Goal: Task Accomplishment & Management: Manage account settings

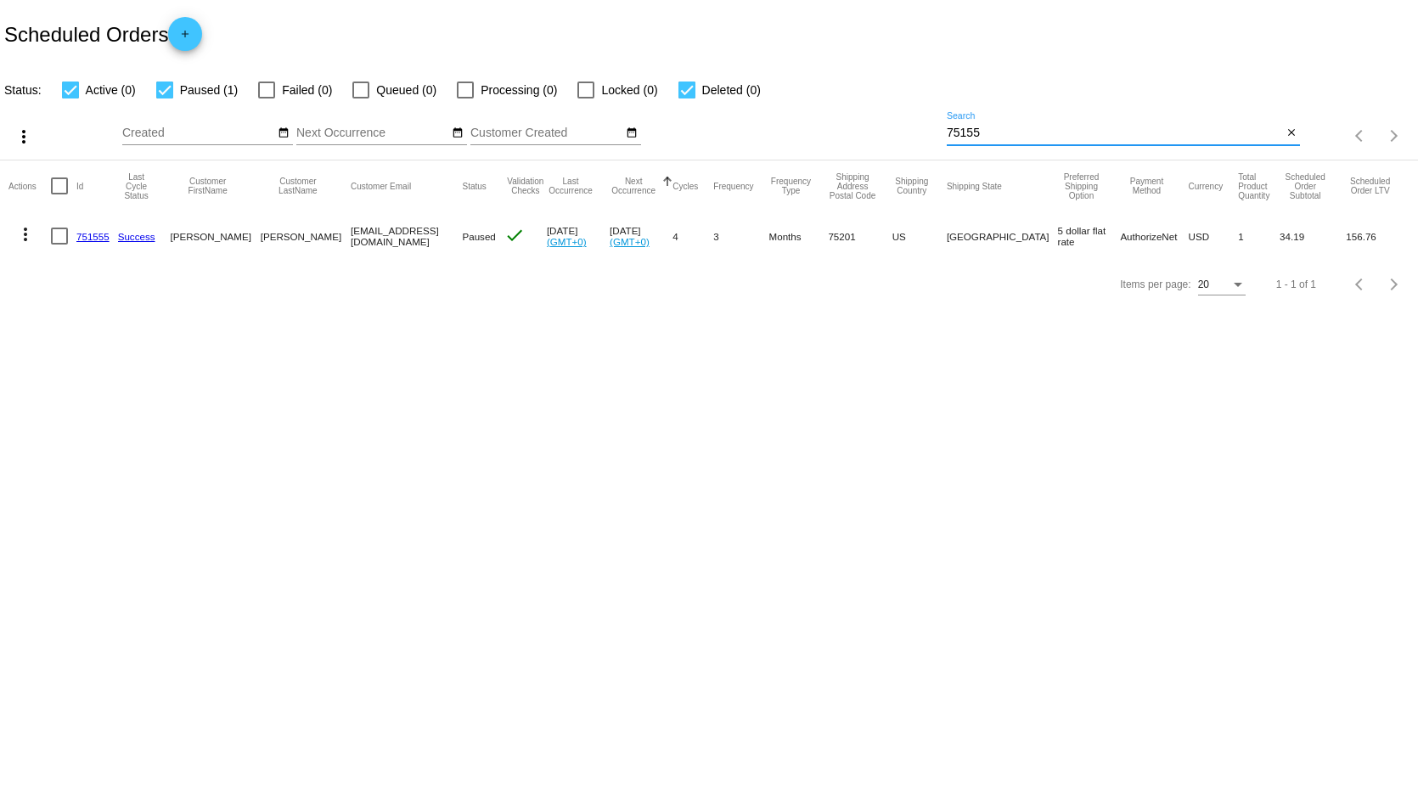
click at [1032, 135] on input "75155" at bounding box center [1114, 133] width 335 height 14
drag, startPoint x: 1003, startPoint y: 128, endPoint x: 963, endPoint y: 132, distance: 40.0
click at [945, 130] on div "more_vert Sep Jan Feb Mar [DATE]" at bounding box center [709, 130] width 1418 height 60
drag, startPoint x: 997, startPoint y: 134, endPoint x: 913, endPoint y: 132, distance: 84.1
click at [913, 132] on div "more_vert Sep Jan Feb Mar [DATE]" at bounding box center [709, 130] width 1418 height 60
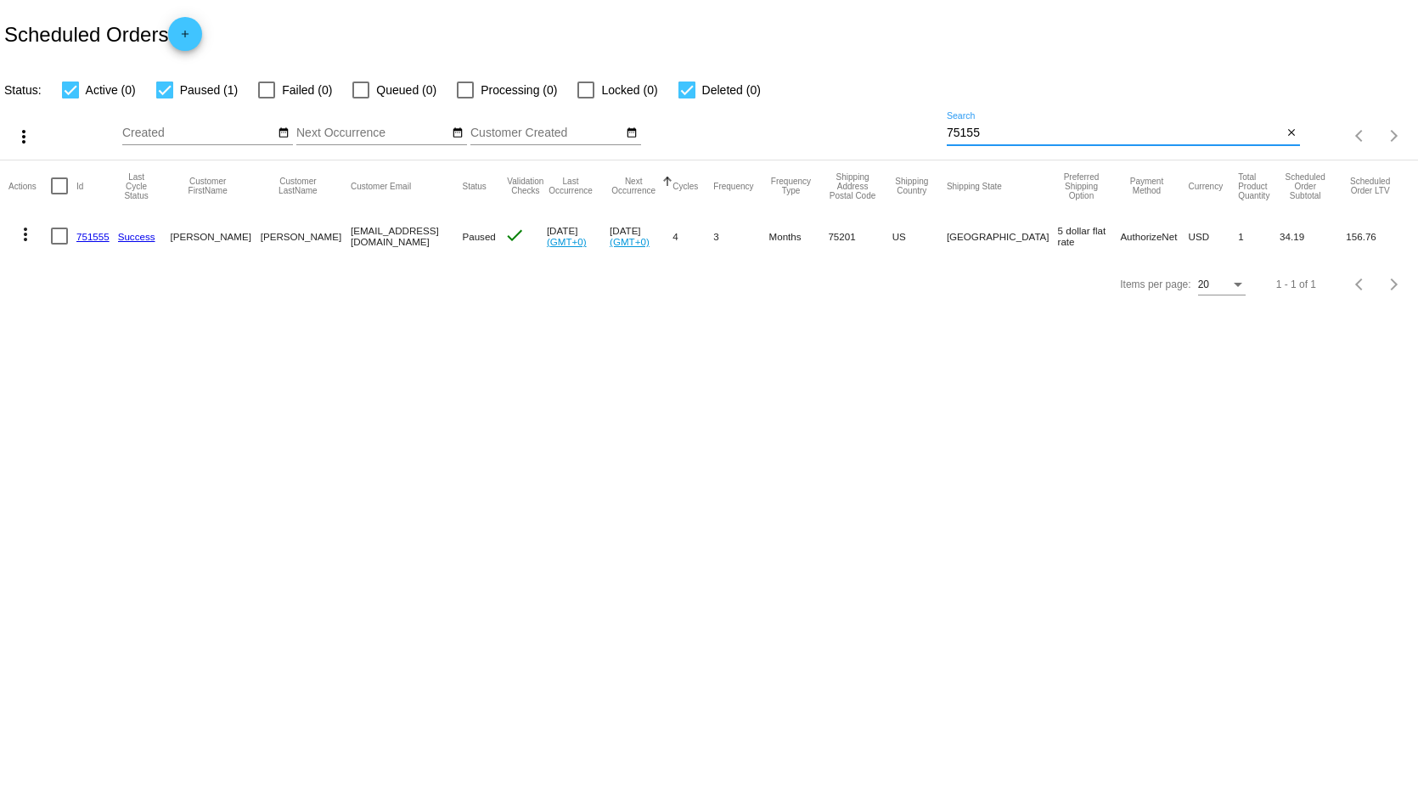
paste input "1011783"
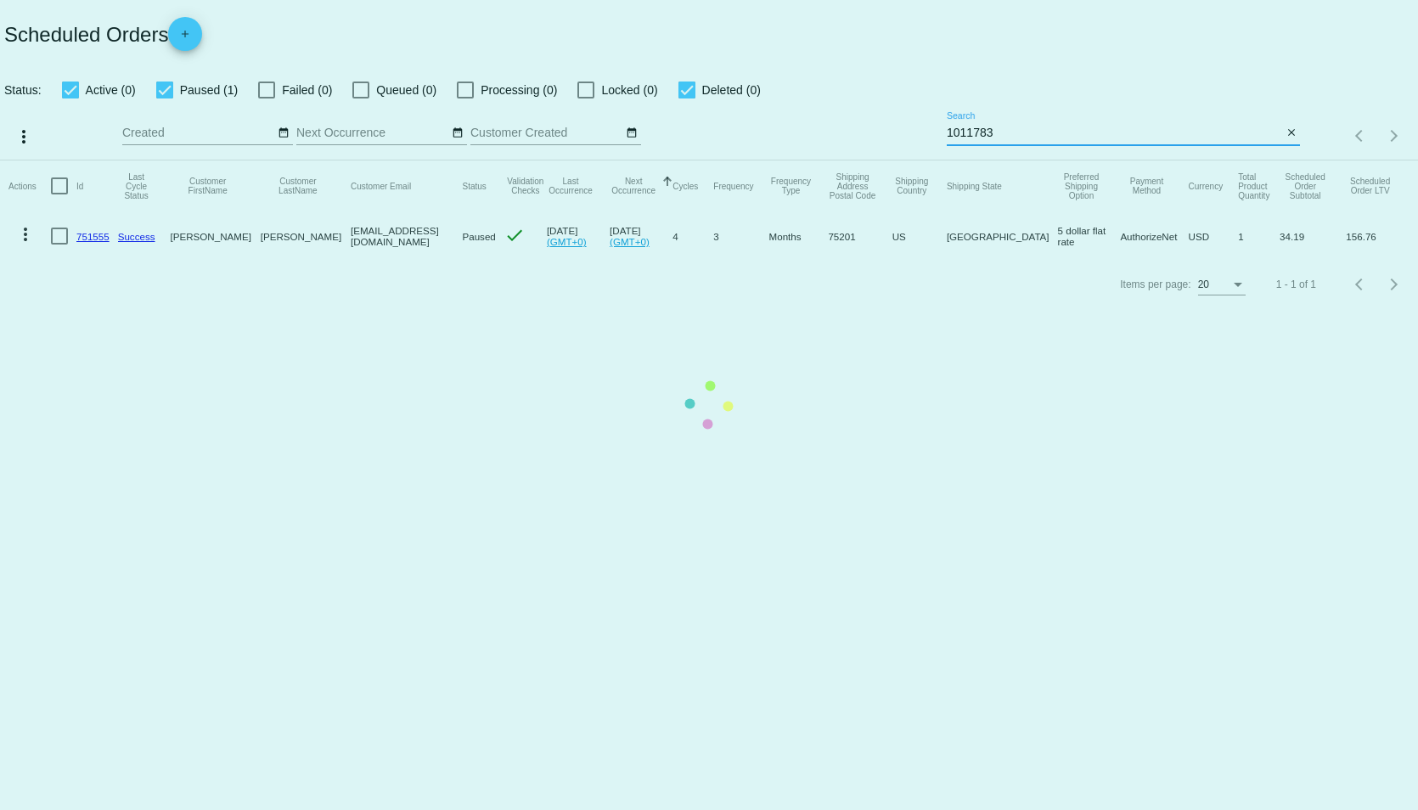
type input "1011783"
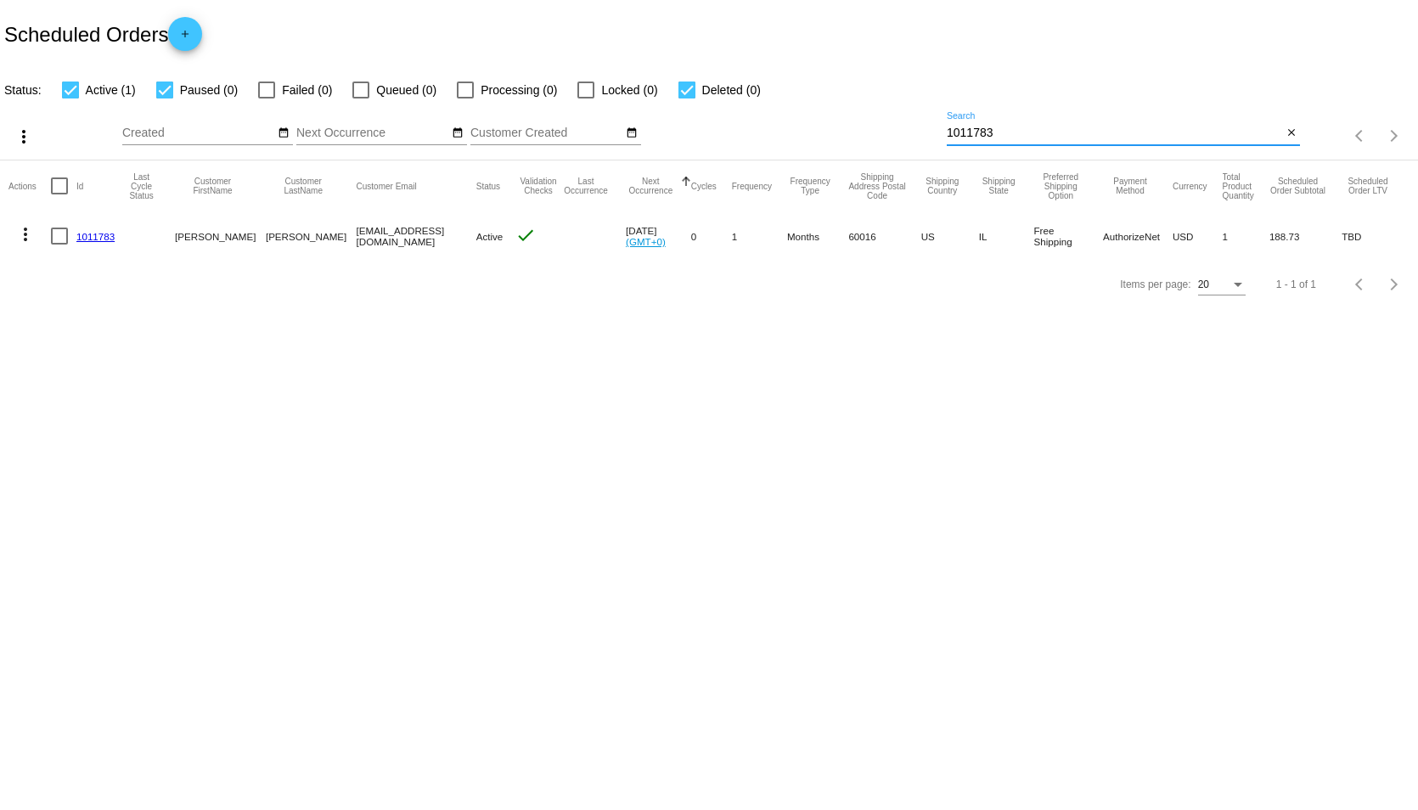
click at [62, 230] on div at bounding box center [59, 236] width 17 height 17
click at [59, 245] on input "checkbox" at bounding box center [59, 245] width 1 height 1
checkbox input "true"
click at [93, 236] on link "1011783" at bounding box center [95, 236] width 38 height 11
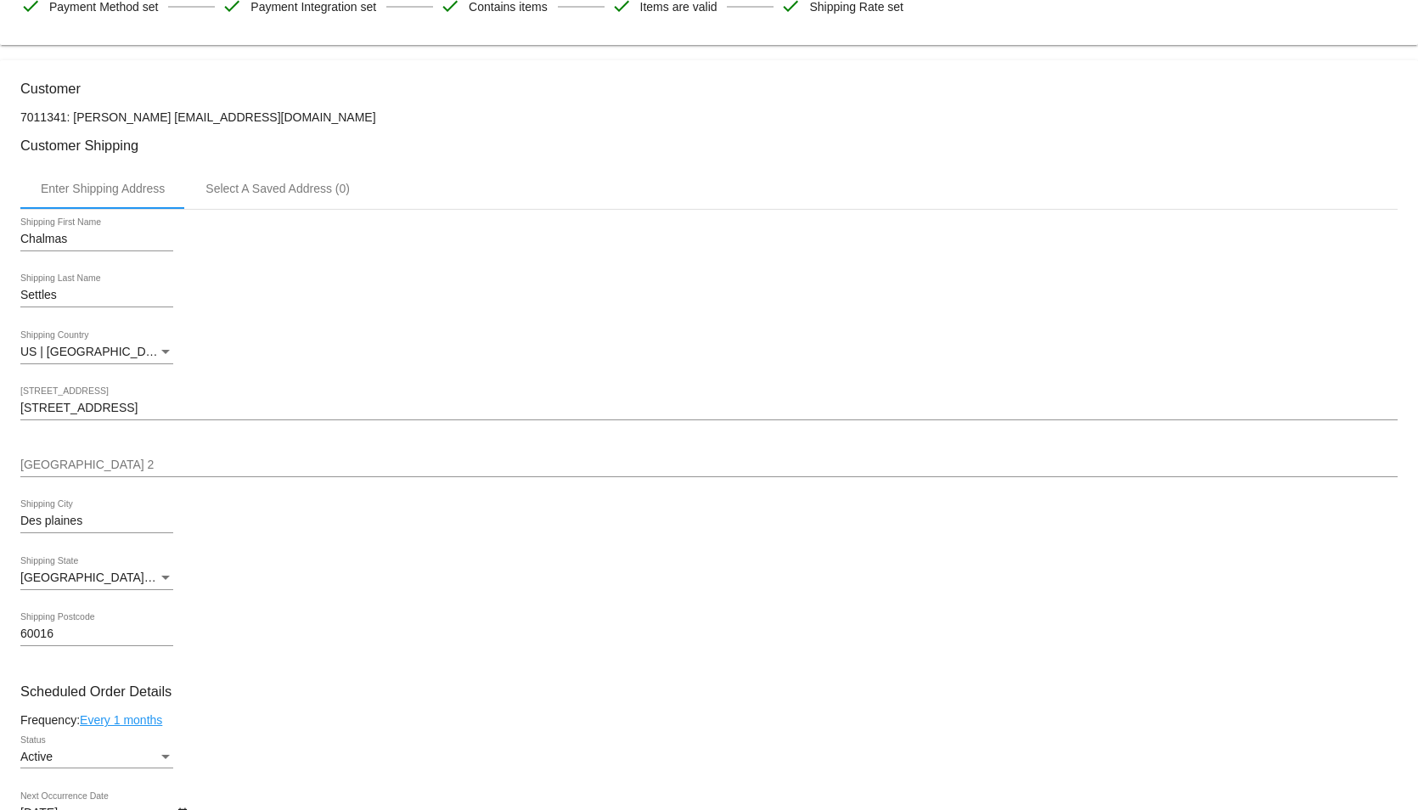
scroll to position [509, 0]
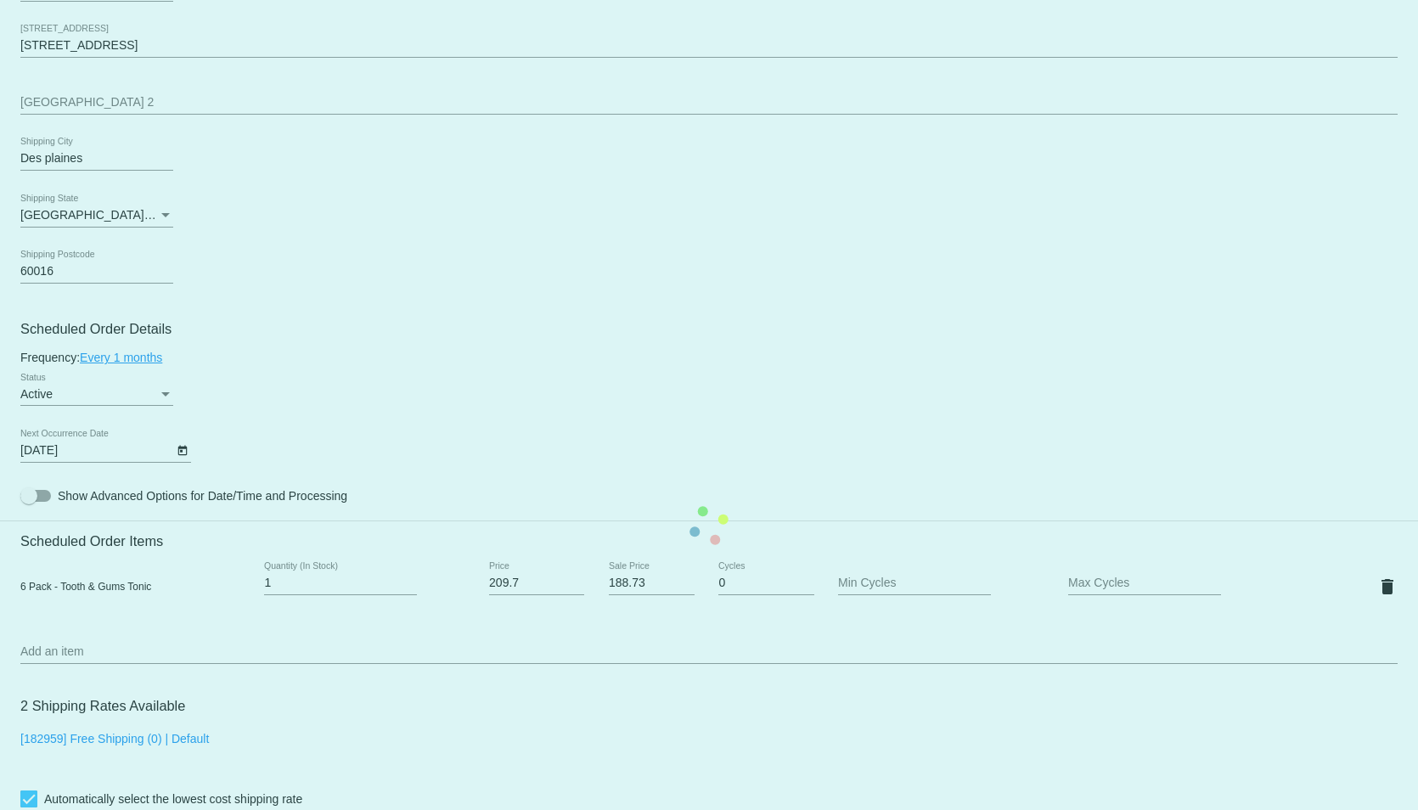
click at [161, 398] on mat-card "Customer 7011341: Monica R Kovolenko Neskaiamills1@gmail.com Customer Shipping …" at bounding box center [709, 526] width 1418 height 1657
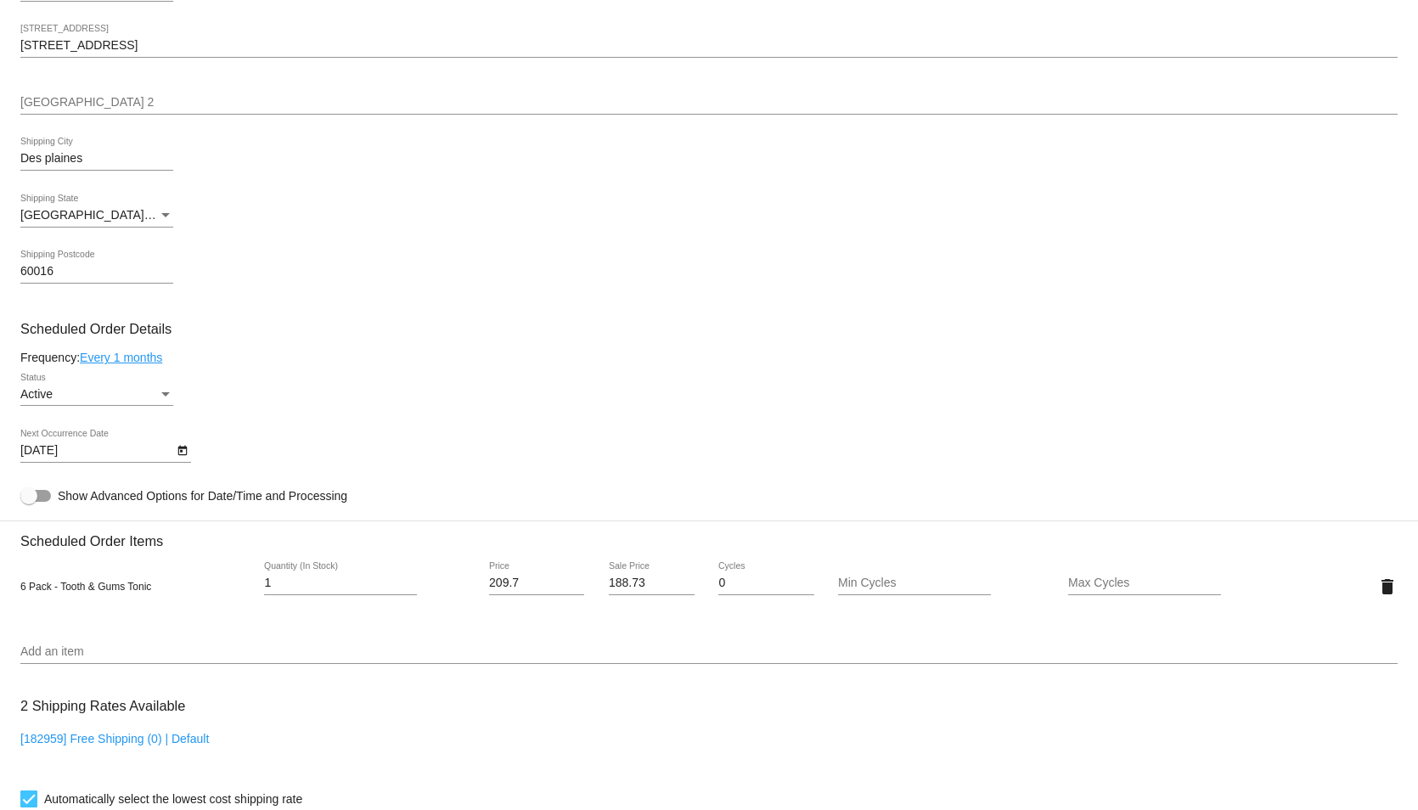
click at [164, 396] on div "Status" at bounding box center [165, 394] width 8 height 4
click at [87, 472] on span "Failed" at bounding box center [96, 473] width 153 height 36
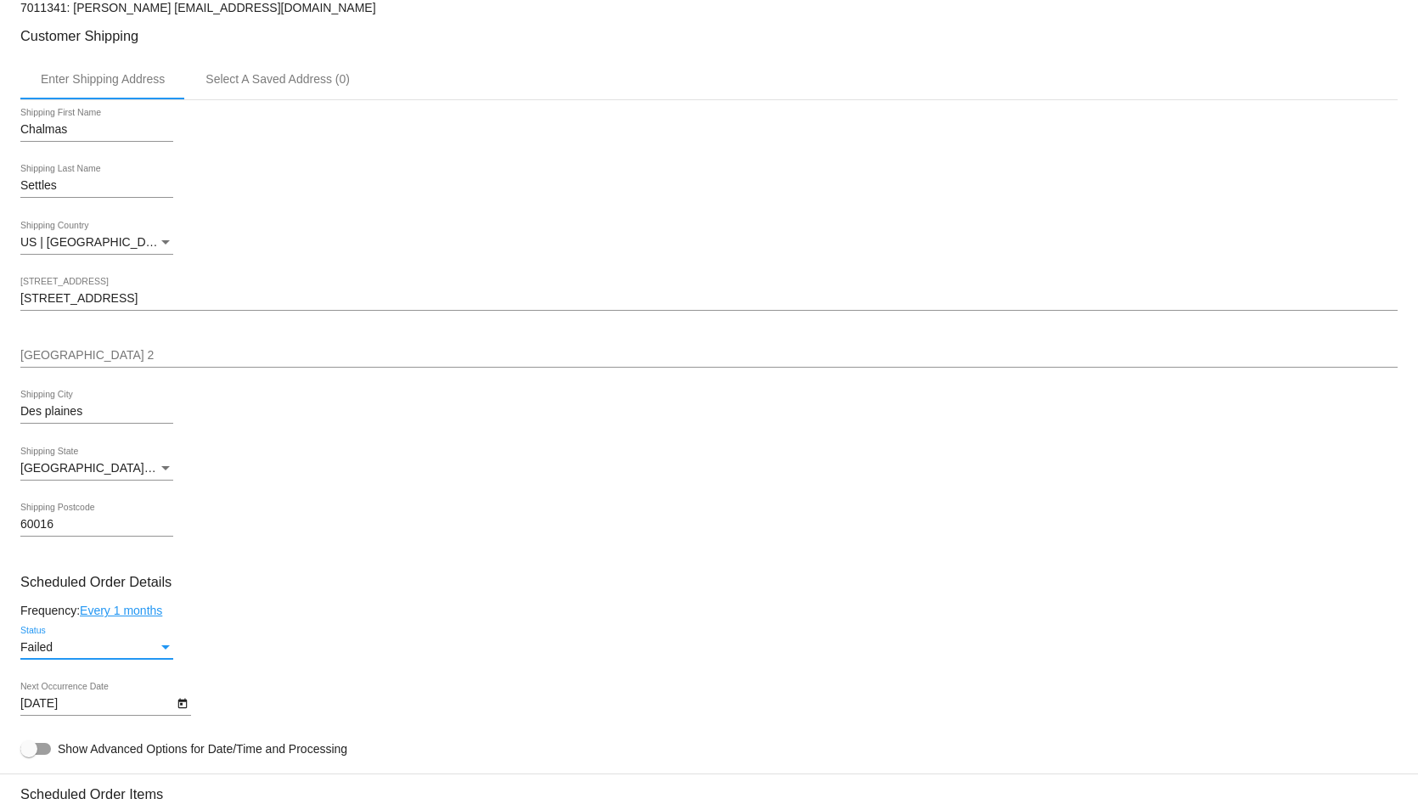
scroll to position [341, 0]
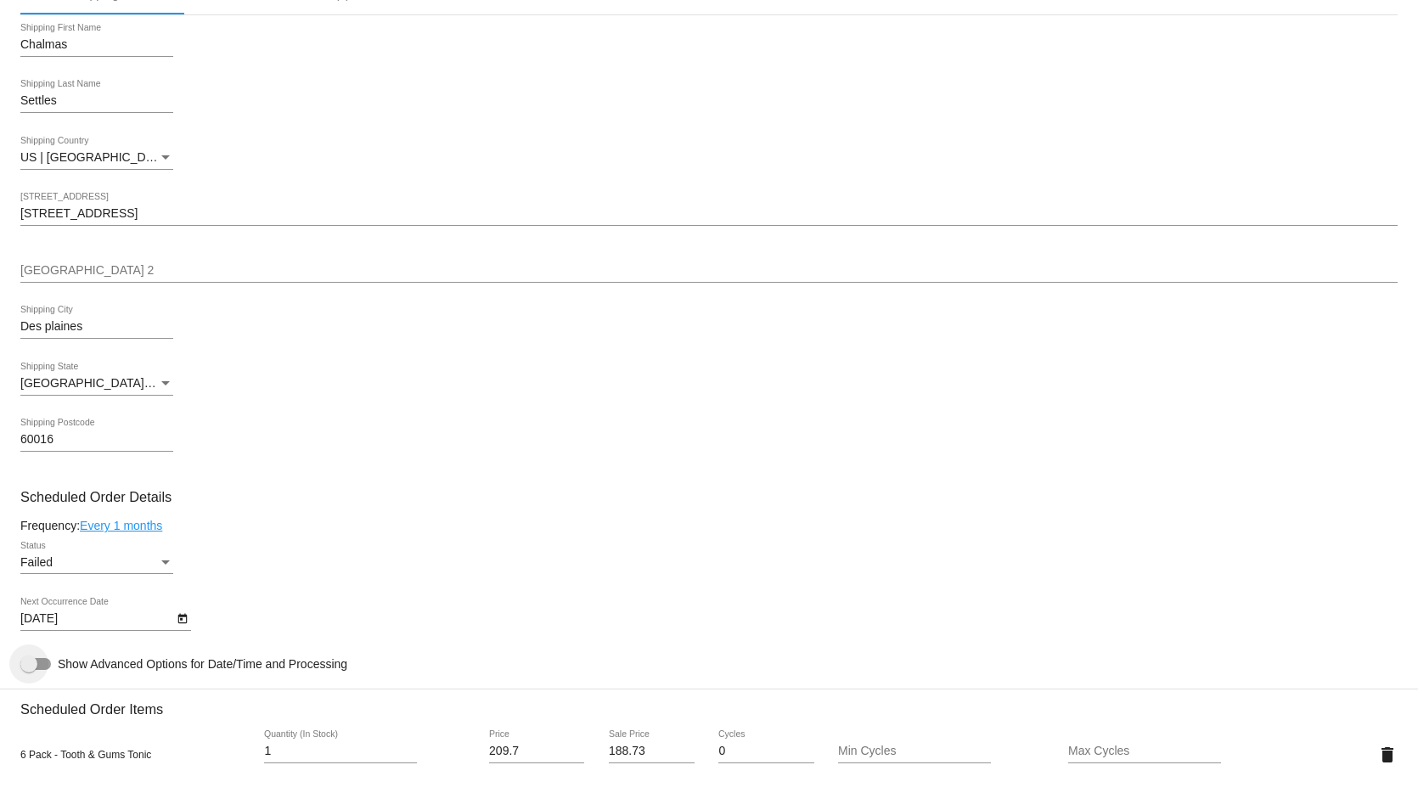
click at [45, 670] on div at bounding box center [35, 664] width 31 height 12
click at [29, 671] on input "Show Advanced Options for Date/Time and Processing" at bounding box center [28, 670] width 1 height 1
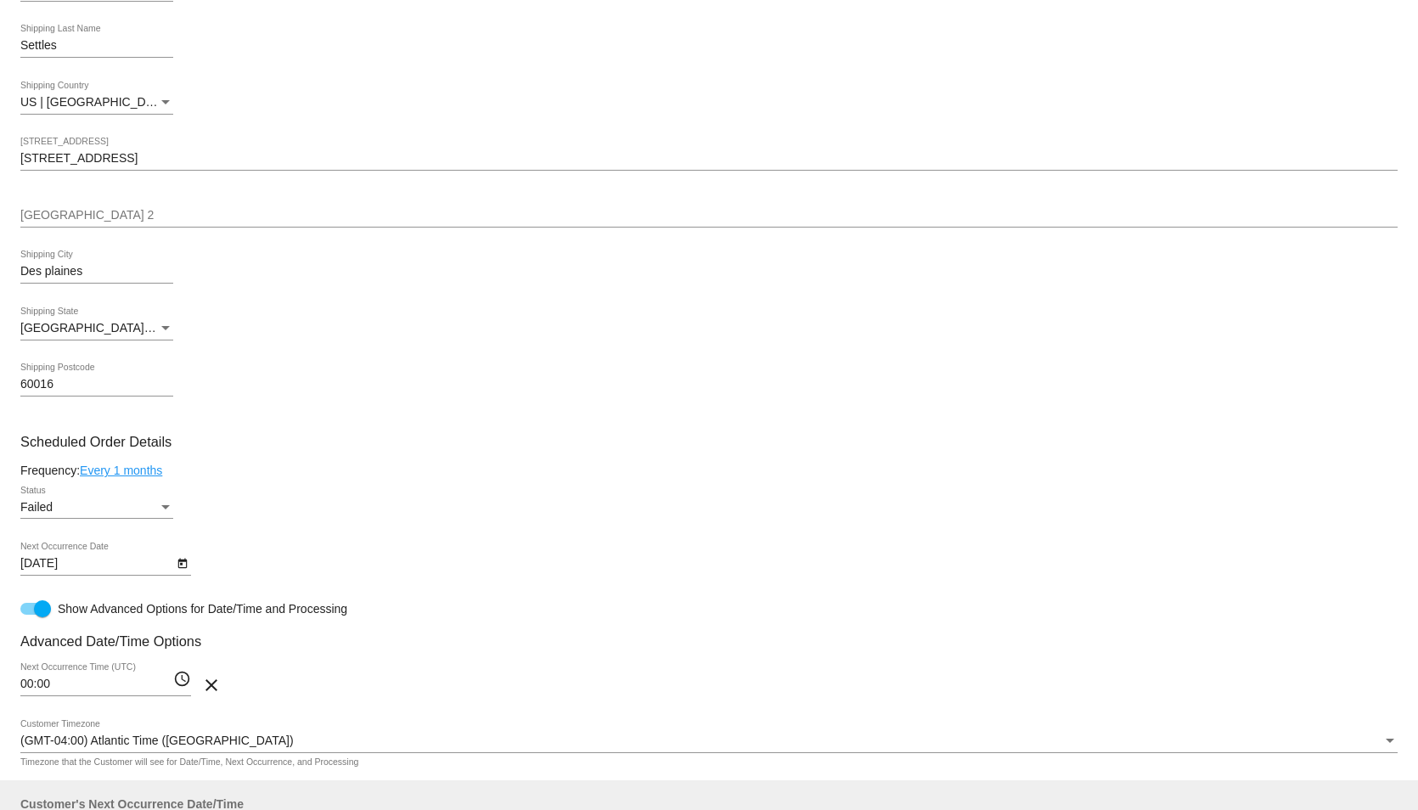
scroll to position [426, 0]
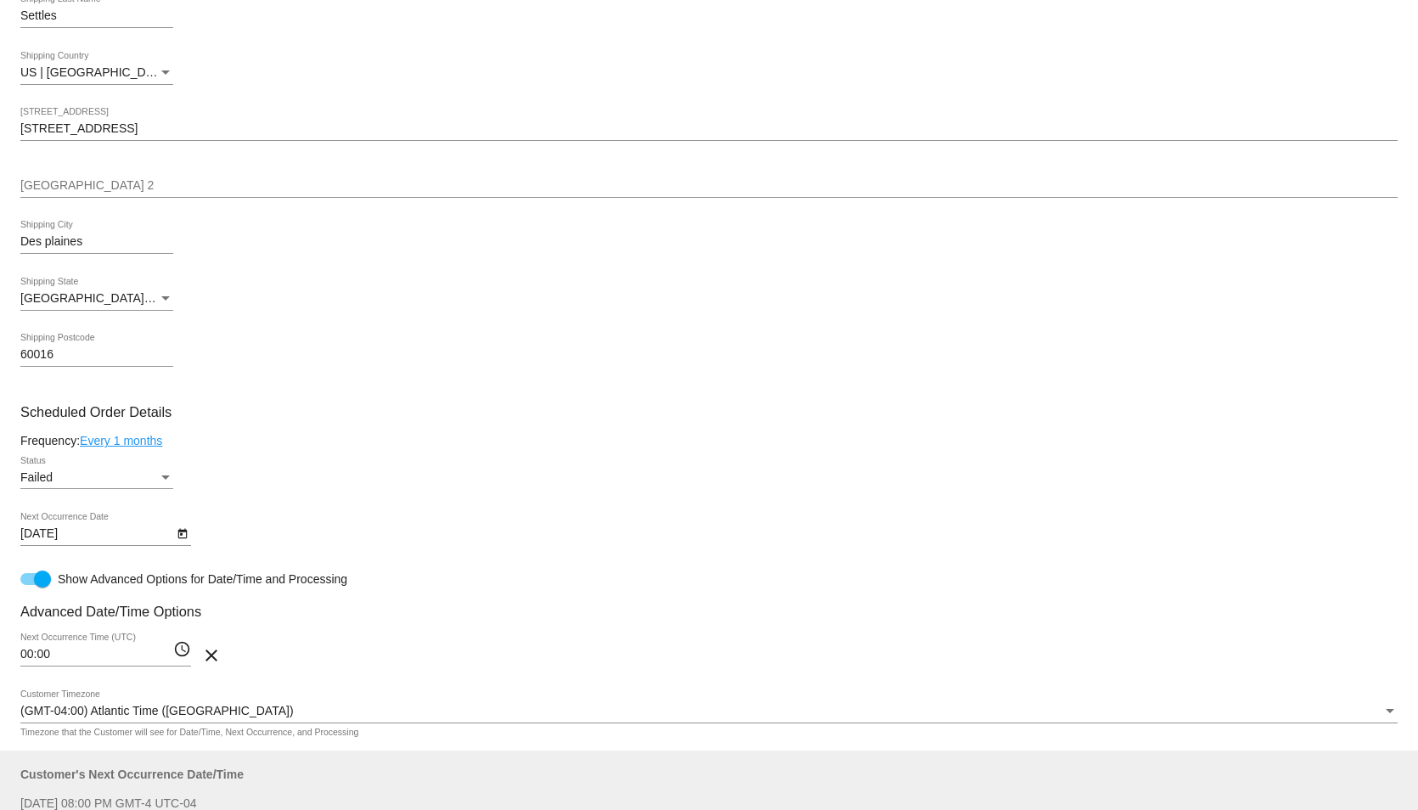
click at [24, 585] on div at bounding box center [35, 579] width 31 height 12
click at [28, 586] on input "Show Advanced Options for Date/Time and Processing" at bounding box center [28, 585] width 1 height 1
checkbox input "false"
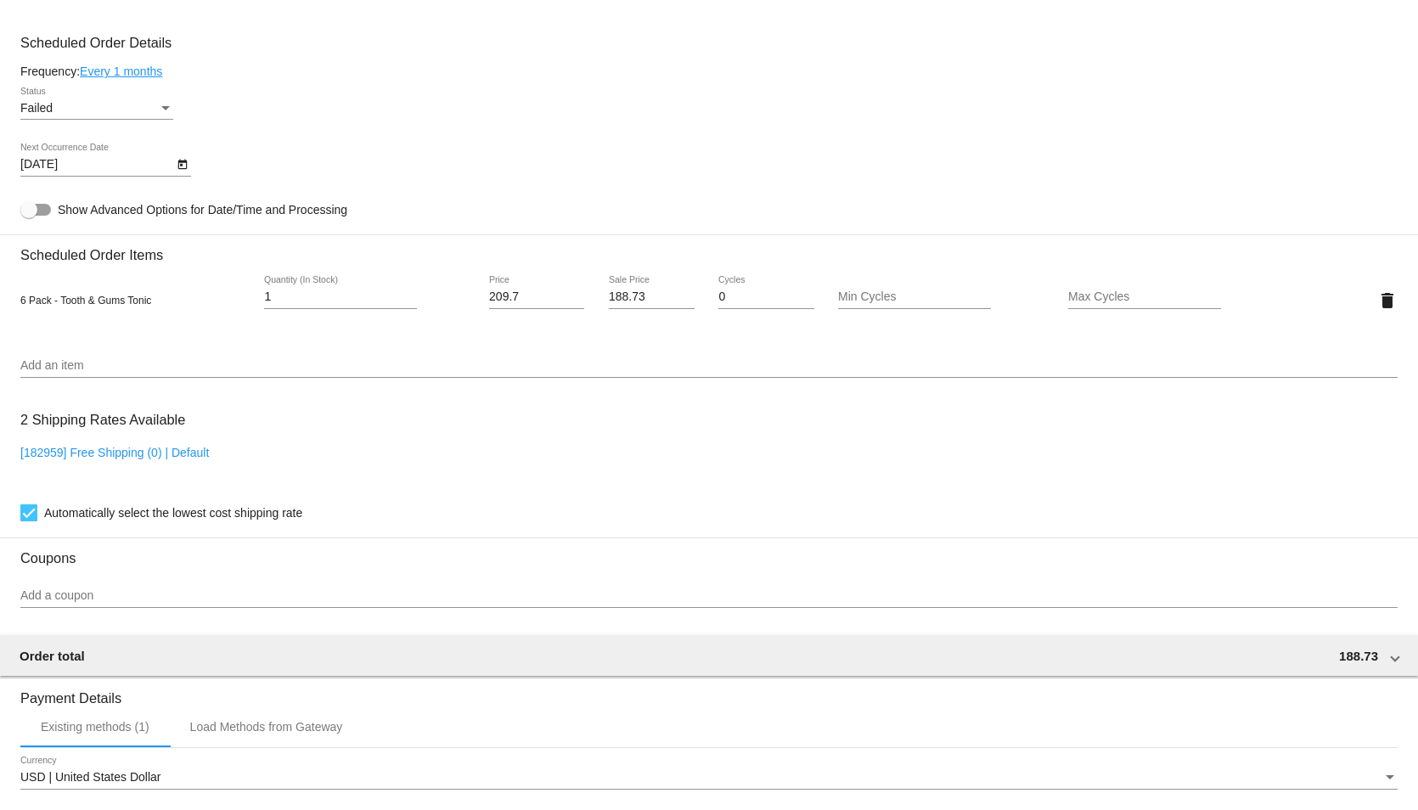
scroll to position [849, 0]
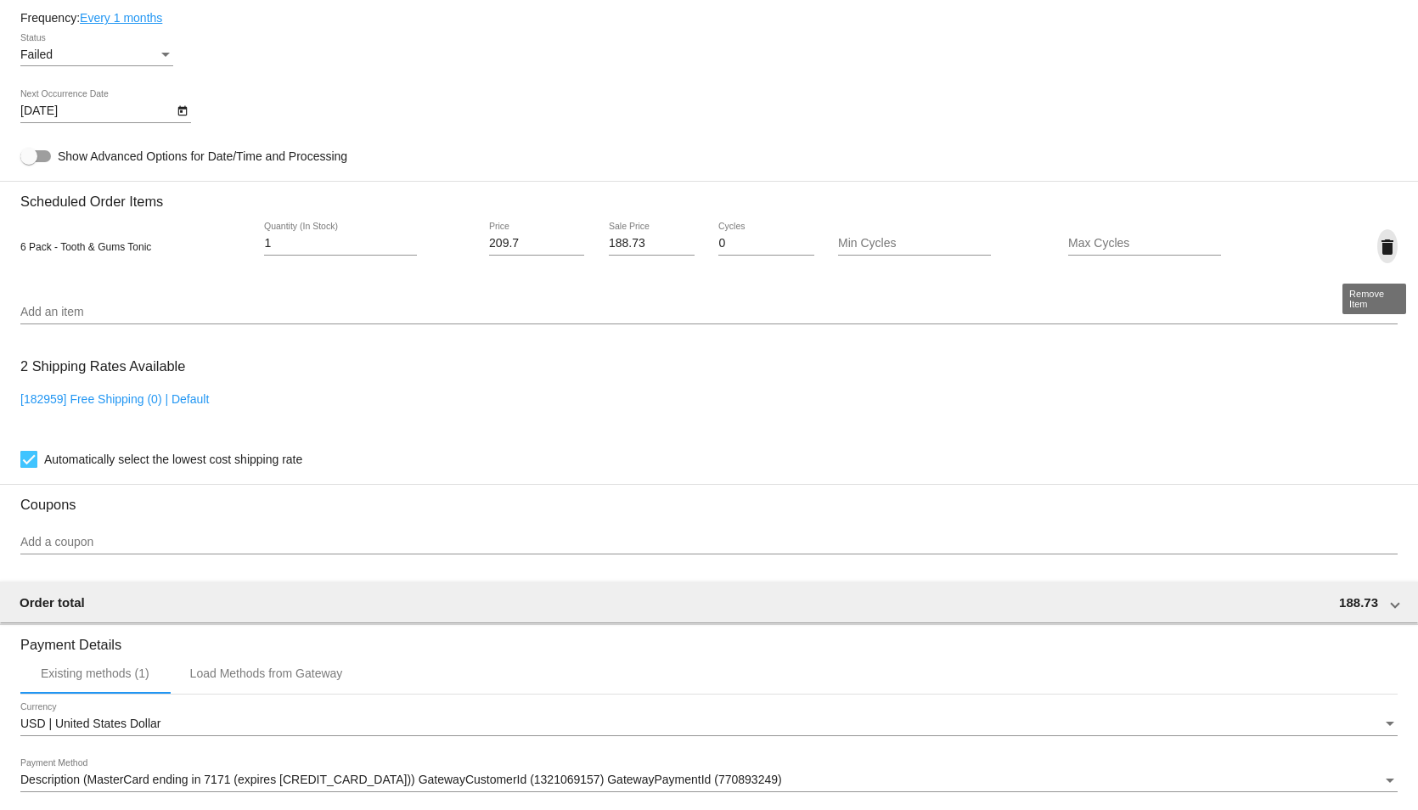
click at [1377, 251] on mat-icon "delete" at bounding box center [1387, 247] width 20 height 20
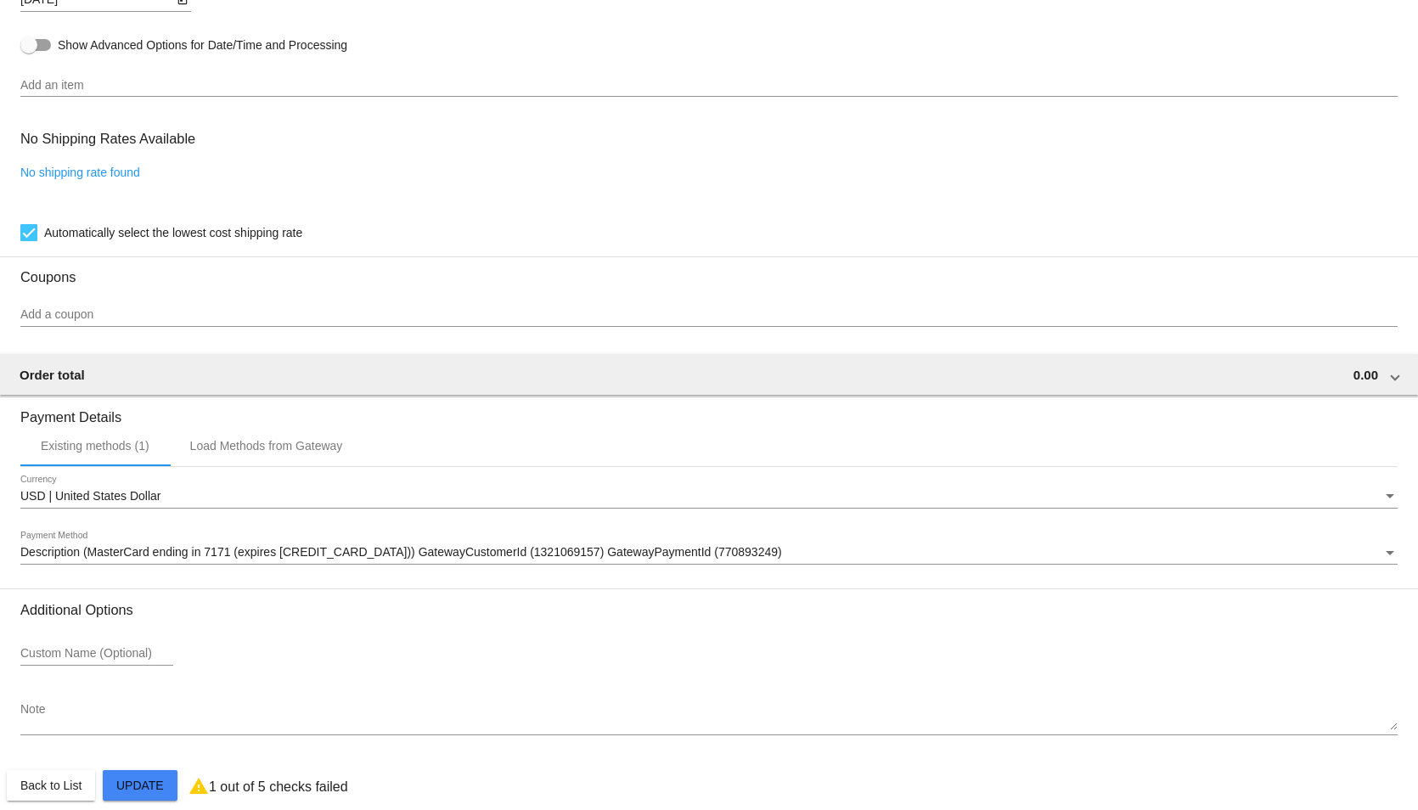
scroll to position [988, 0]
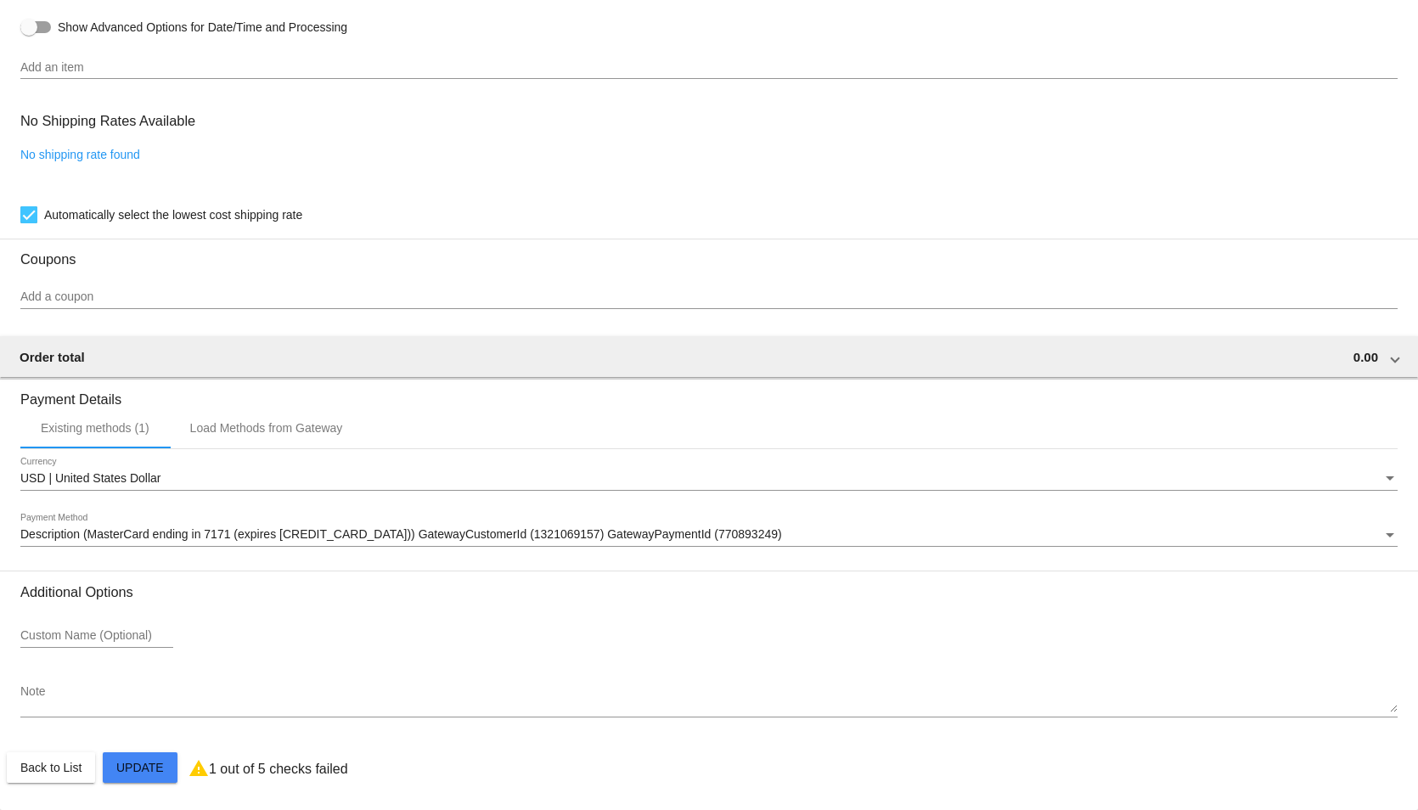
click at [136, 767] on mat-card "Customer 7011341: Monica R Kovolenko Neskaiamills1@gmail.com Customer Shipping …" at bounding box center [709, 20] width 1418 height 1582
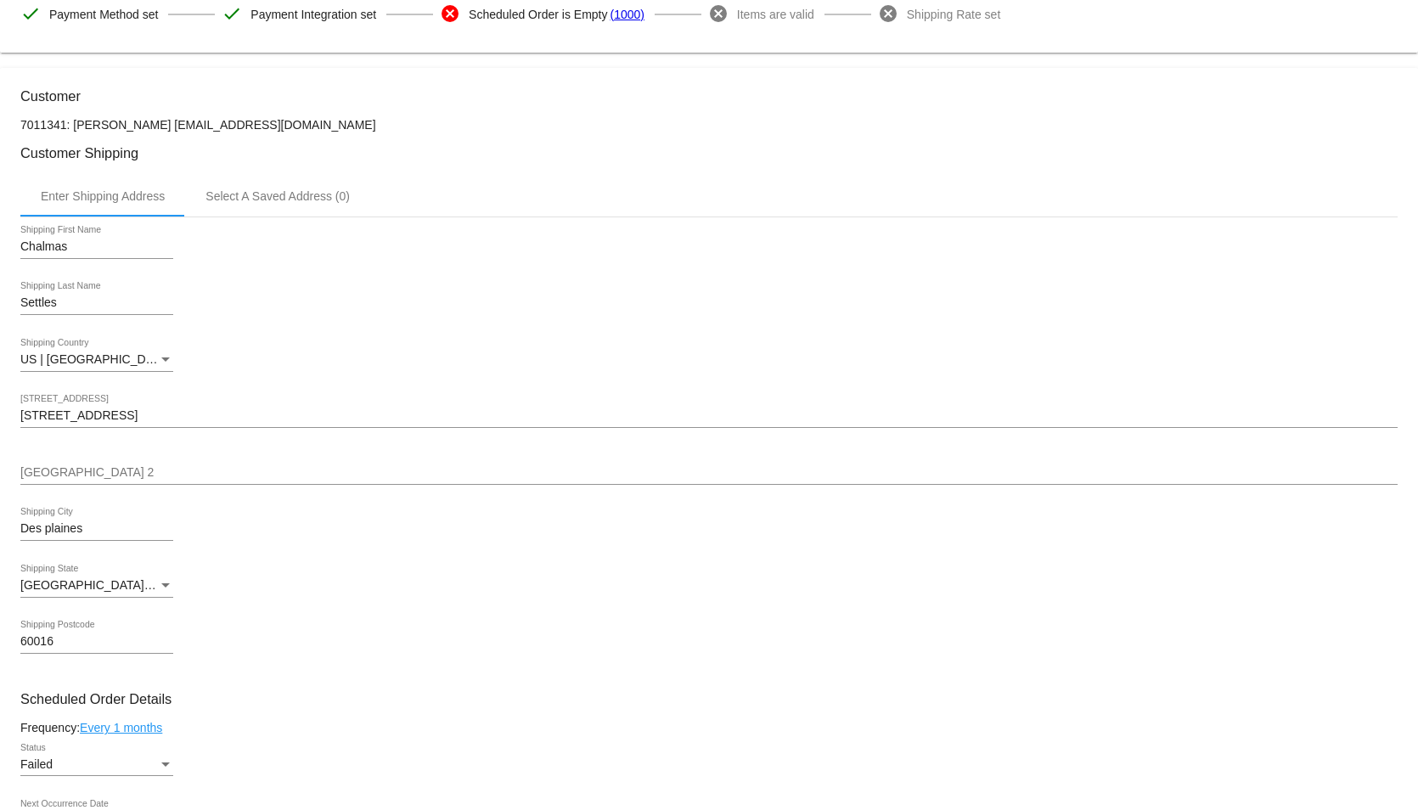
scroll to position [0, 0]
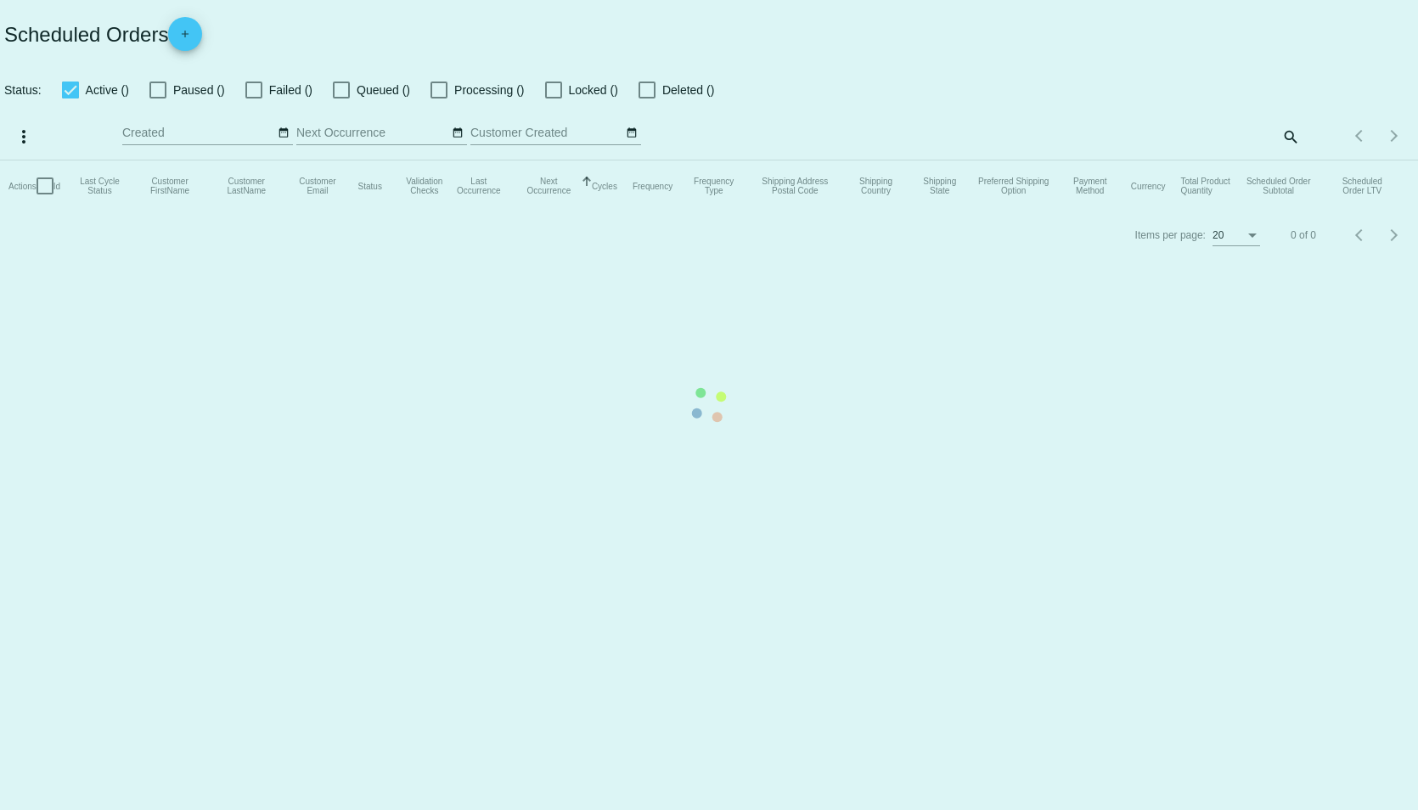
checkbox input "true"
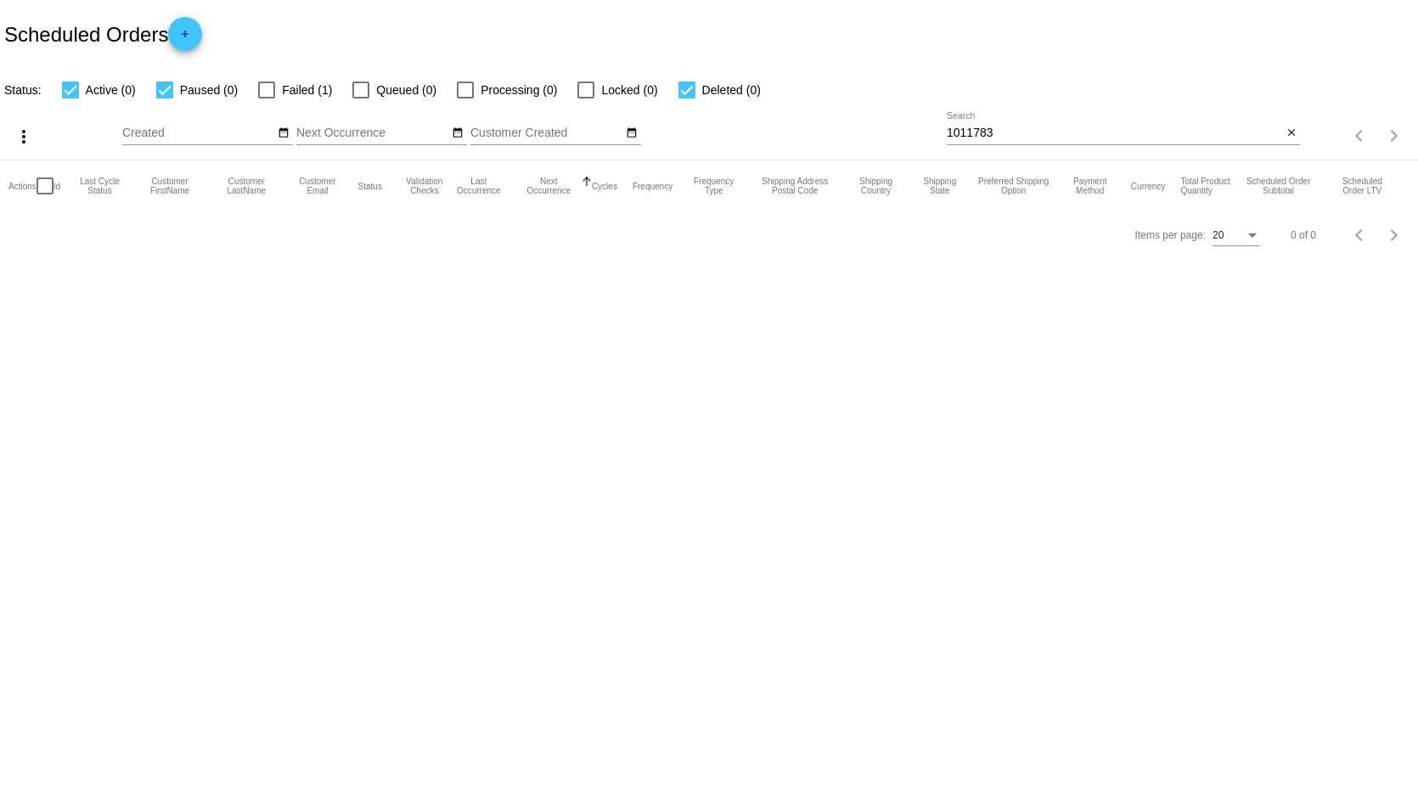
click at [1216, 125] on div "1011783 Search" at bounding box center [1114, 128] width 335 height 33
click at [1088, 121] on div "1011783 Search" at bounding box center [1114, 128] width 335 height 33
drag, startPoint x: 1016, startPoint y: 135, endPoint x: 919, endPoint y: 135, distance: 96.8
click at [919, 135] on div "more_vert Sep Jan Feb Mar Apr 1" at bounding box center [709, 130] width 1418 height 60
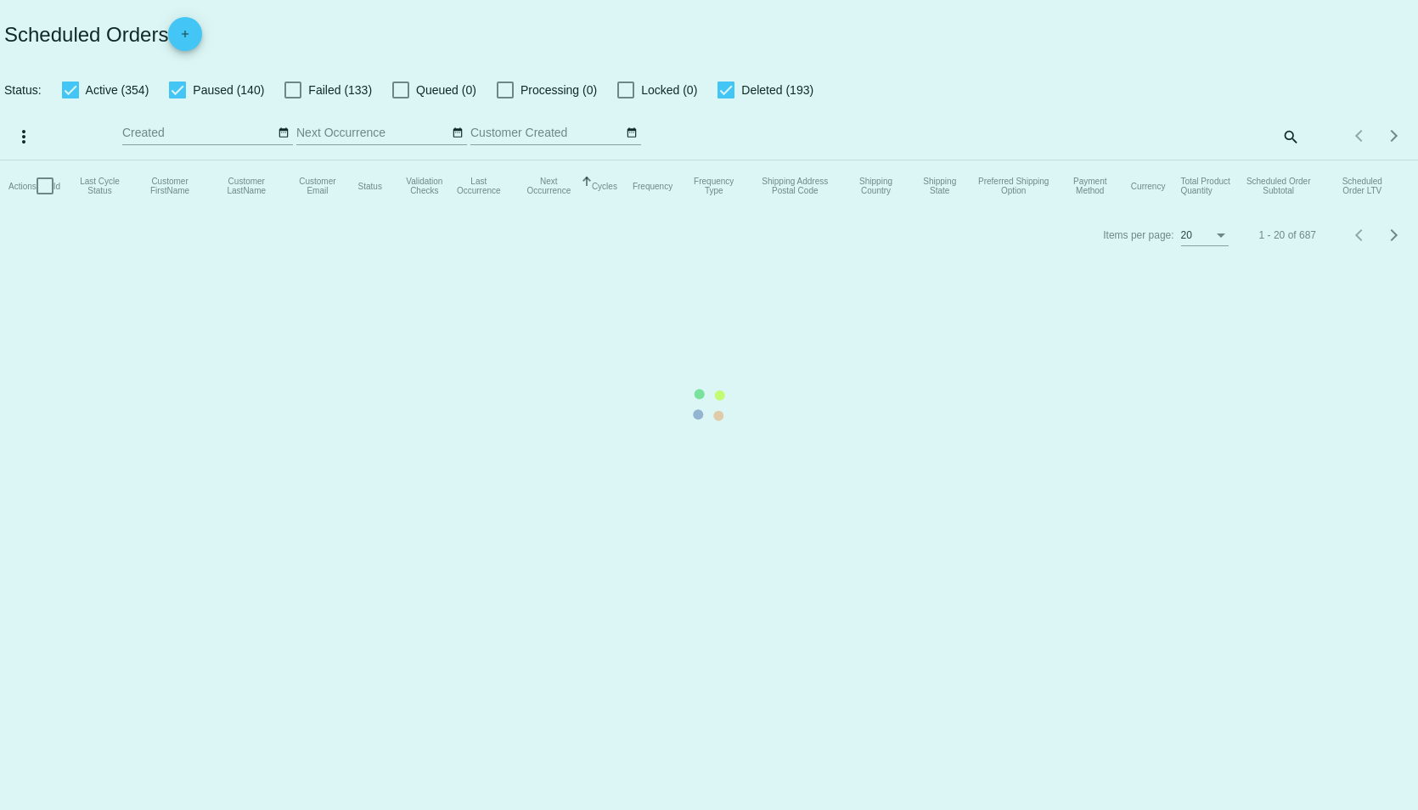
click at [1290, 160] on mat-table "Actions Id Last Cycle Status Customer FirstName Customer LastName Customer Emai…" at bounding box center [709, 185] width 1418 height 51
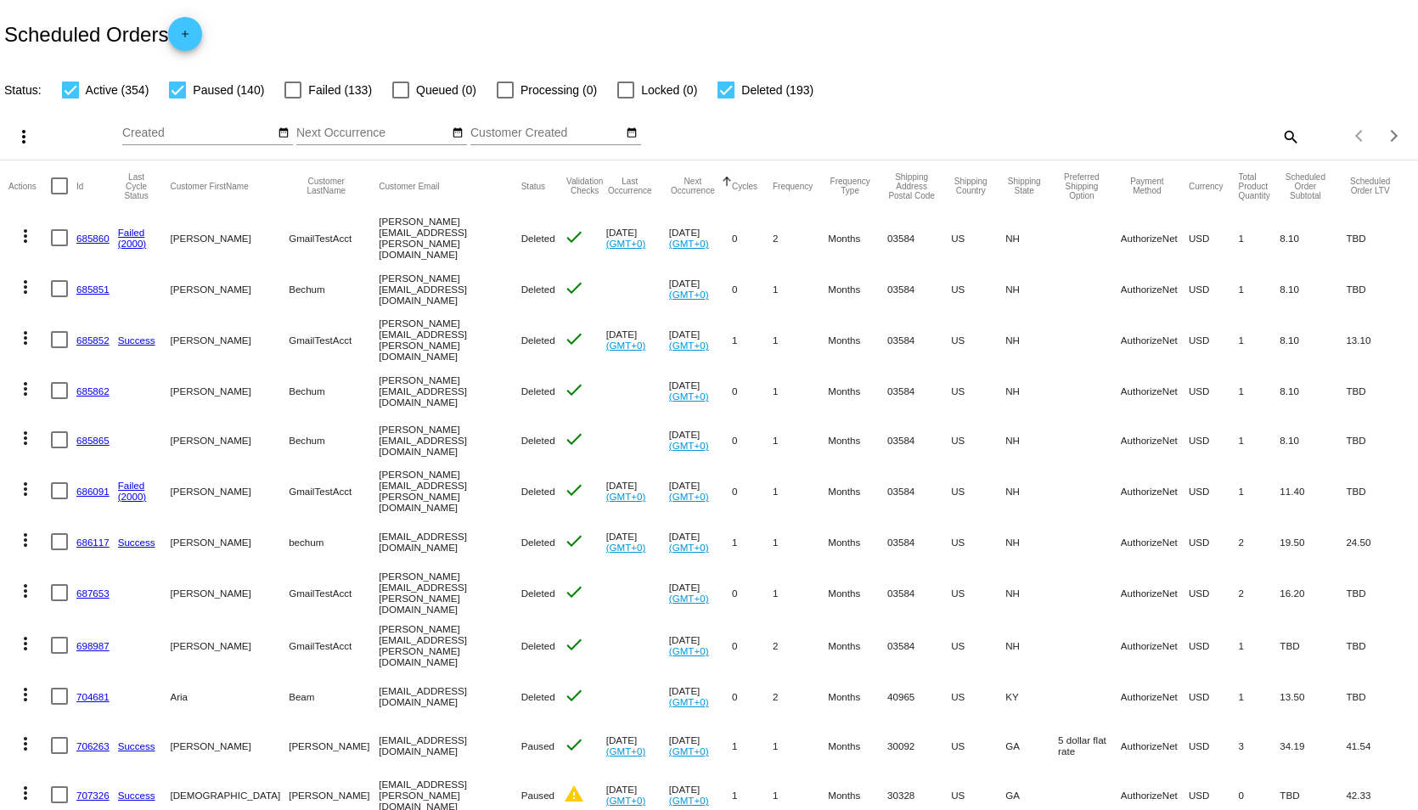
click at [1279, 138] on mat-icon "search" at bounding box center [1289, 136] width 20 height 26
paste input "1011783"
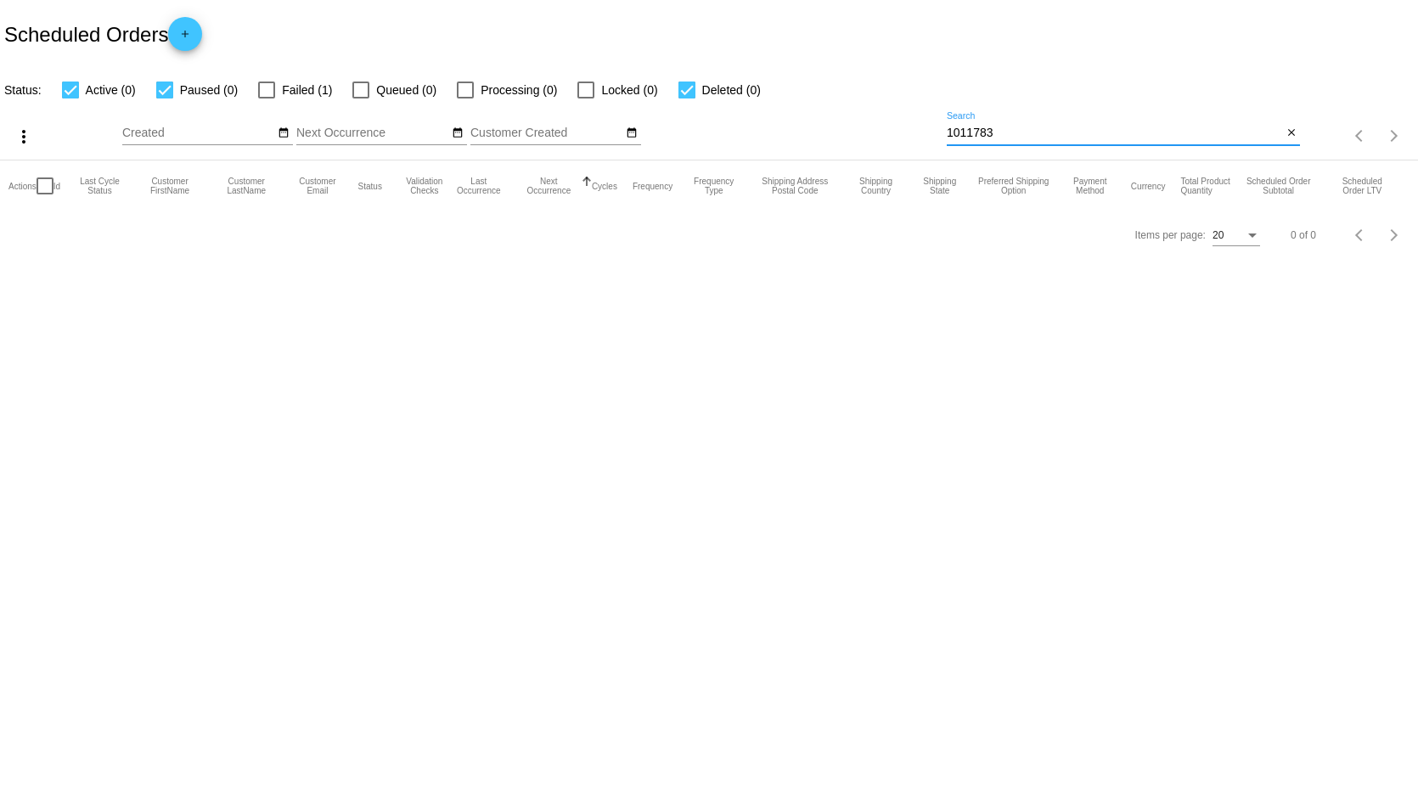
type input "1011783"
click at [261, 82] on label "Failed (1)" at bounding box center [295, 90] width 74 height 20
click at [266, 98] on input "Failed (1)" at bounding box center [266, 98] width 1 height 1
checkbox input "true"
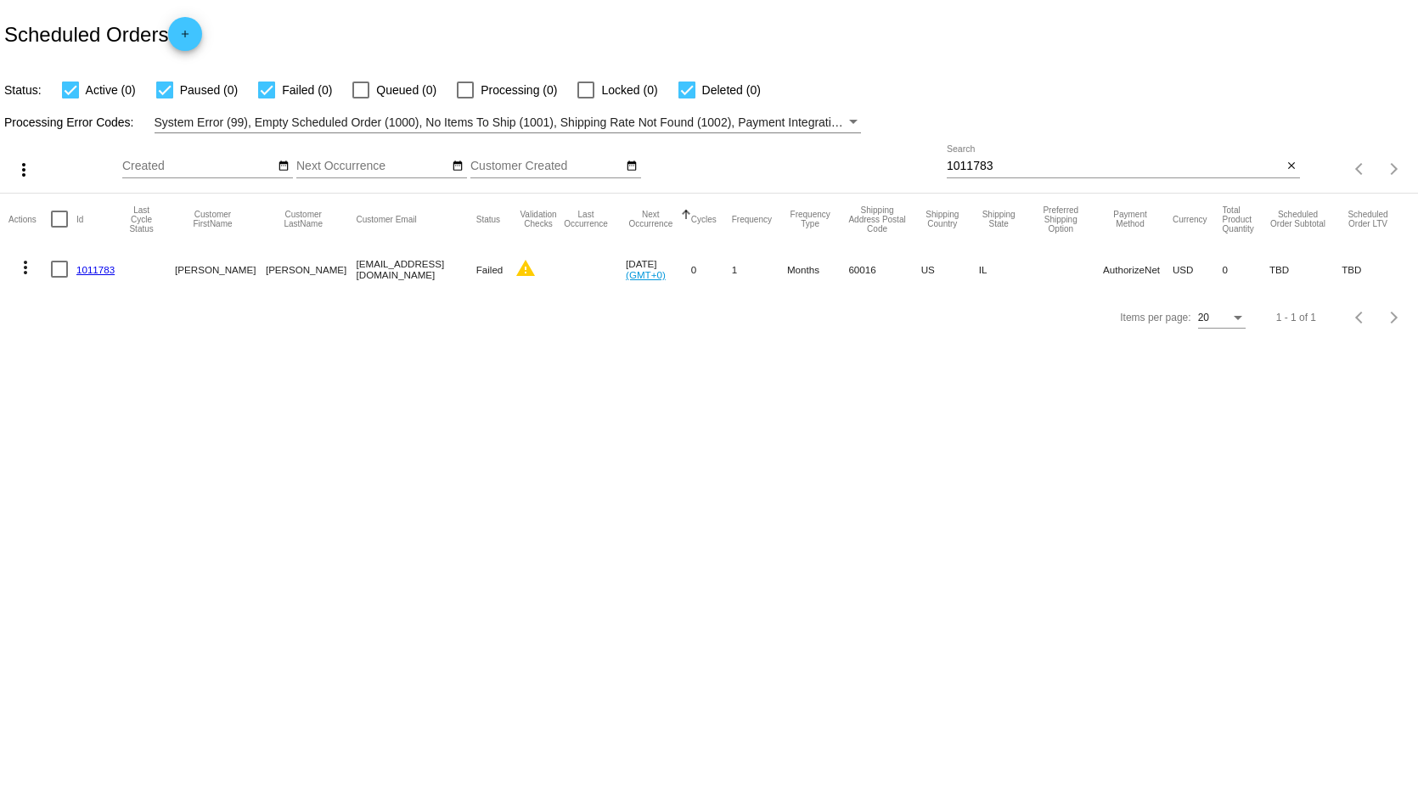
click at [59, 270] on div at bounding box center [59, 269] width 17 height 17
click at [59, 278] on input "checkbox" at bounding box center [59, 278] width 1 height 1
checkbox input "true"
click at [100, 267] on link "1011783" at bounding box center [95, 269] width 38 height 11
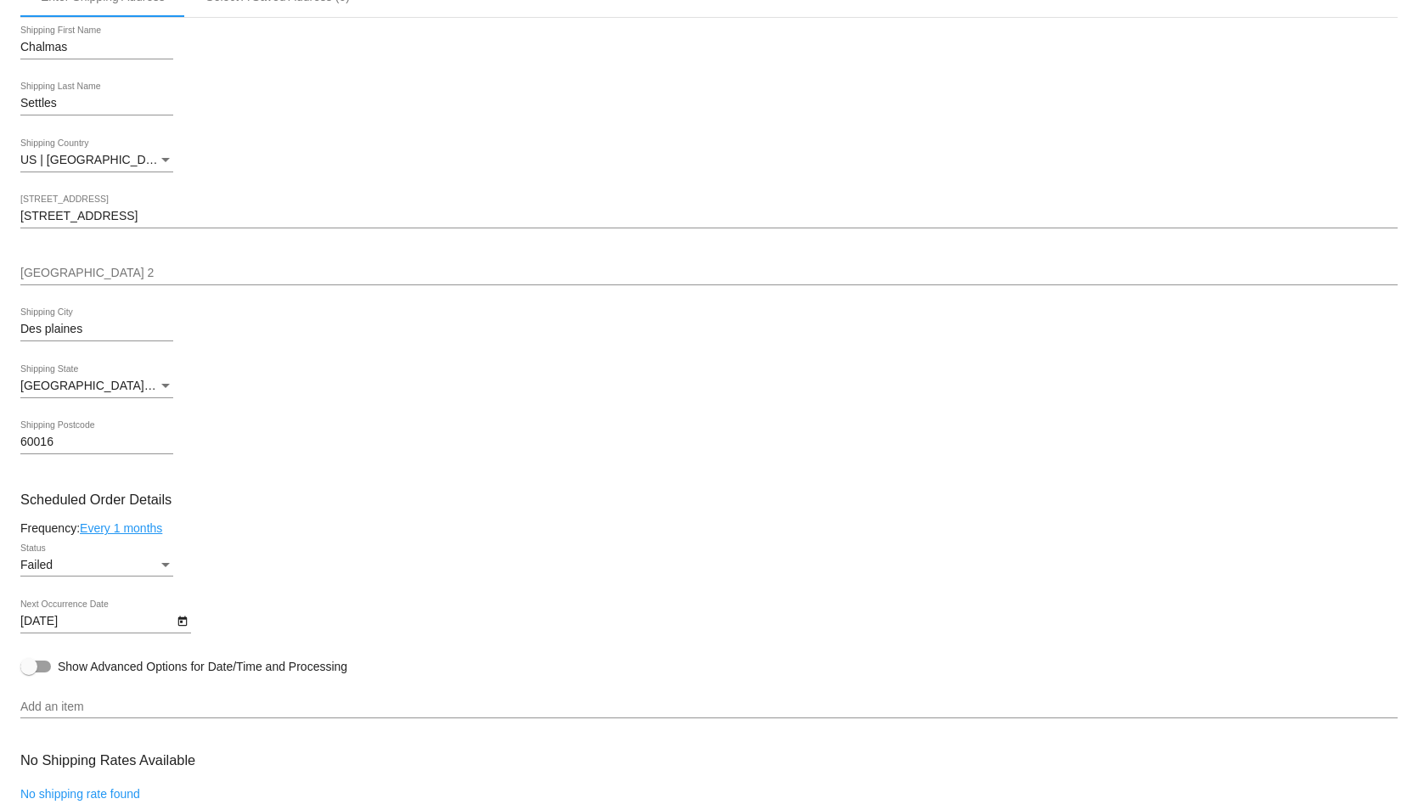
scroll to position [340, 0]
click at [121, 530] on link "Every 1 months" at bounding box center [121, 527] width 82 height 14
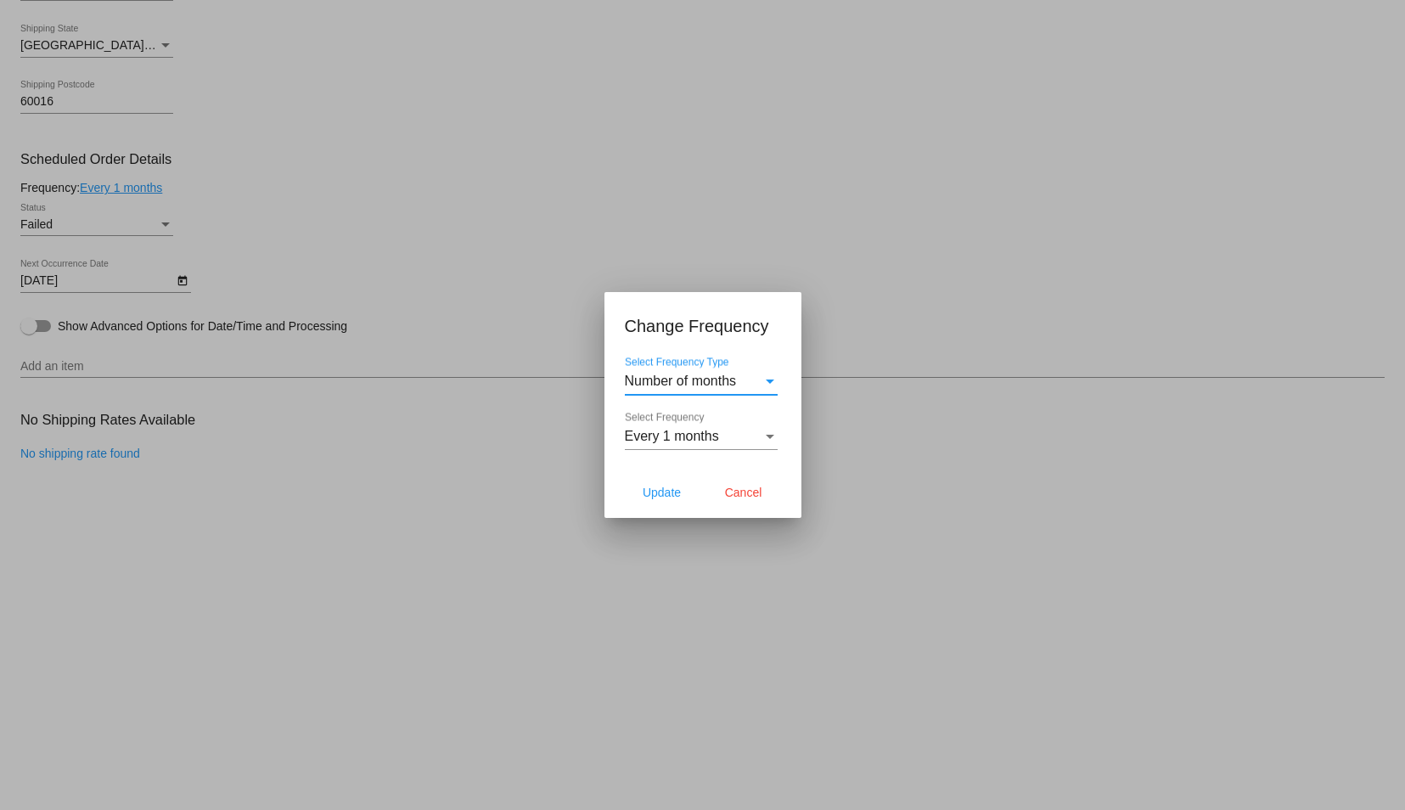
click at [775, 436] on div "Select Frequency" at bounding box center [769, 436] width 15 height 15
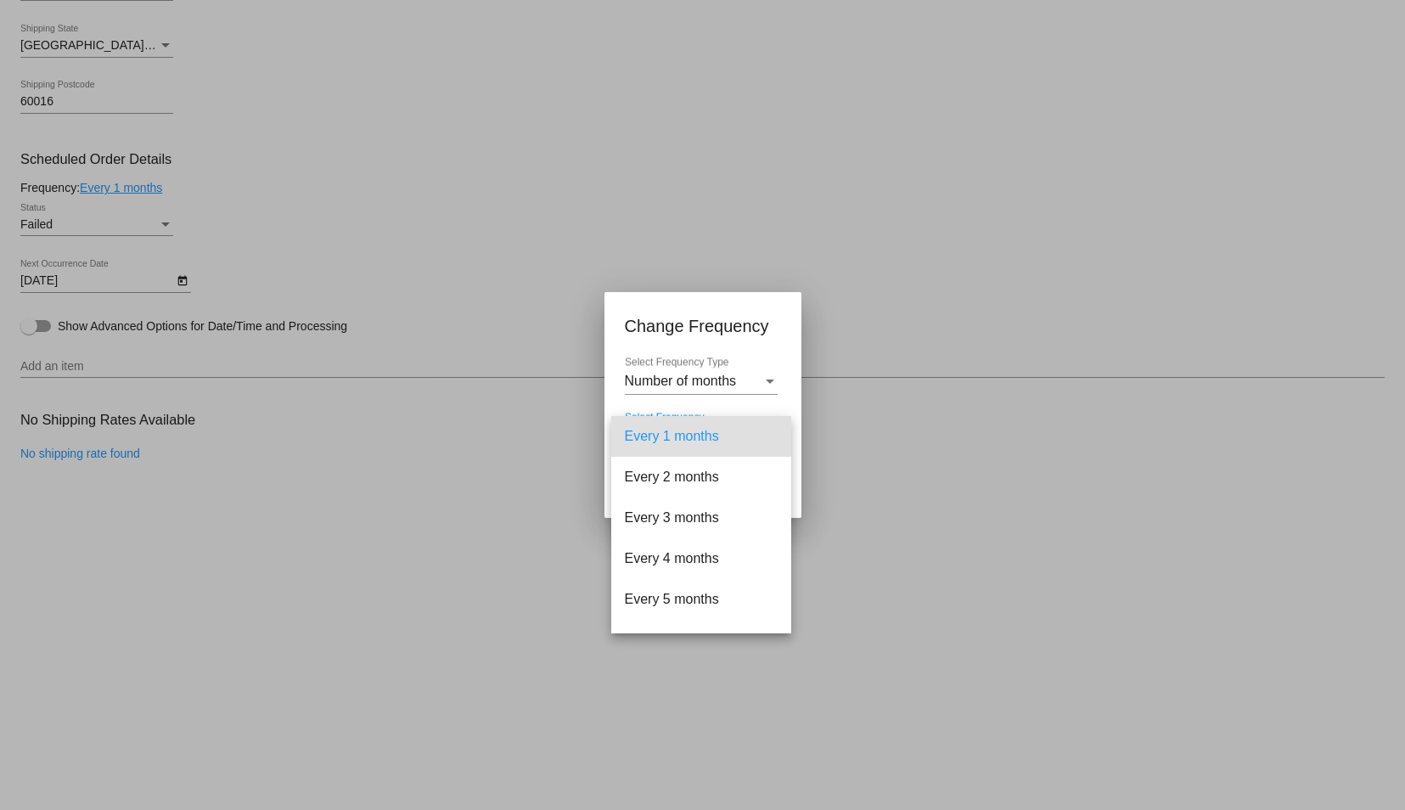
click at [902, 397] on div at bounding box center [702, 405] width 1405 height 810
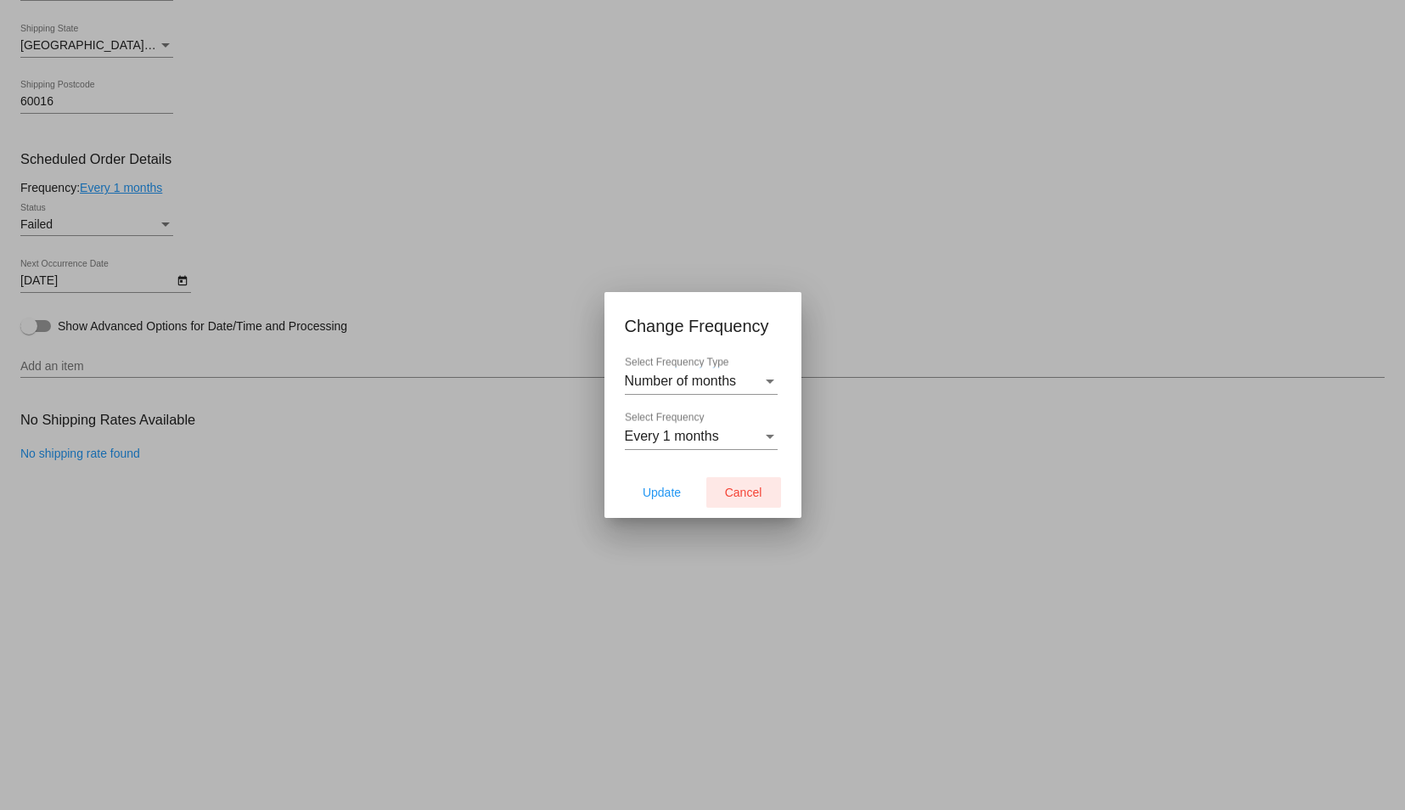
click at [754, 492] on span "Cancel" at bounding box center [743, 493] width 37 height 14
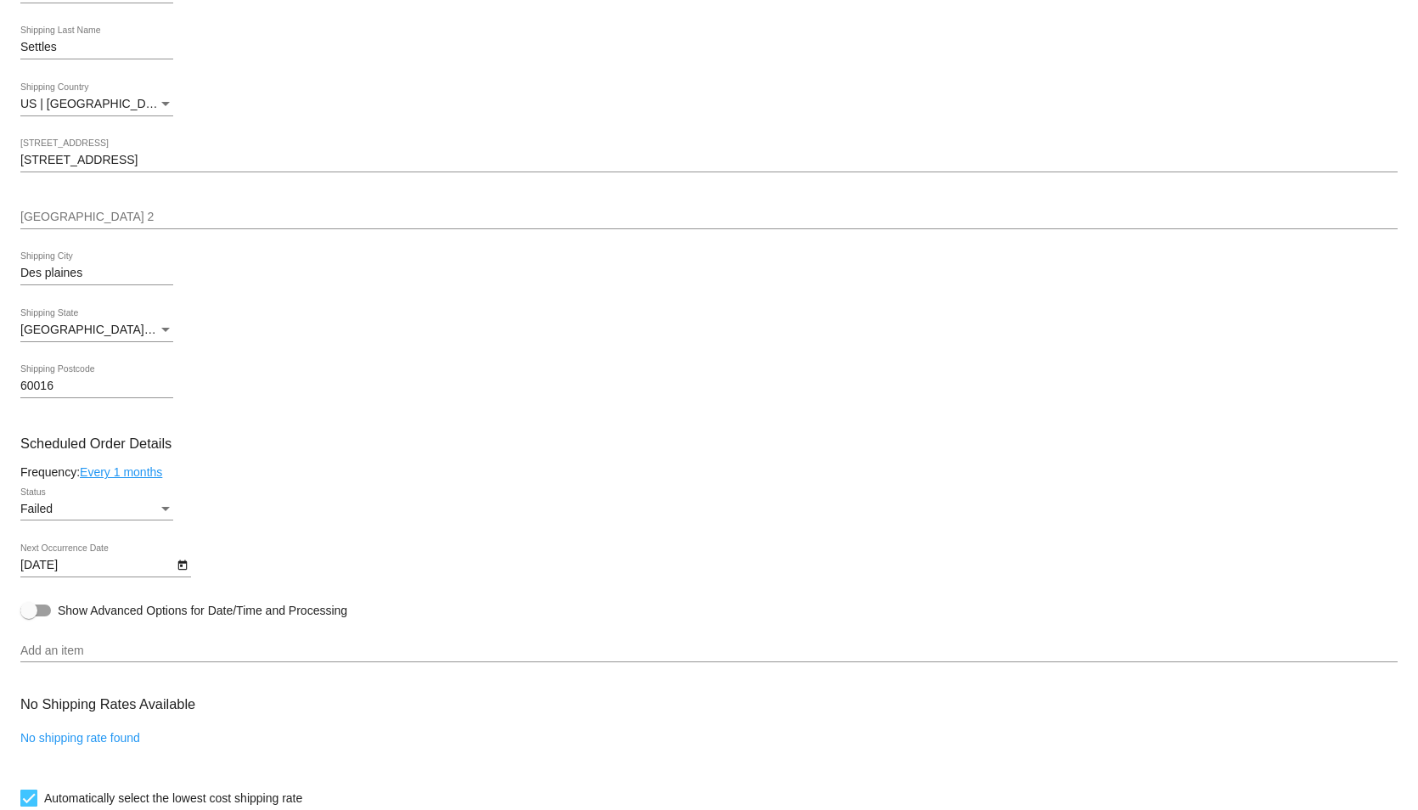
scroll to position [424, 0]
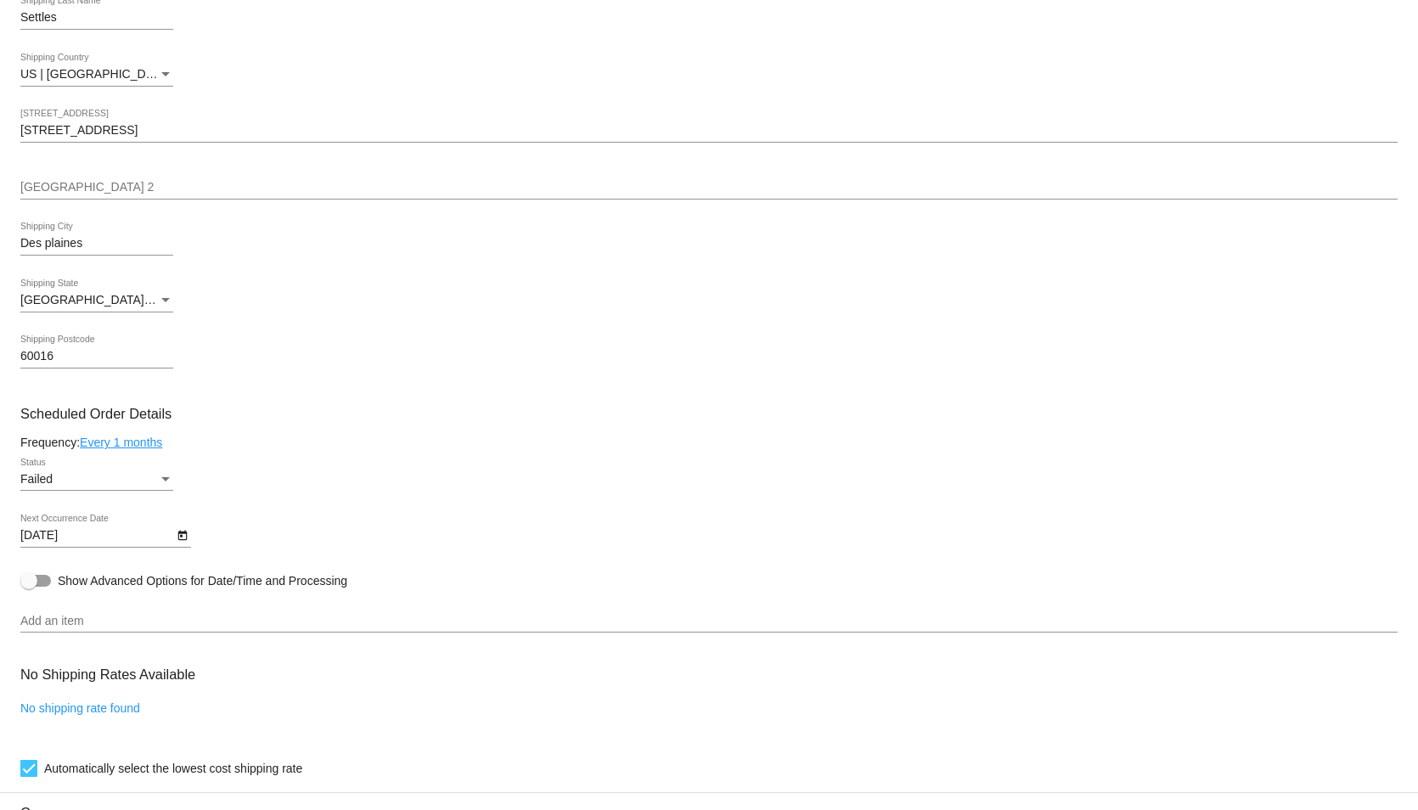
click at [162, 481] on div "Status" at bounding box center [165, 479] width 8 height 4
click at [287, 462] on div at bounding box center [709, 405] width 1418 height 810
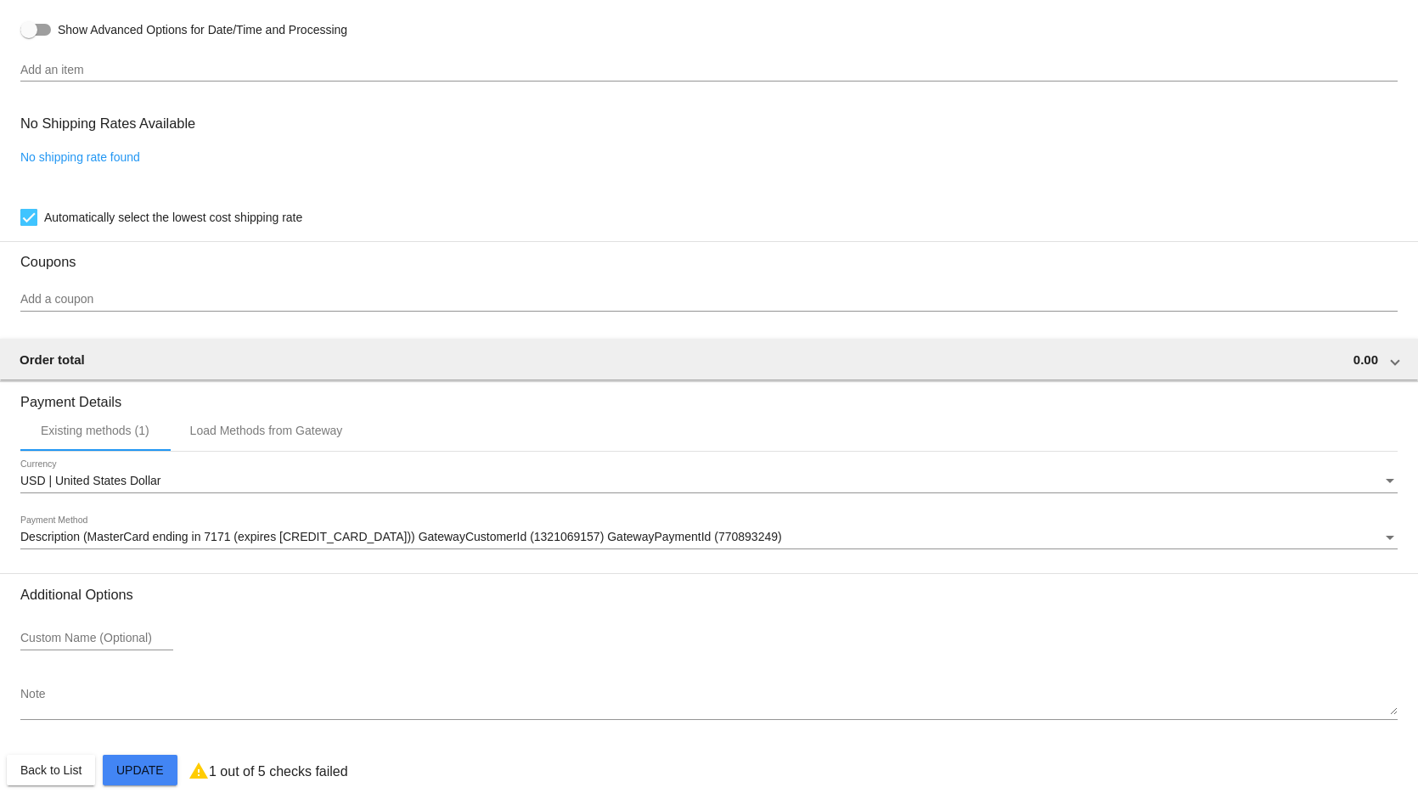
scroll to position [988, 0]
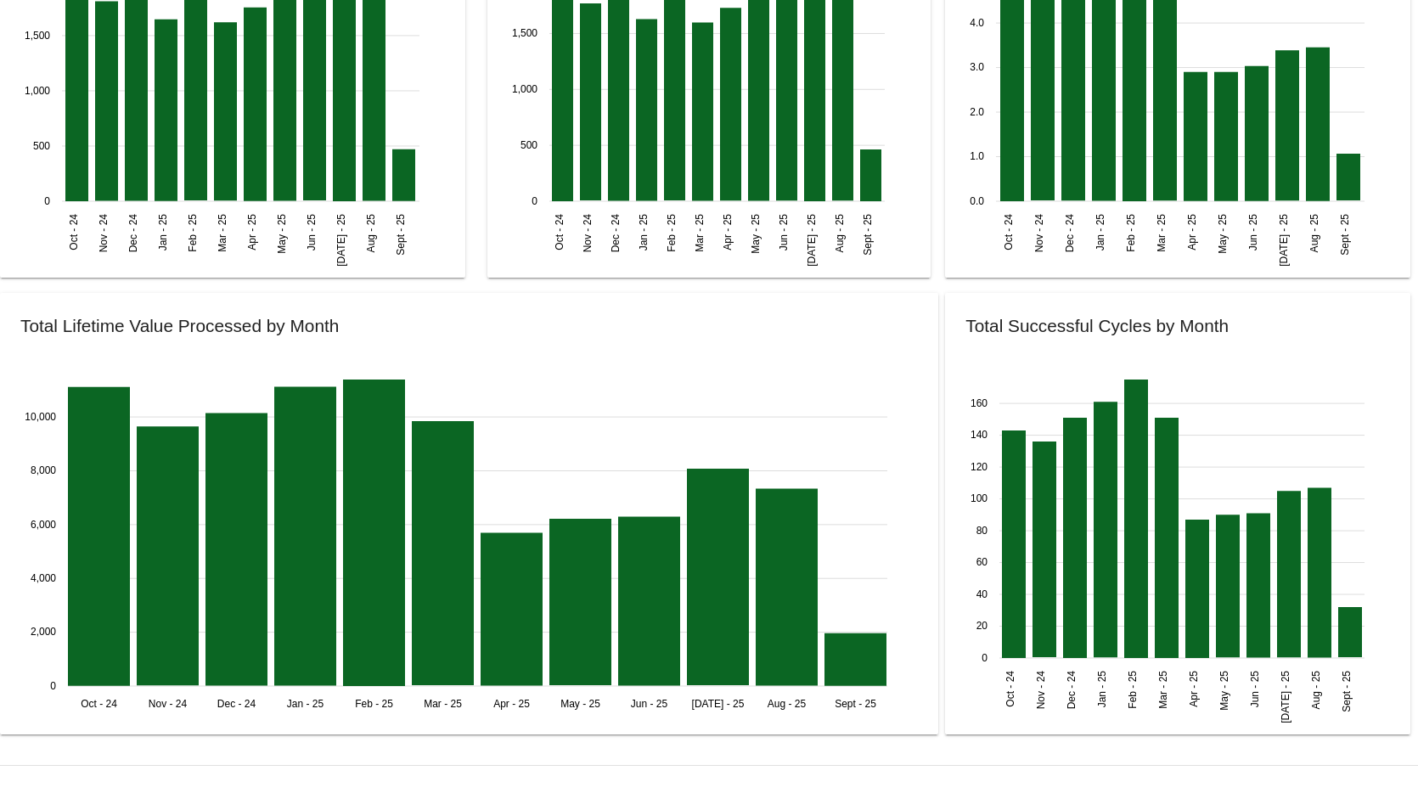
scroll to position [2462, 0]
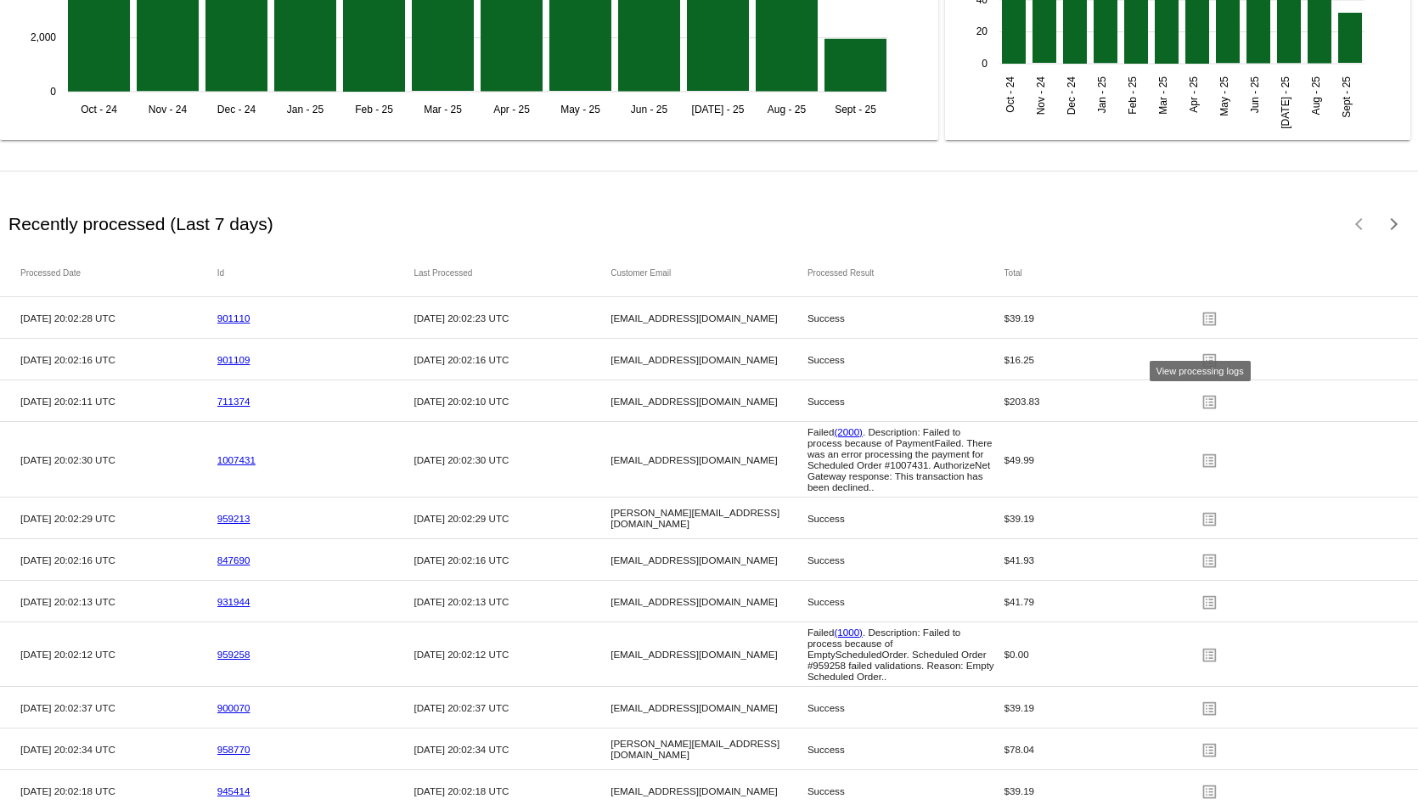
click at [1200, 331] on mat-icon "list_alt" at bounding box center [1210, 318] width 20 height 26
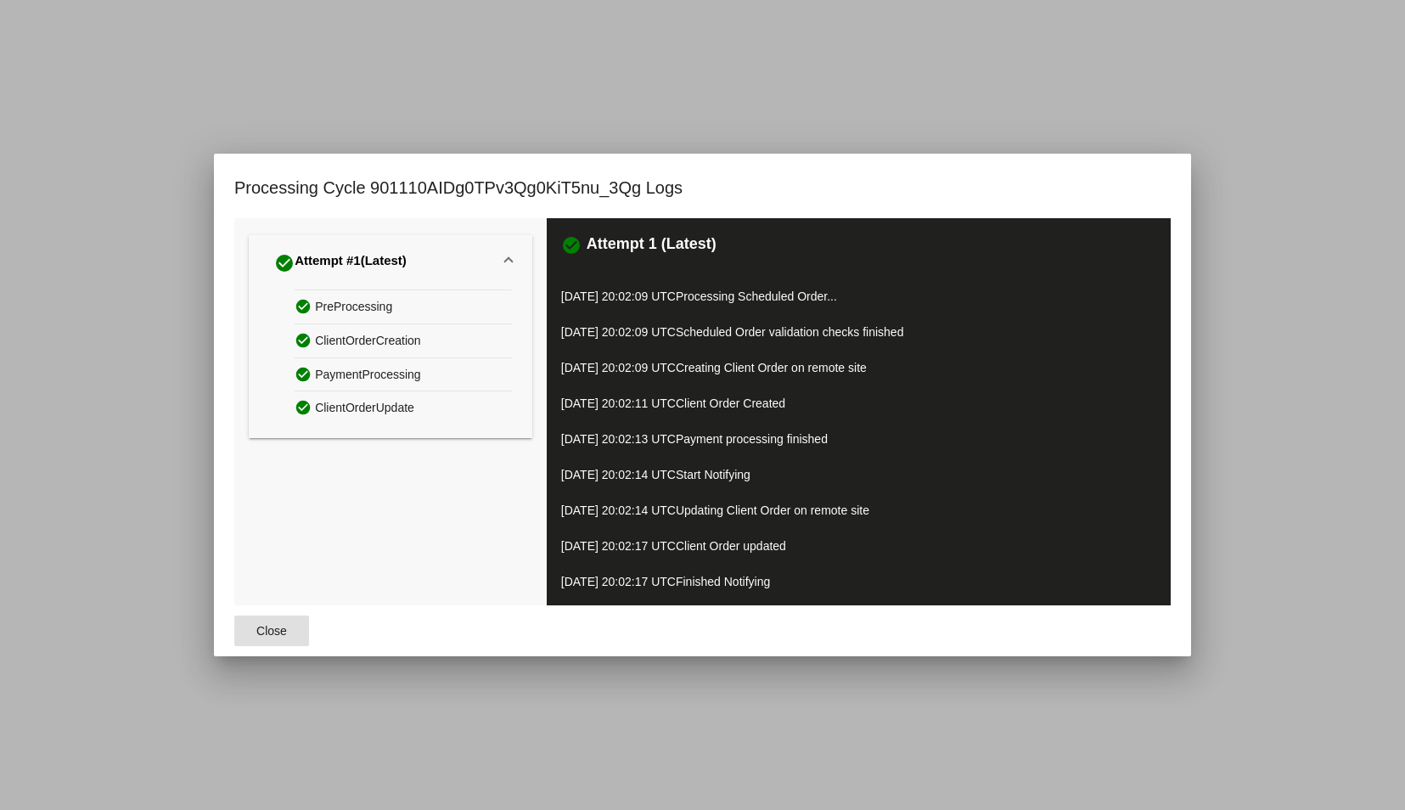
click at [259, 629] on span "Close" at bounding box center [271, 631] width 31 height 14
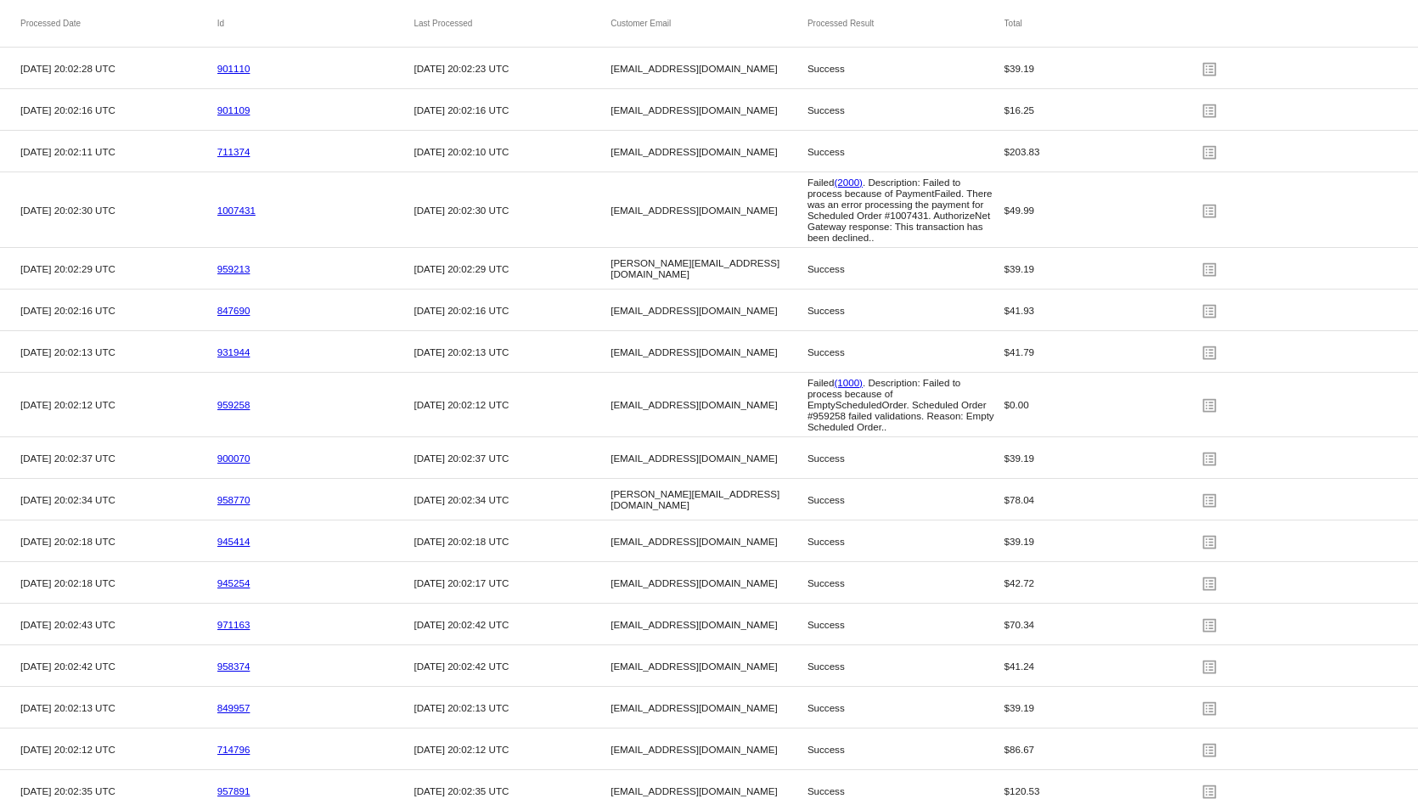
scroll to position [2717, 0]
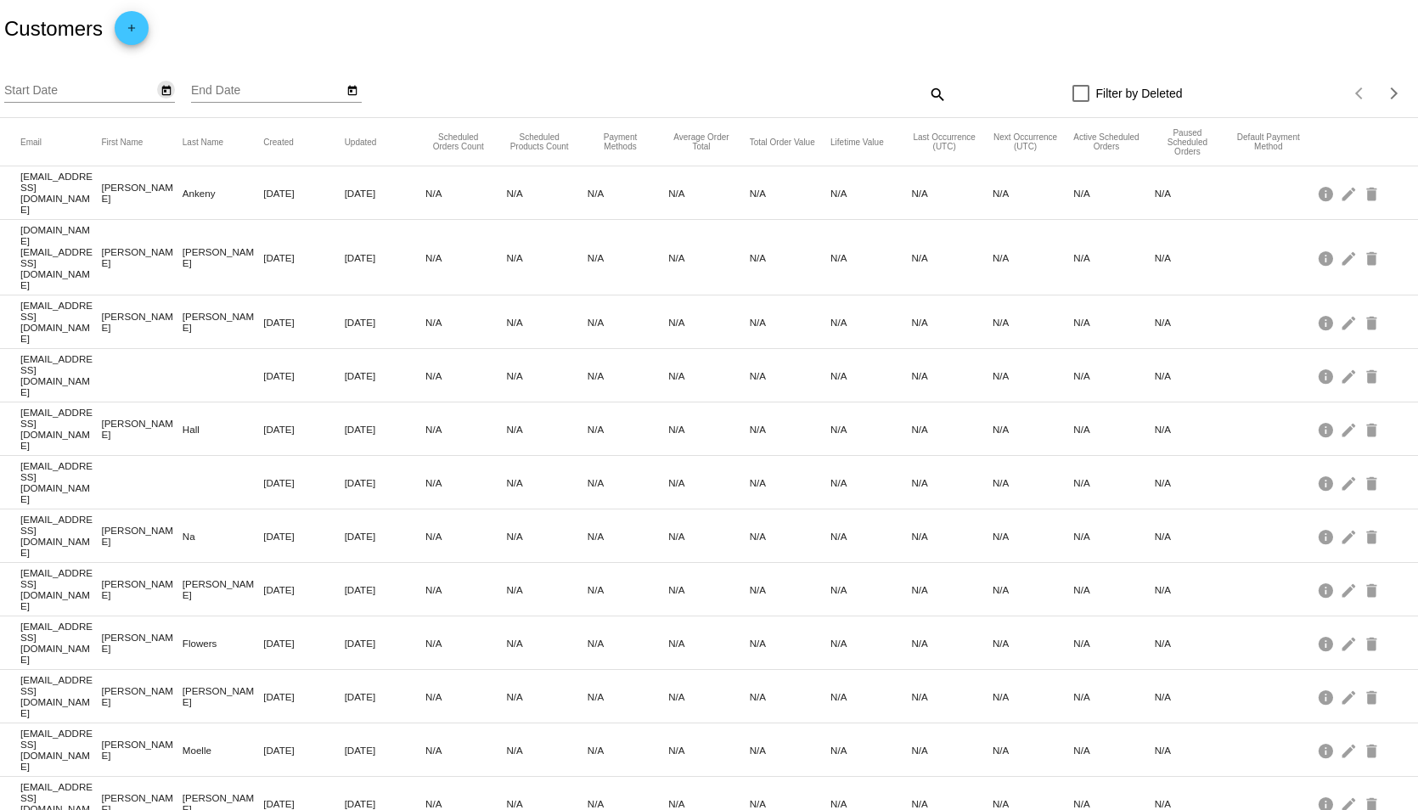
click at [162, 87] on icon "Open calendar" at bounding box center [166, 91] width 12 height 20
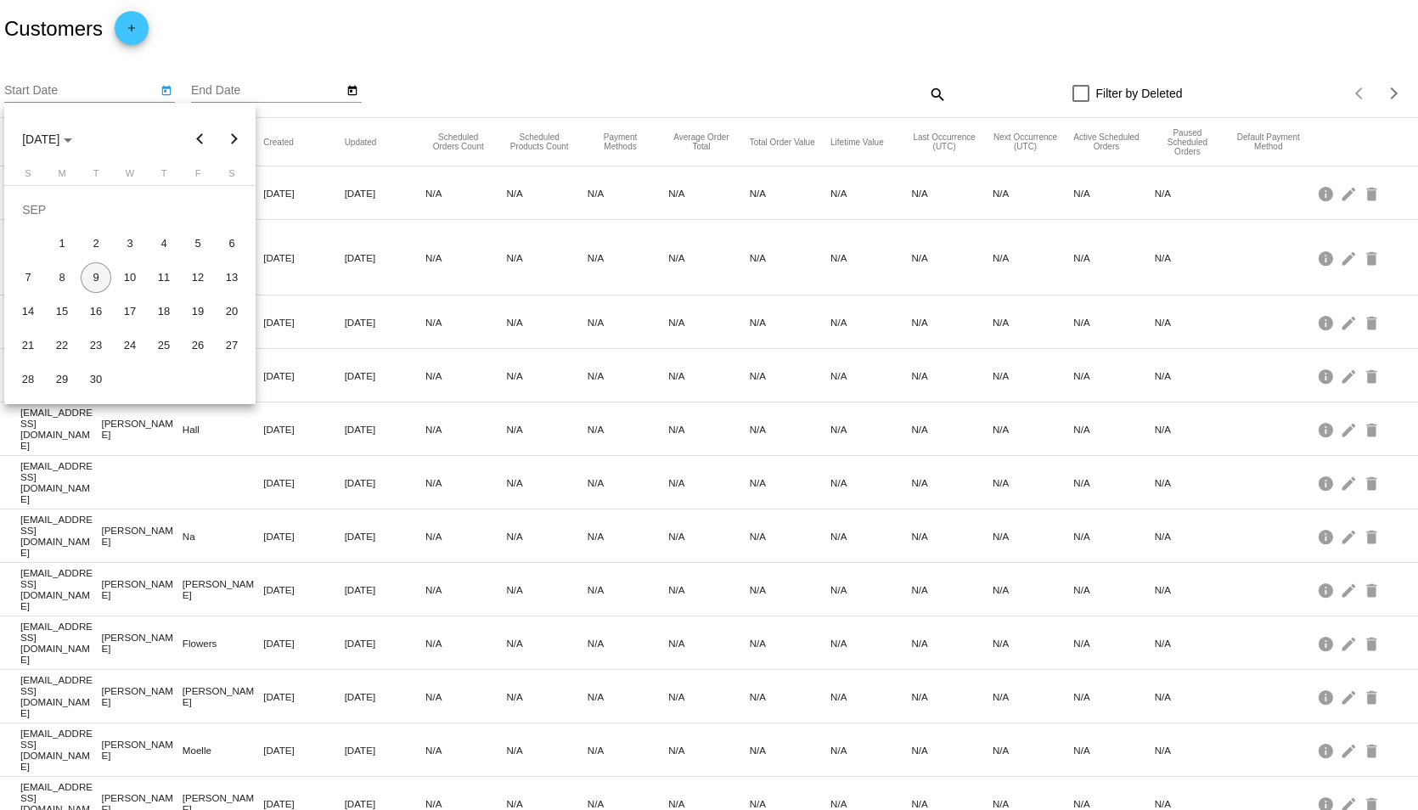
click at [194, 142] on button "Previous month" at bounding box center [200, 139] width 34 height 34
click at [31, 308] on div "17" at bounding box center [28, 311] width 31 height 31
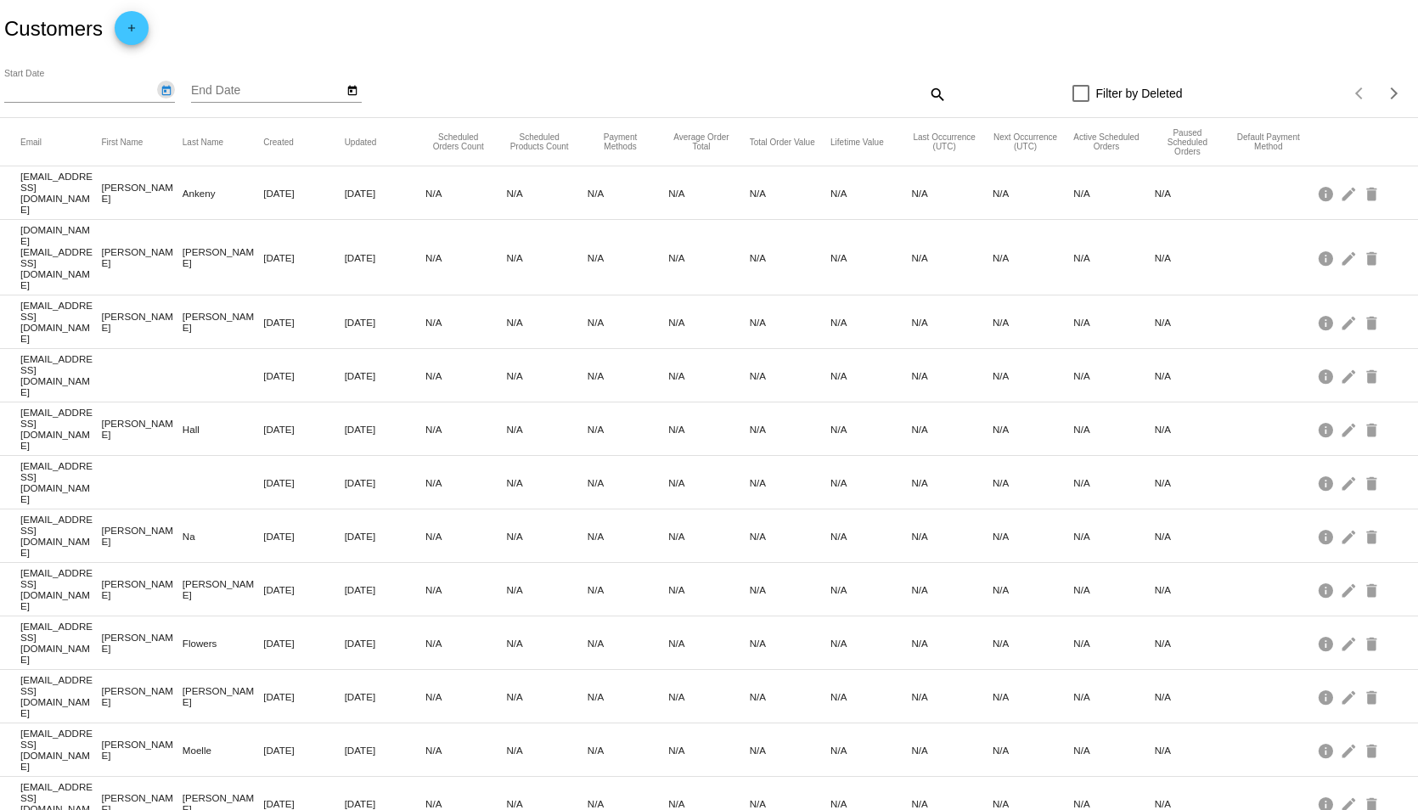
type input "[DATE]"
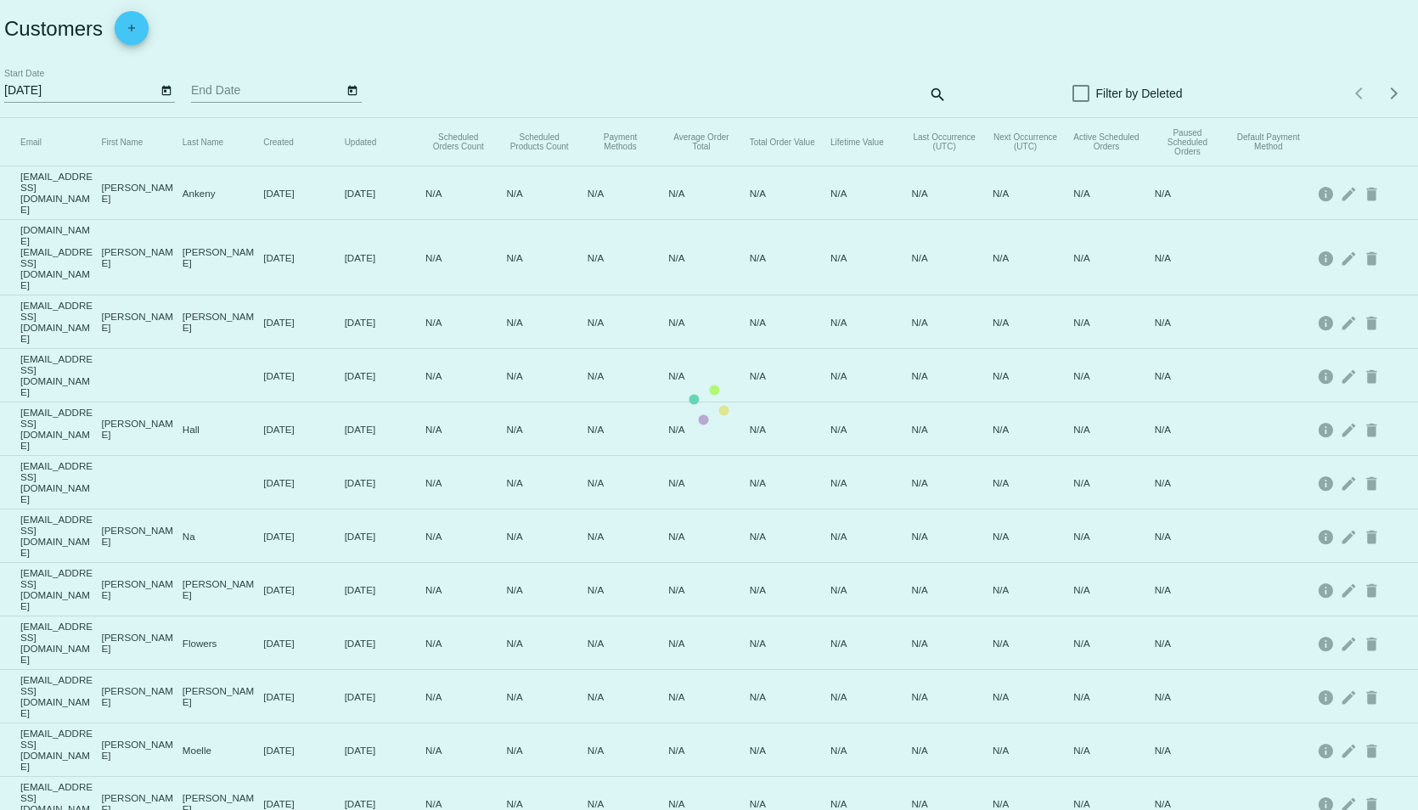
click at [351, 118] on mat-table "Email First Name Last Name Created Updated Scheduled Orders Count Scheduled Pro…" at bounding box center [709, 688] width 1418 height 1140
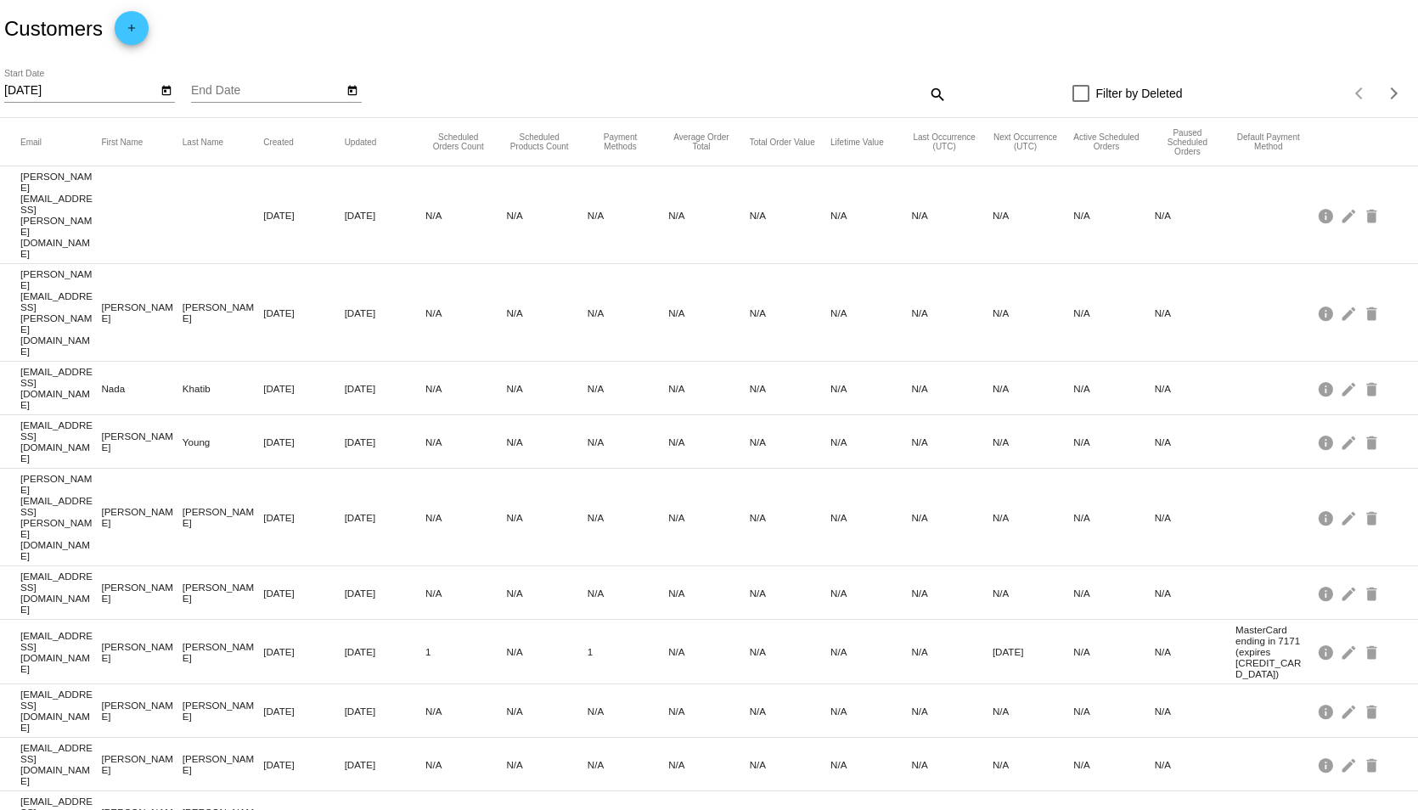
click at [352, 93] on icon "Open calendar" at bounding box center [352, 91] width 12 height 20
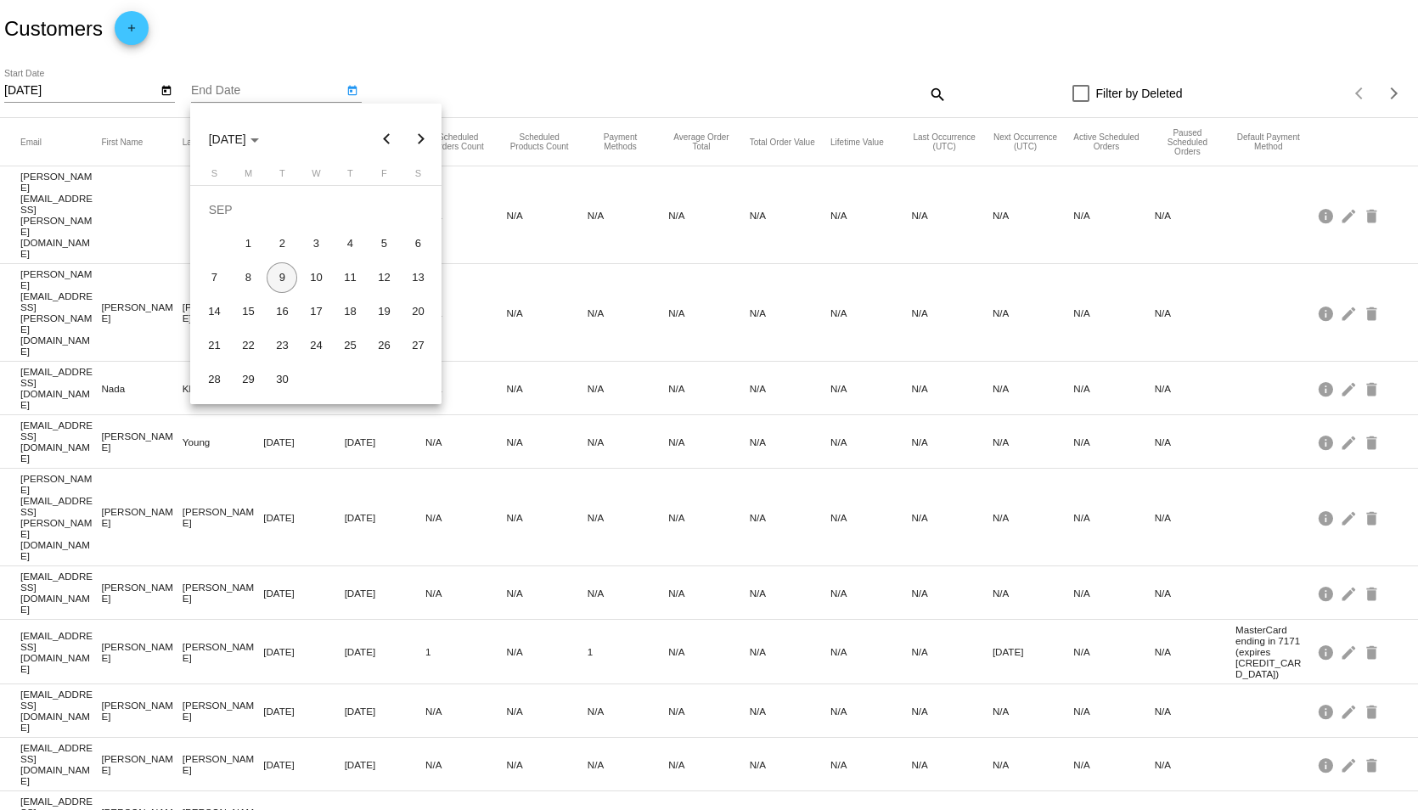
click at [383, 142] on button "Previous month" at bounding box center [386, 139] width 34 height 34
click at [256, 311] on div "18" at bounding box center [248, 311] width 31 height 31
type input "[DATE]"
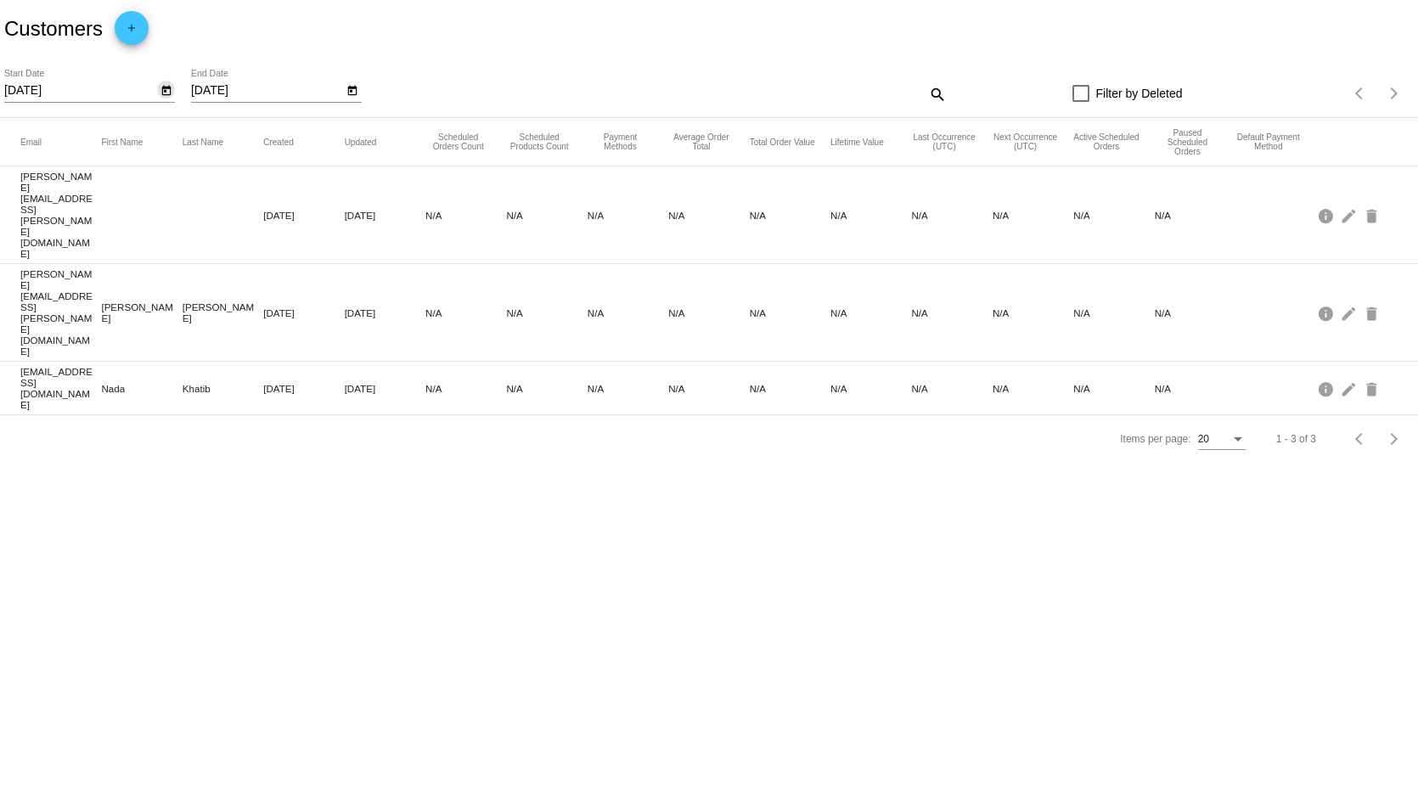
click at [158, 87] on button "Open calendar" at bounding box center [166, 90] width 18 height 18
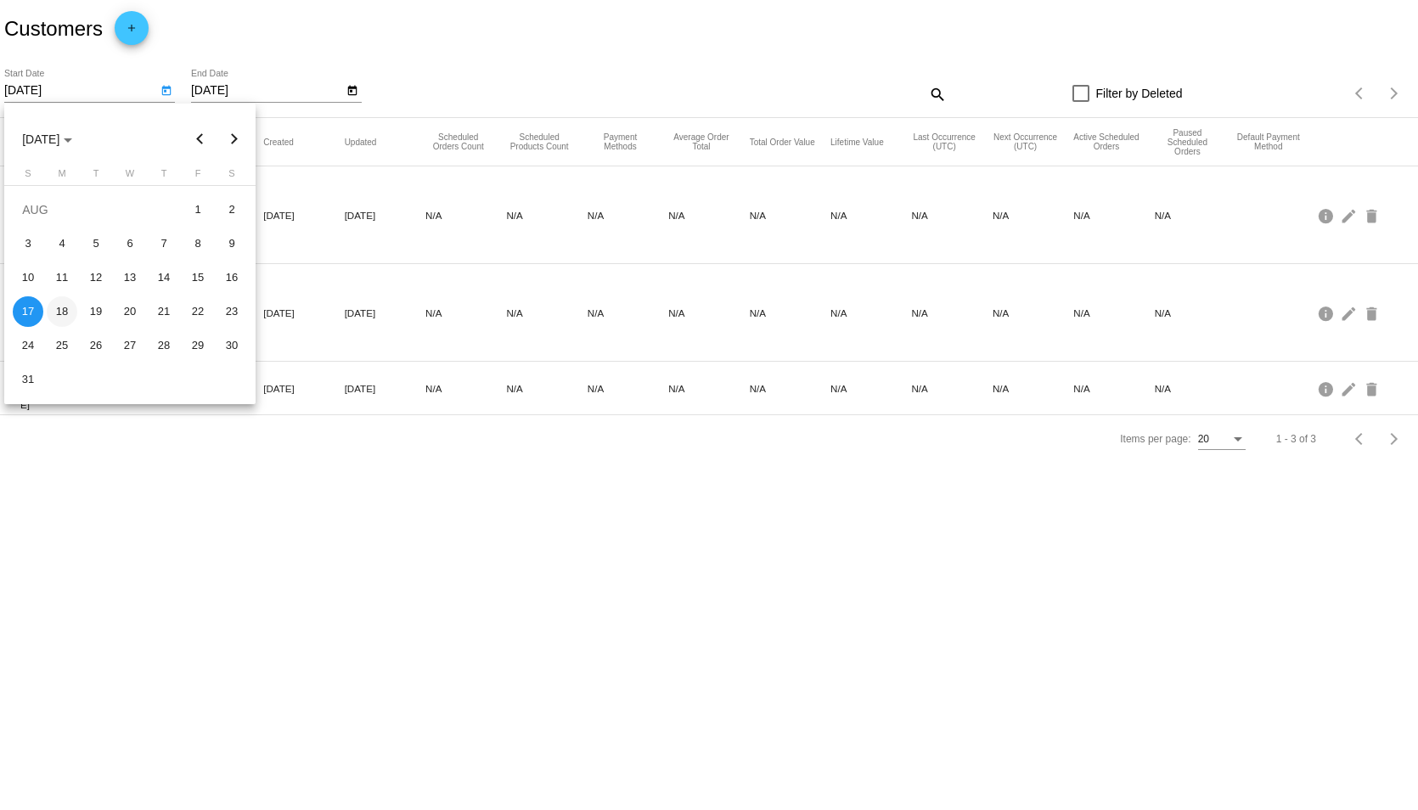
click at [62, 312] on div "18" at bounding box center [62, 311] width 31 height 31
type input "[DATE]"
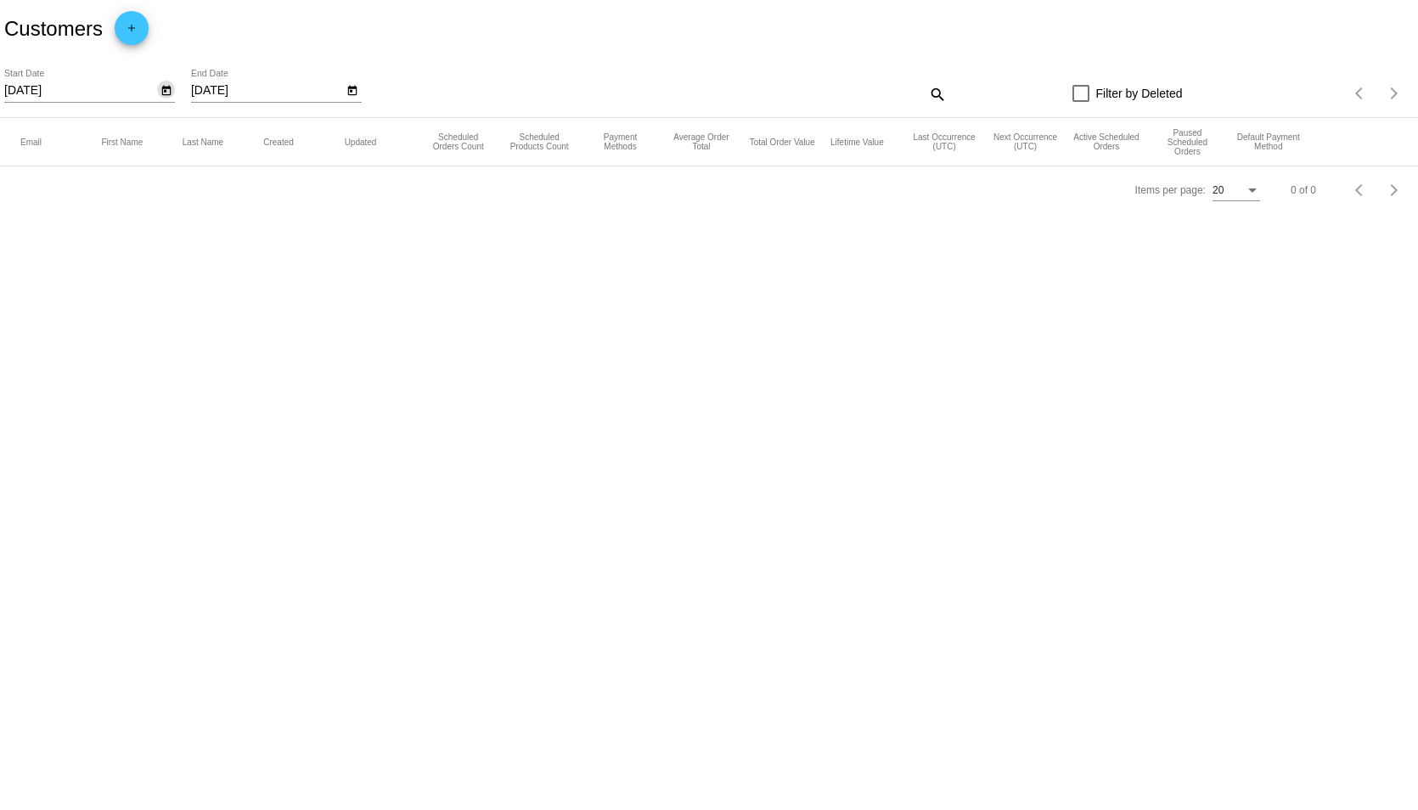
click at [930, 92] on mat-icon "search" at bounding box center [936, 94] width 20 height 26
paste input "1011783"
type input "1011783"
click at [168, 65] on div "[DATE] Start Date [DATE] End Date 1011783 Search close Filter by Deleted Items …" at bounding box center [709, 88] width 1418 height 60
click at [167, 90] on icon "Open calendar" at bounding box center [166, 91] width 12 height 20
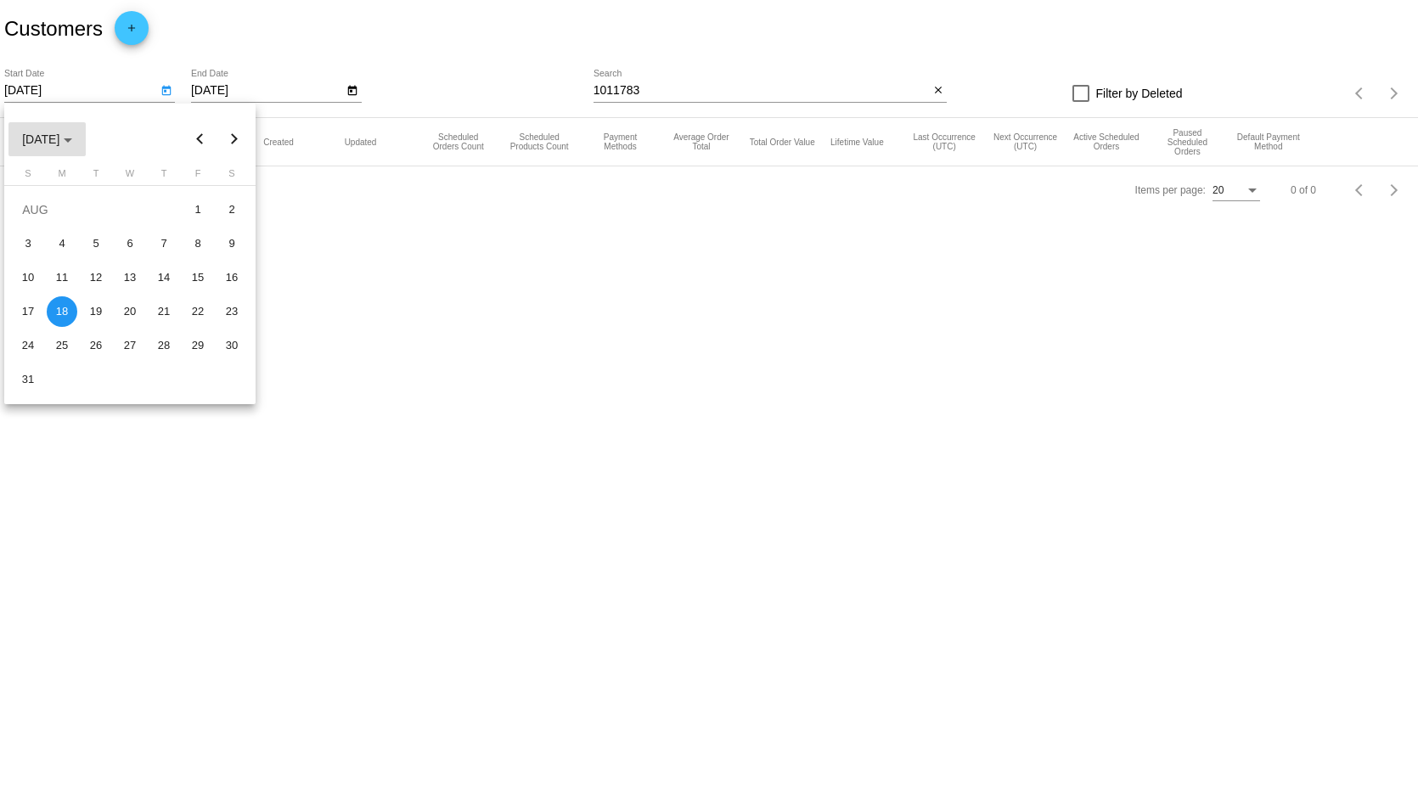
click at [69, 138] on span "[DATE]" at bounding box center [47, 139] width 50 height 14
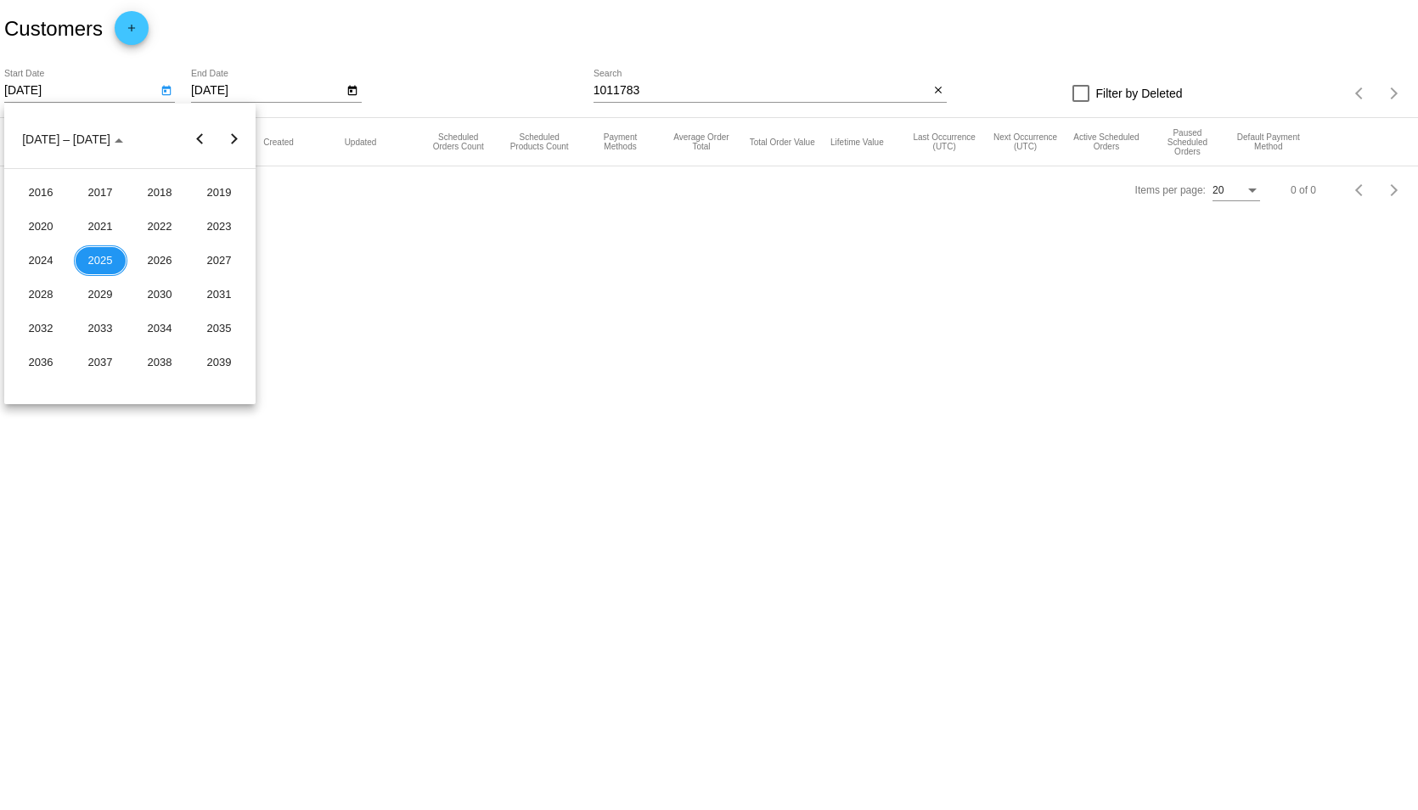
click at [114, 83] on div at bounding box center [709, 405] width 1418 height 810
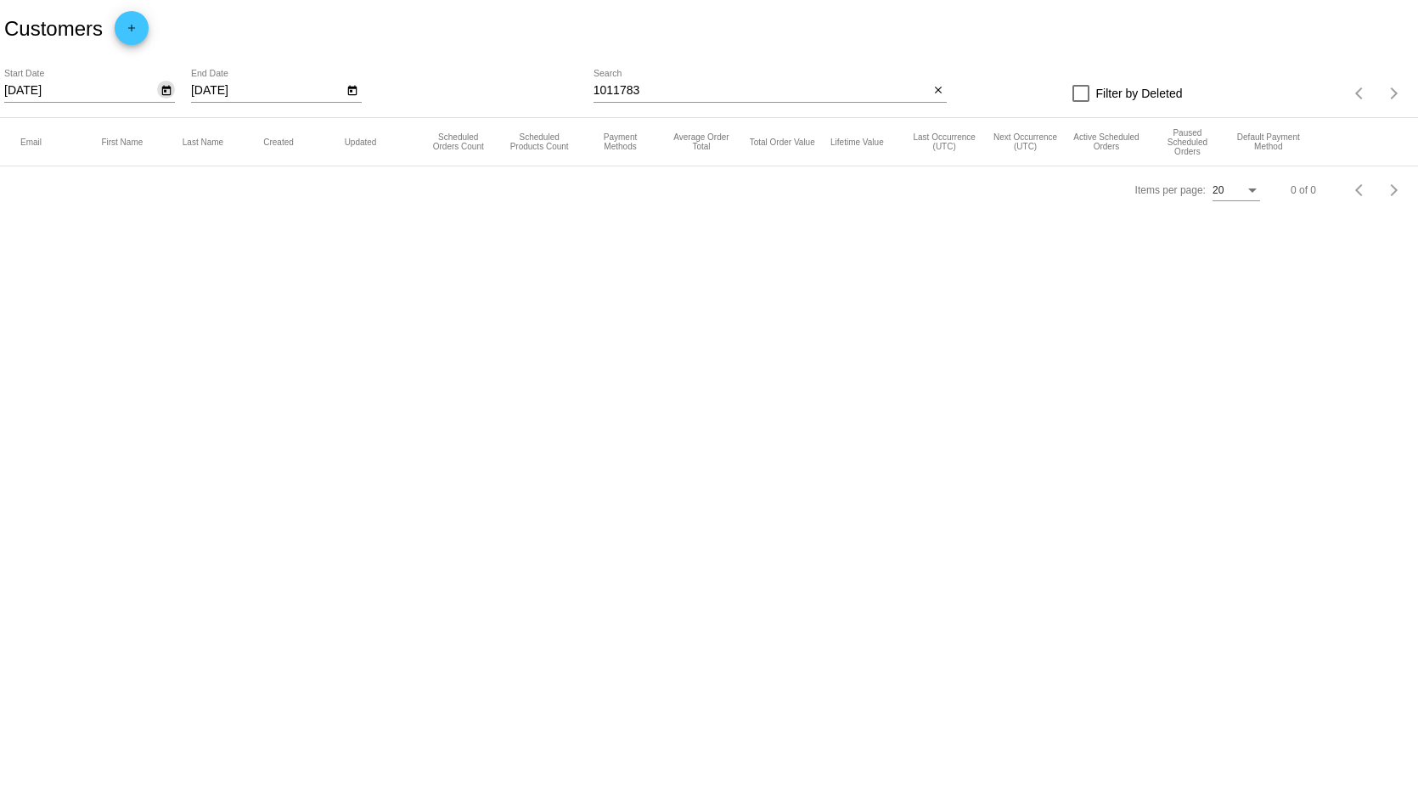
click at [90, 87] on input "[DATE]" at bounding box center [80, 91] width 153 height 14
drag, startPoint x: 90, startPoint y: 87, endPoint x: -20, endPoint y: 90, distance: 109.5
click at [0, 90] on html "Customers add [DATE] Start Date [DATE] End Date 1011783 Search close Filter by …" at bounding box center [709, 405] width 1418 height 810
click at [268, 86] on app-dashboard-customers "Customers add Start Date [DATE] End Date 1011783 Search close Filter by Deleted…" at bounding box center [709, 107] width 1418 height 214
drag, startPoint x: 268, startPoint y: 93, endPoint x: 180, endPoint y: 90, distance: 88.3
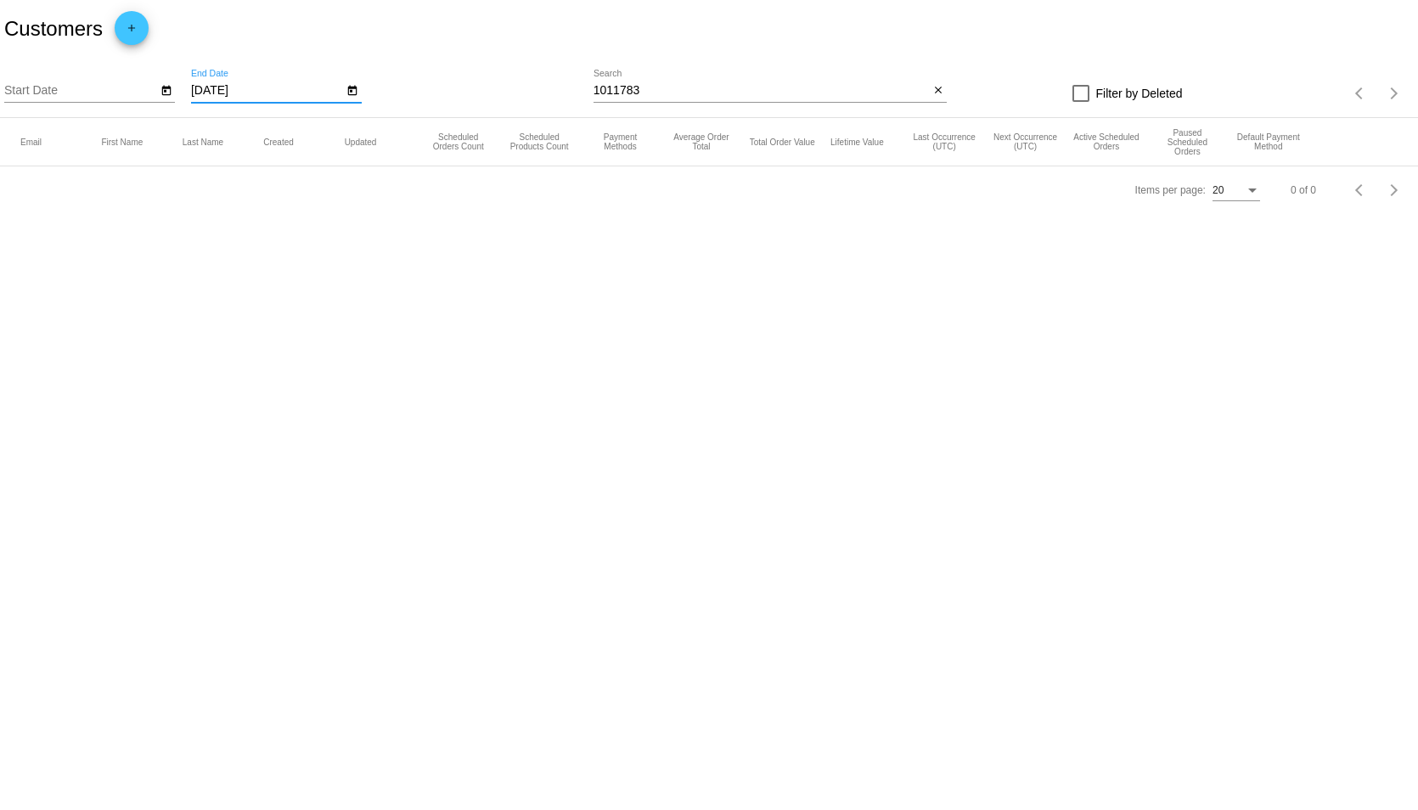
click at [180, 90] on div "Start Date [DATE] End Date" at bounding box center [298, 94] width 589 height 48
click at [936, 87] on mat-icon "close" at bounding box center [938, 91] width 12 height 14
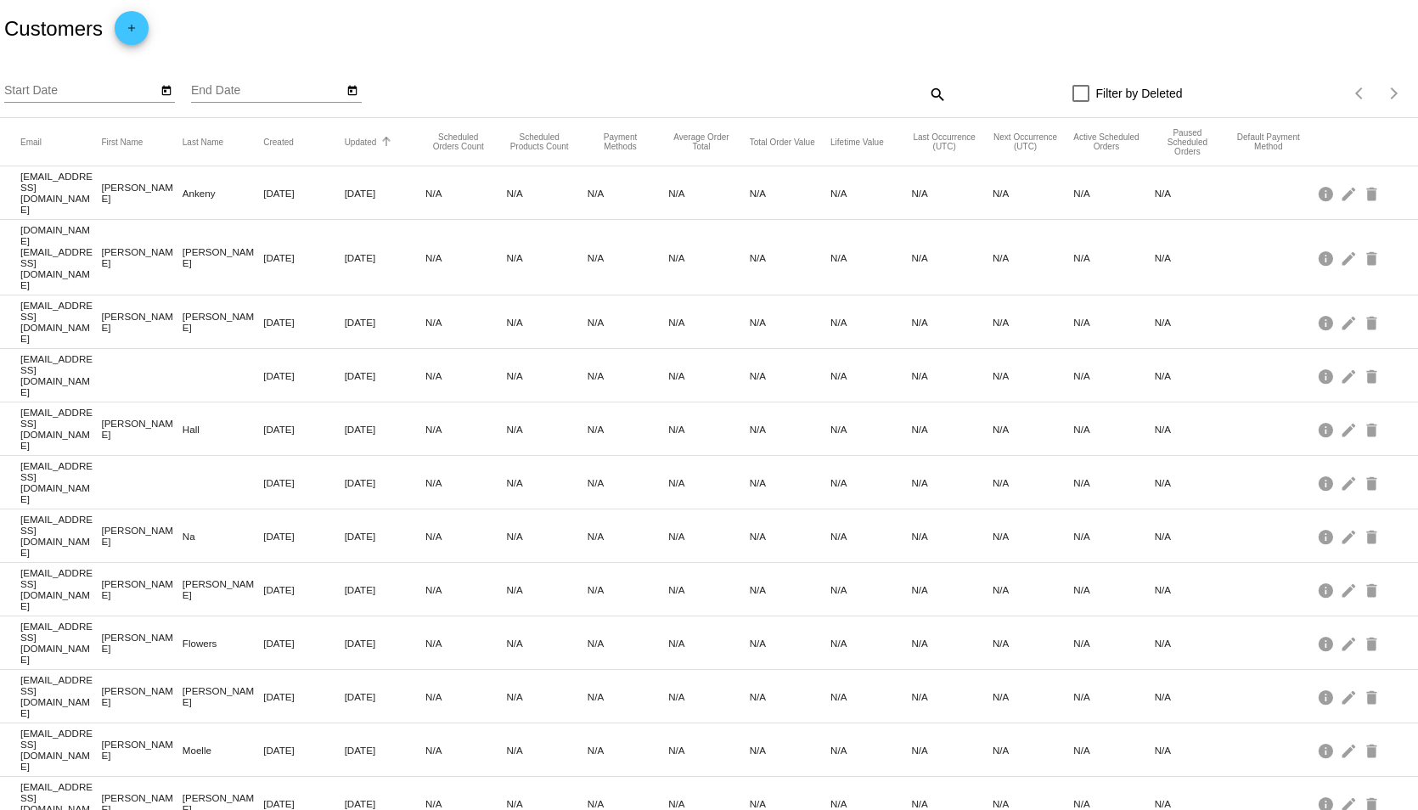
click at [358, 145] on button "Updated" at bounding box center [361, 142] width 32 height 10
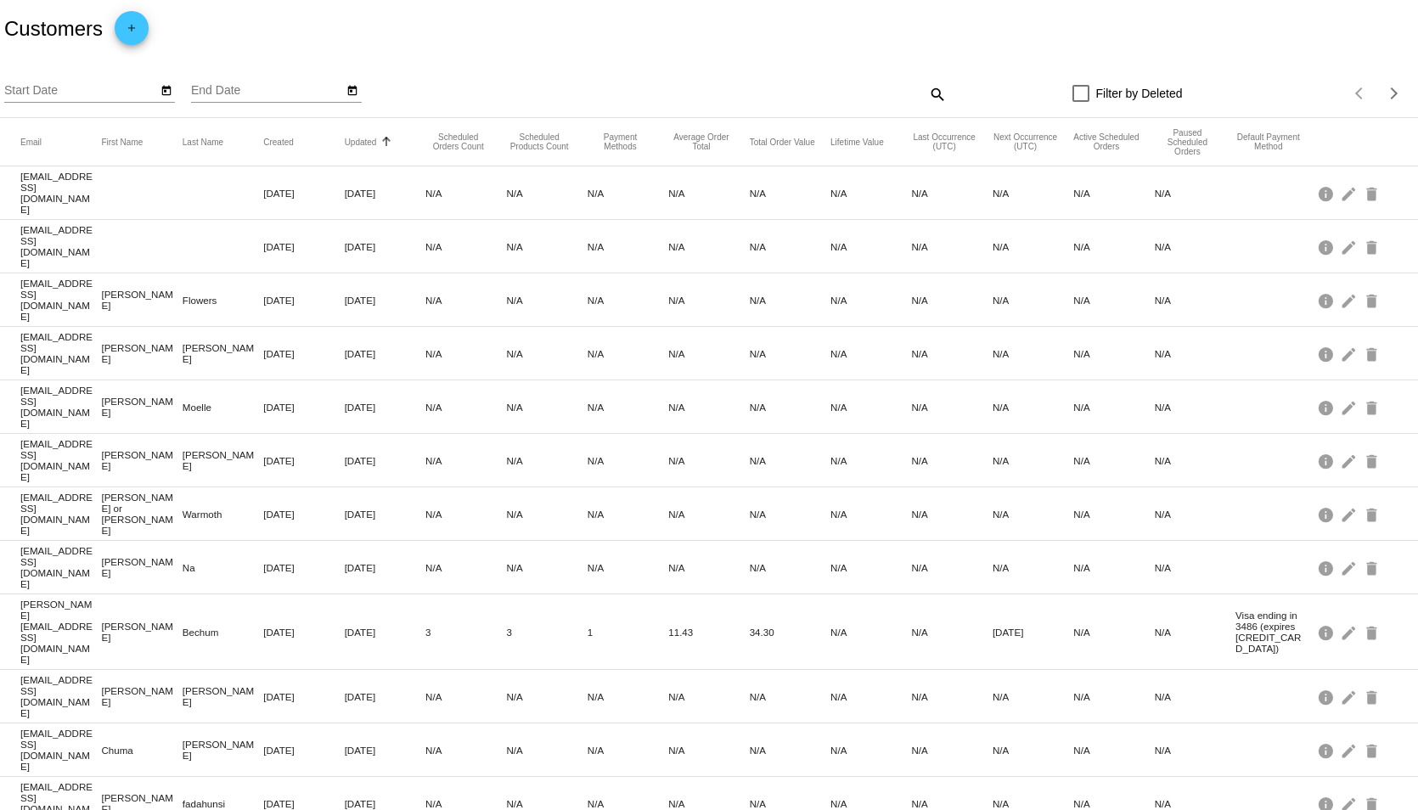
click at [385, 146] on div at bounding box center [386, 142] width 10 height 10
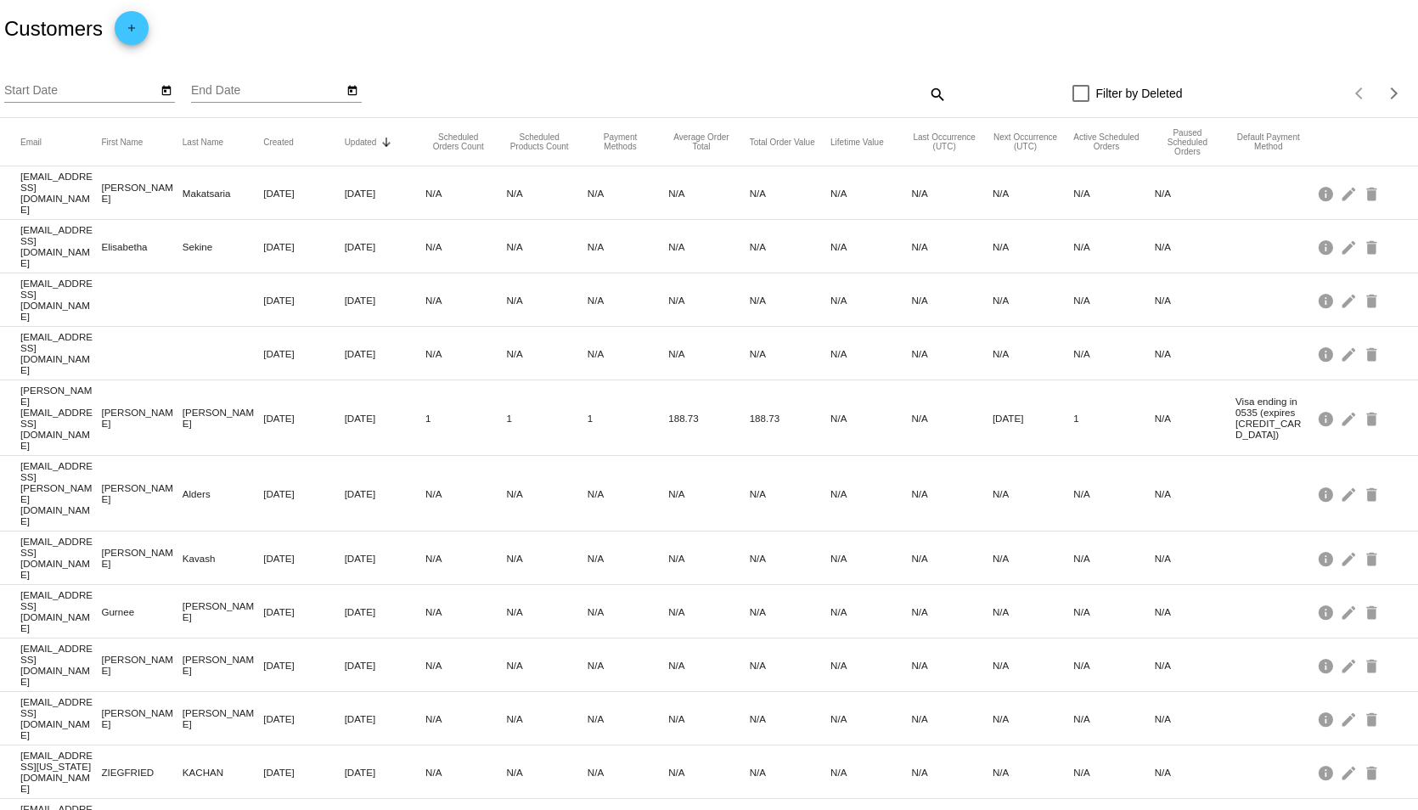
click at [385, 146] on div at bounding box center [386, 146] width 3 height 3
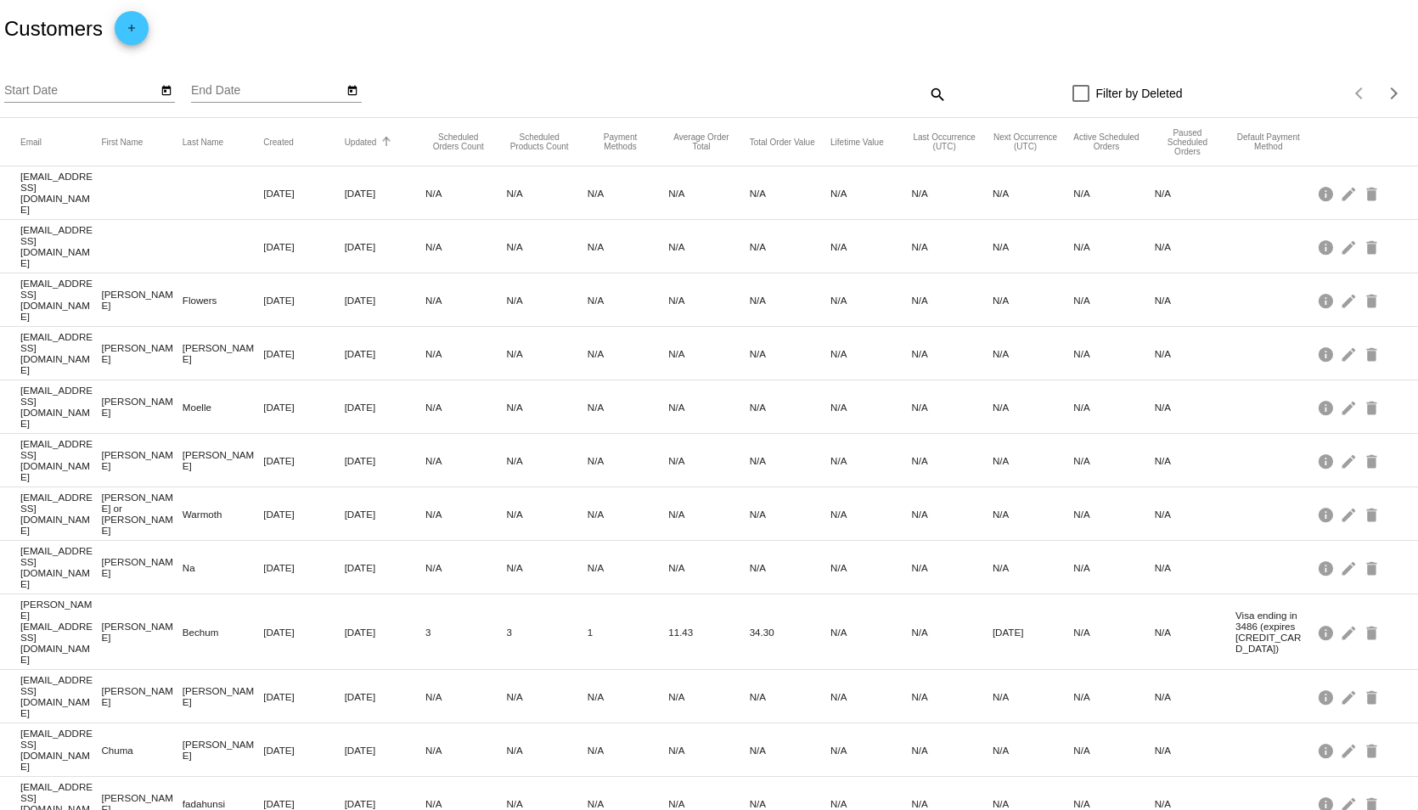
click at [385, 138] on div at bounding box center [386, 138] width 10 height 2
click at [164, 86] on icon "Open calendar" at bounding box center [166, 91] width 12 height 20
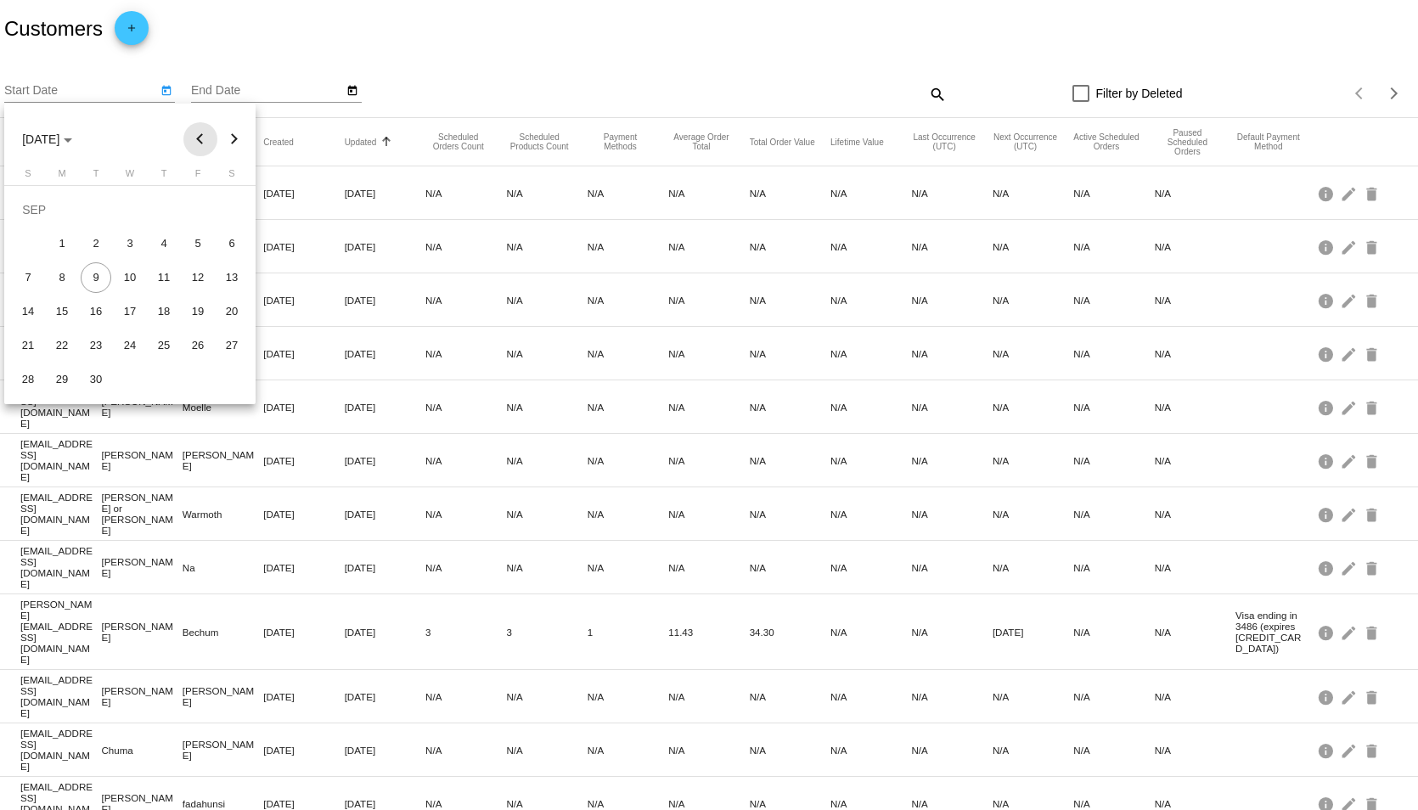
click at [198, 141] on button "Previous month" at bounding box center [200, 139] width 34 height 34
click at [233, 245] on div "9" at bounding box center [231, 243] width 31 height 31
type input "[DATE]"
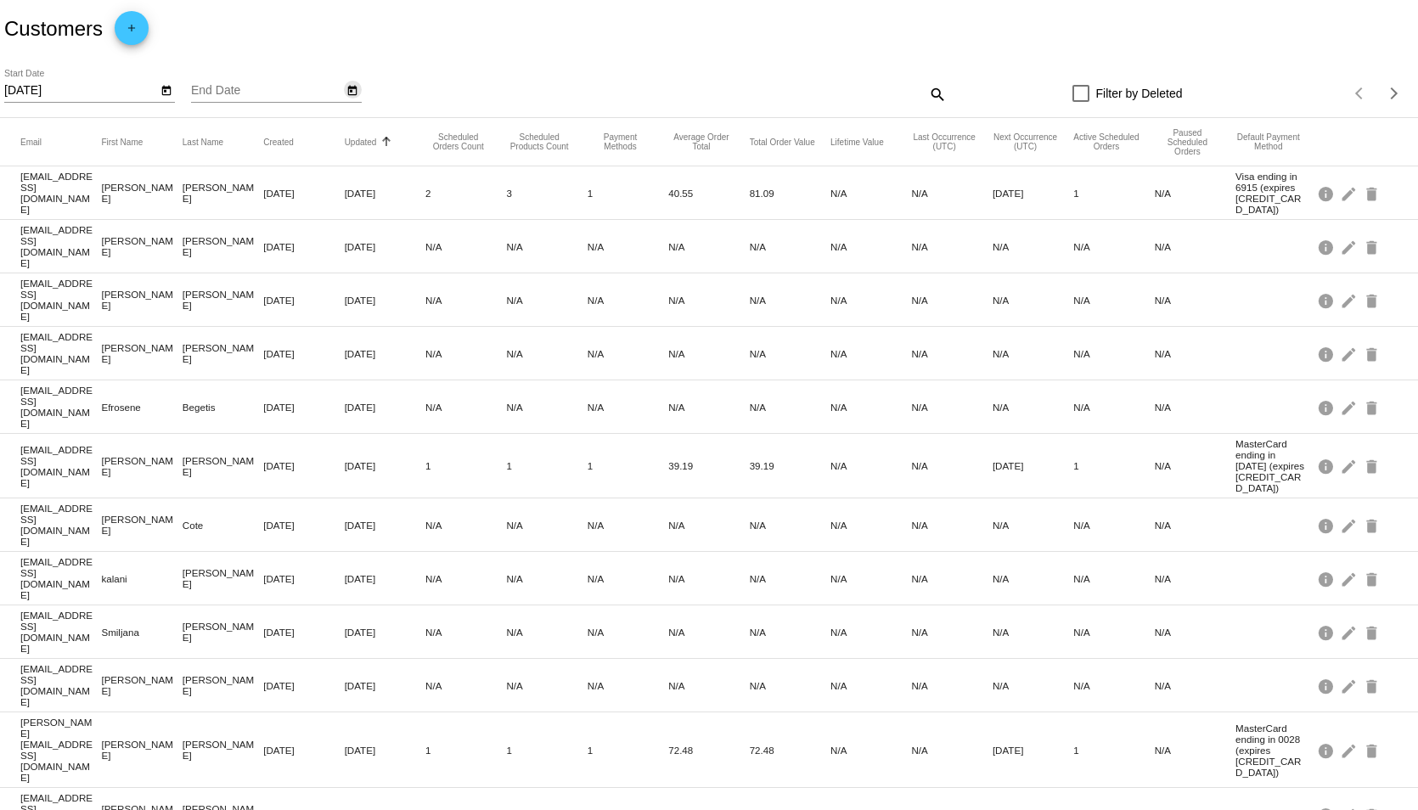
click at [351, 91] on icon "Open calendar" at bounding box center [352, 91] width 12 height 20
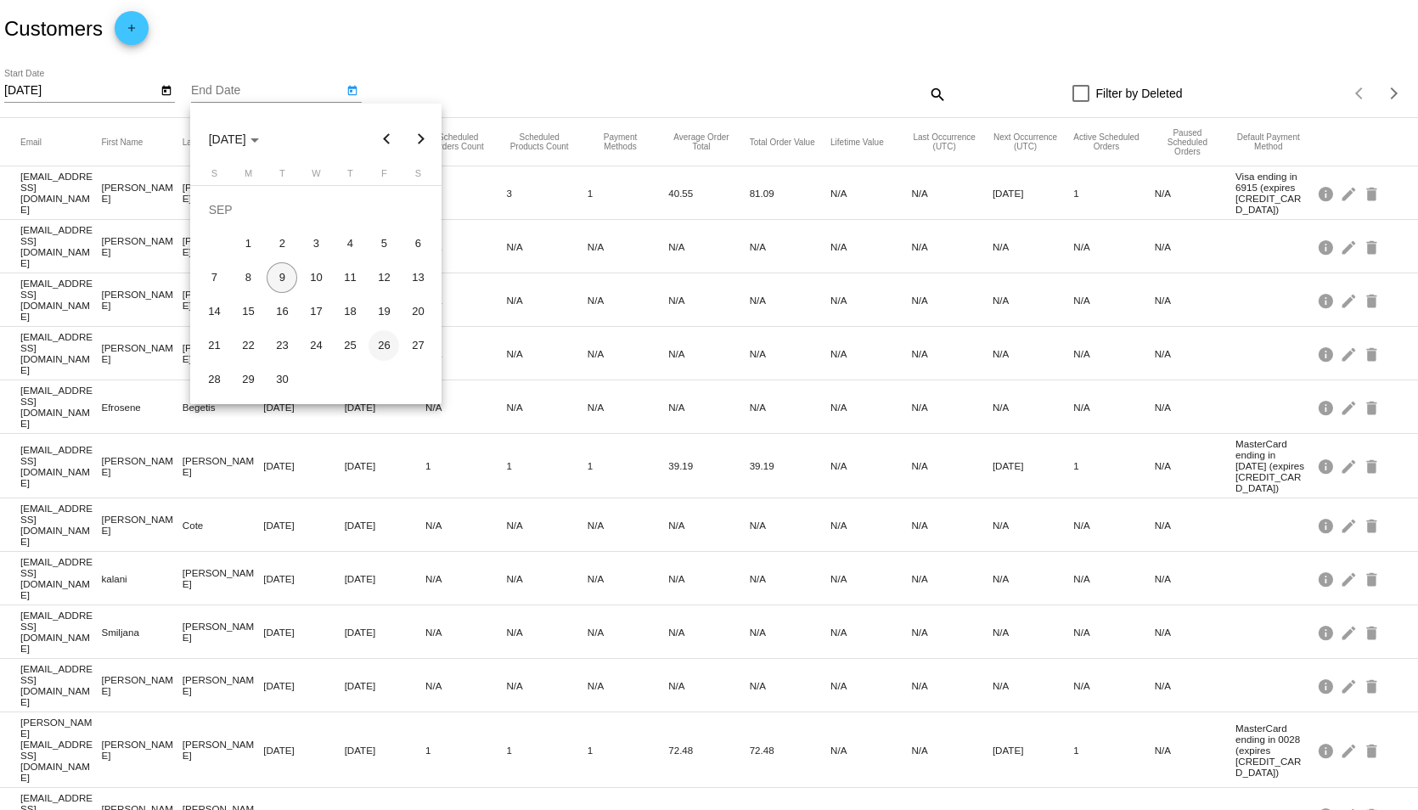
click at [379, 346] on div "26" at bounding box center [383, 345] width 31 height 31
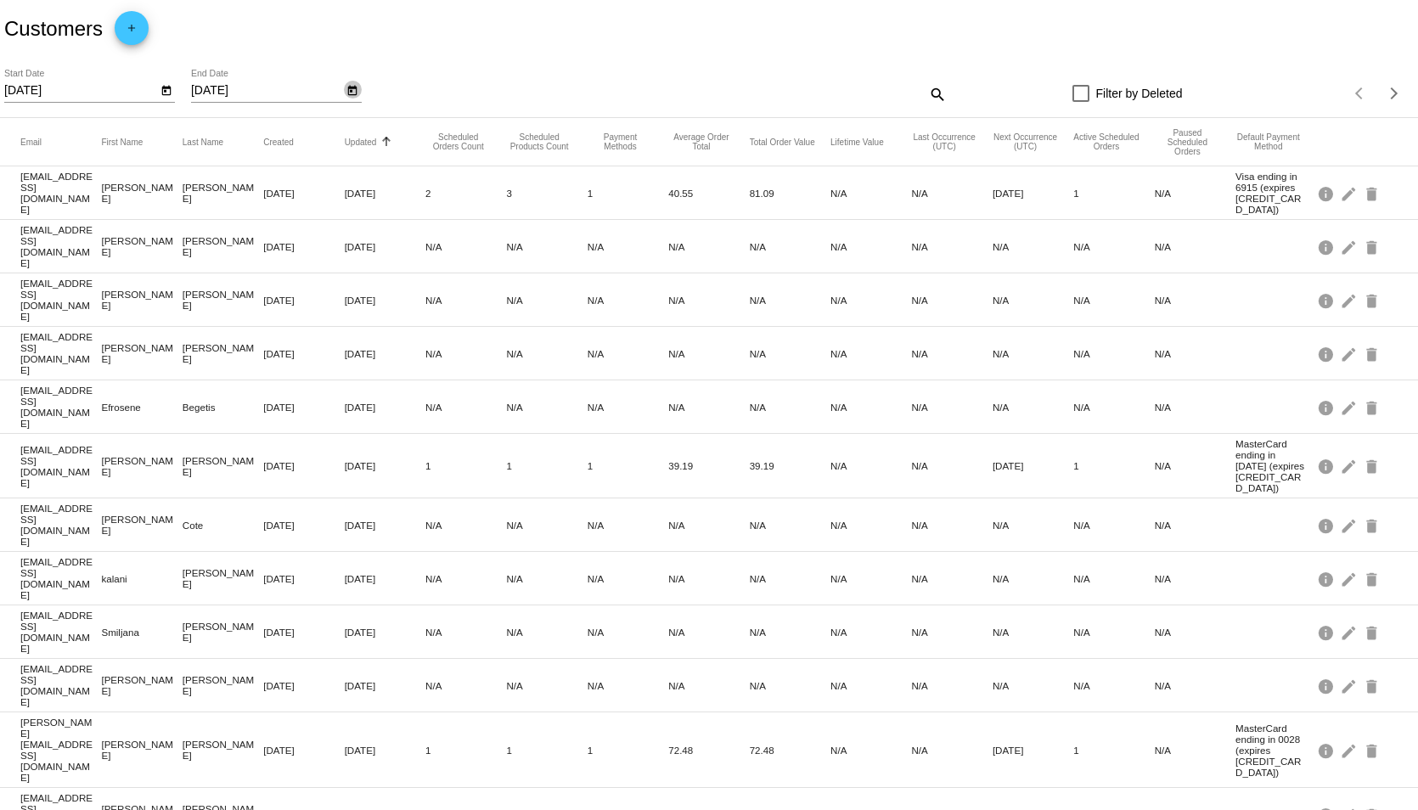
click at [346, 93] on icon "Open calendar" at bounding box center [352, 91] width 12 height 20
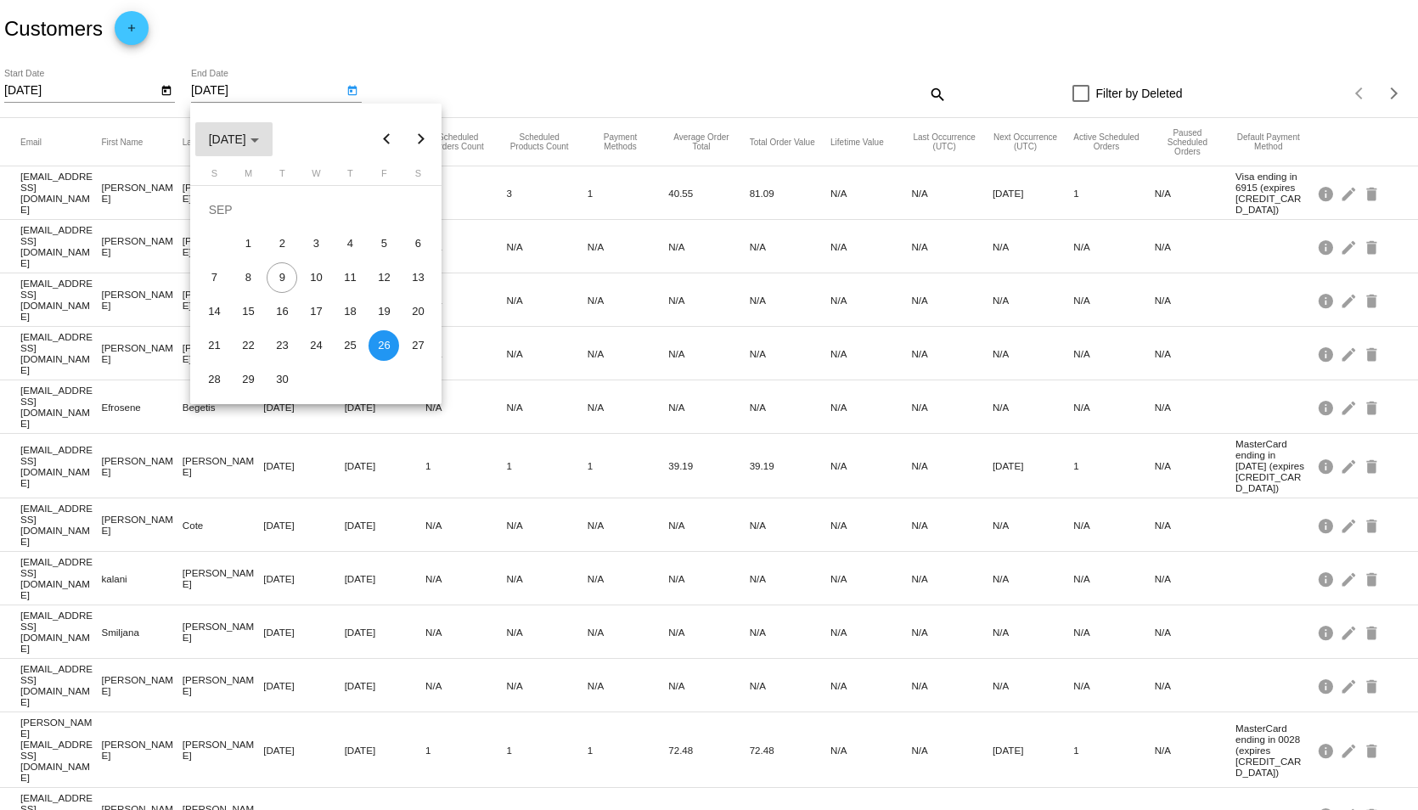
click at [259, 140] on span "[DATE]" at bounding box center [234, 139] width 50 height 14
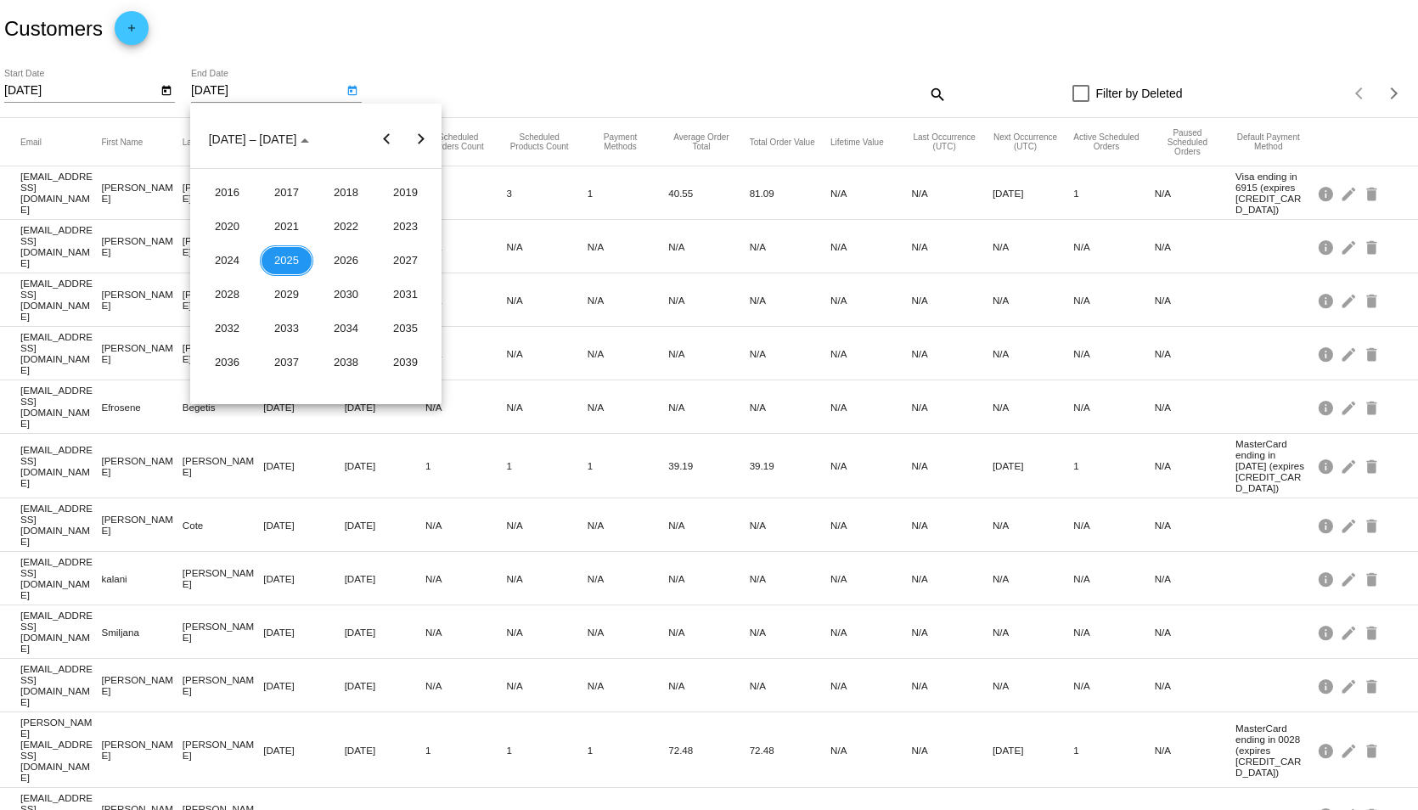
click at [323, 126] on div at bounding box center [346, 139] width 47 height 34
click at [383, 140] on button "Previous 20 years" at bounding box center [386, 139] width 34 height 34
click at [432, 140] on button "Next 20 years" at bounding box center [420, 139] width 34 height 34
click at [459, 84] on div at bounding box center [709, 405] width 1418 height 810
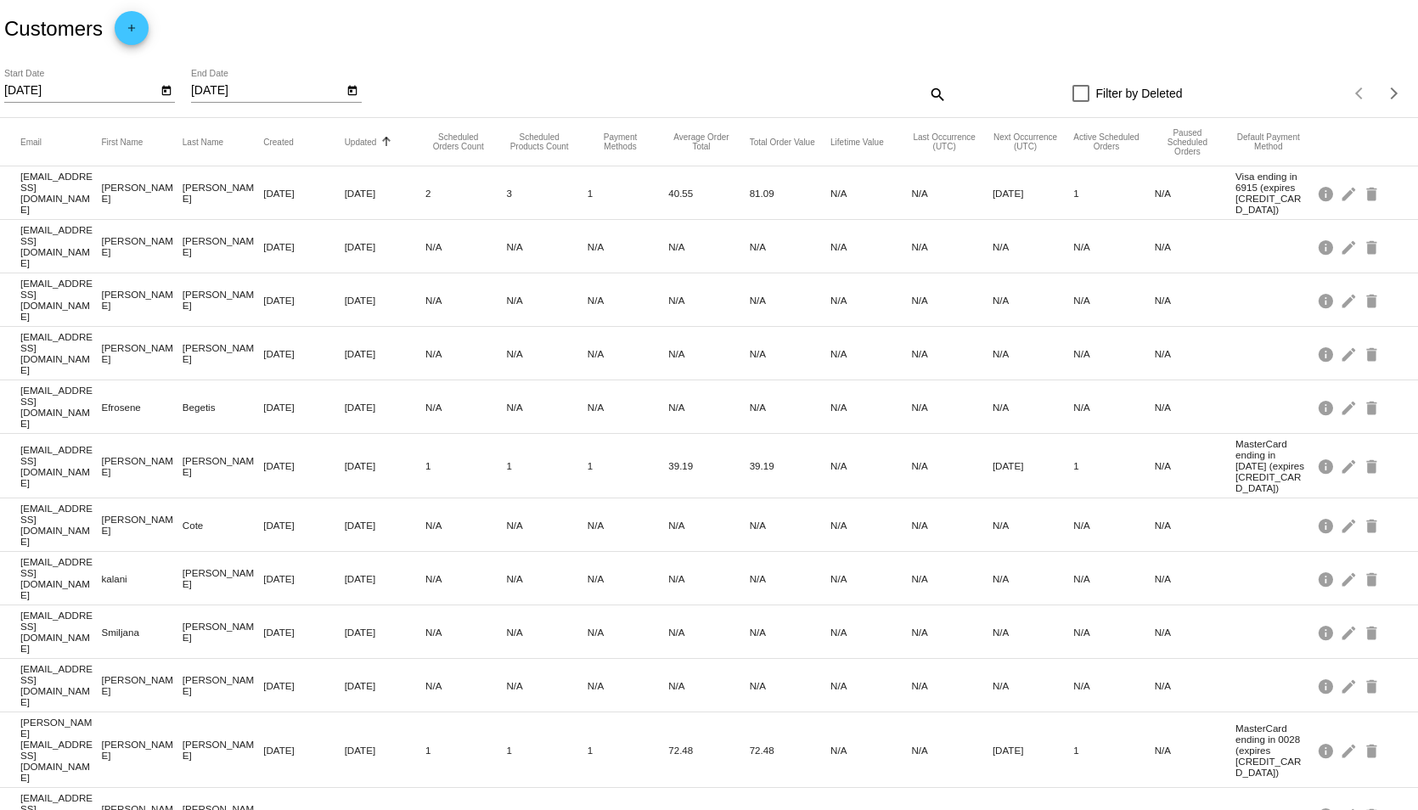
click at [359, 94] on div "[DATE] Start Date [DATE] End Date" at bounding box center [298, 94] width 589 height 48
click at [357, 88] on icon "Open calendar" at bounding box center [352, 91] width 9 height 10
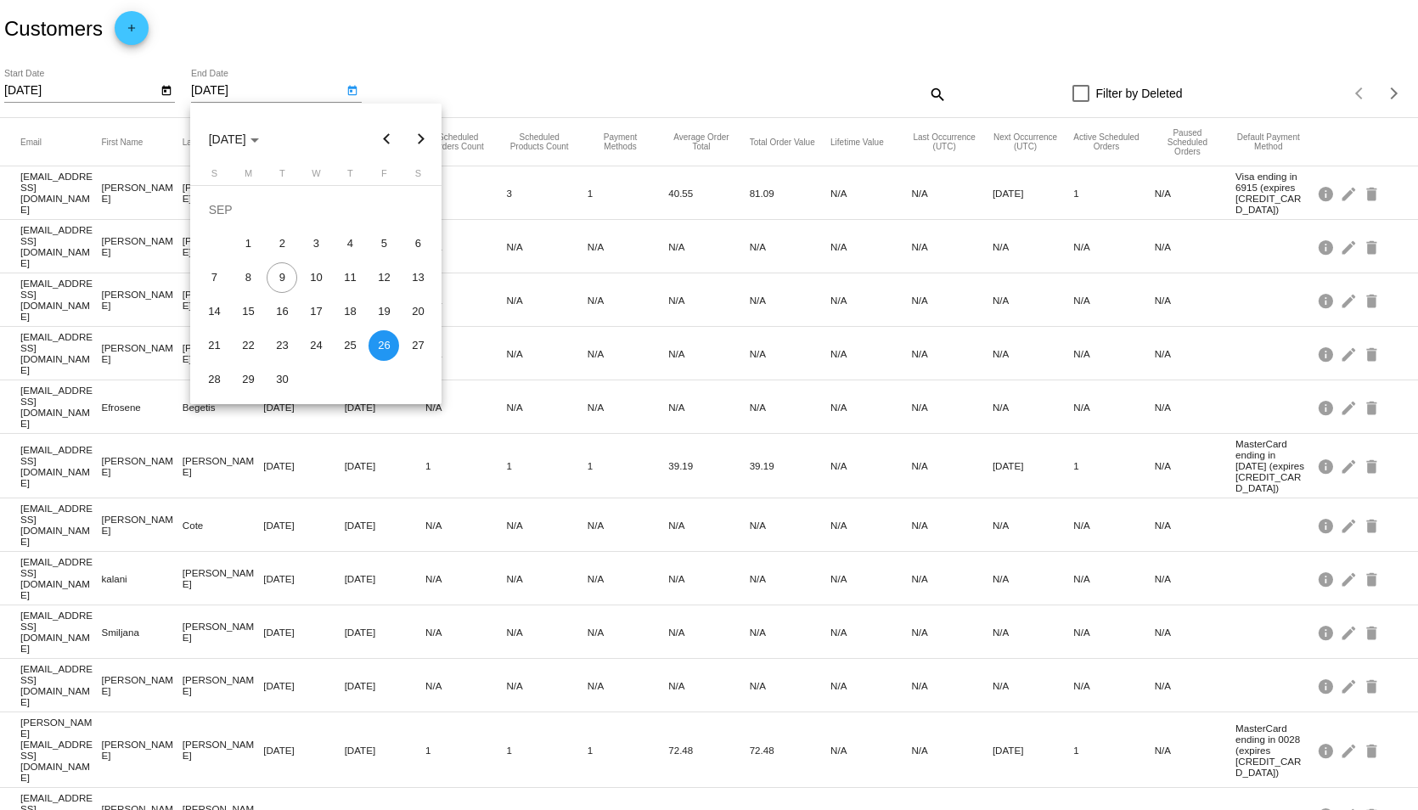
click at [383, 136] on button "Previous month" at bounding box center [386, 139] width 34 height 34
click at [345, 341] on div "28" at bounding box center [349, 345] width 31 height 31
type input "[DATE]"
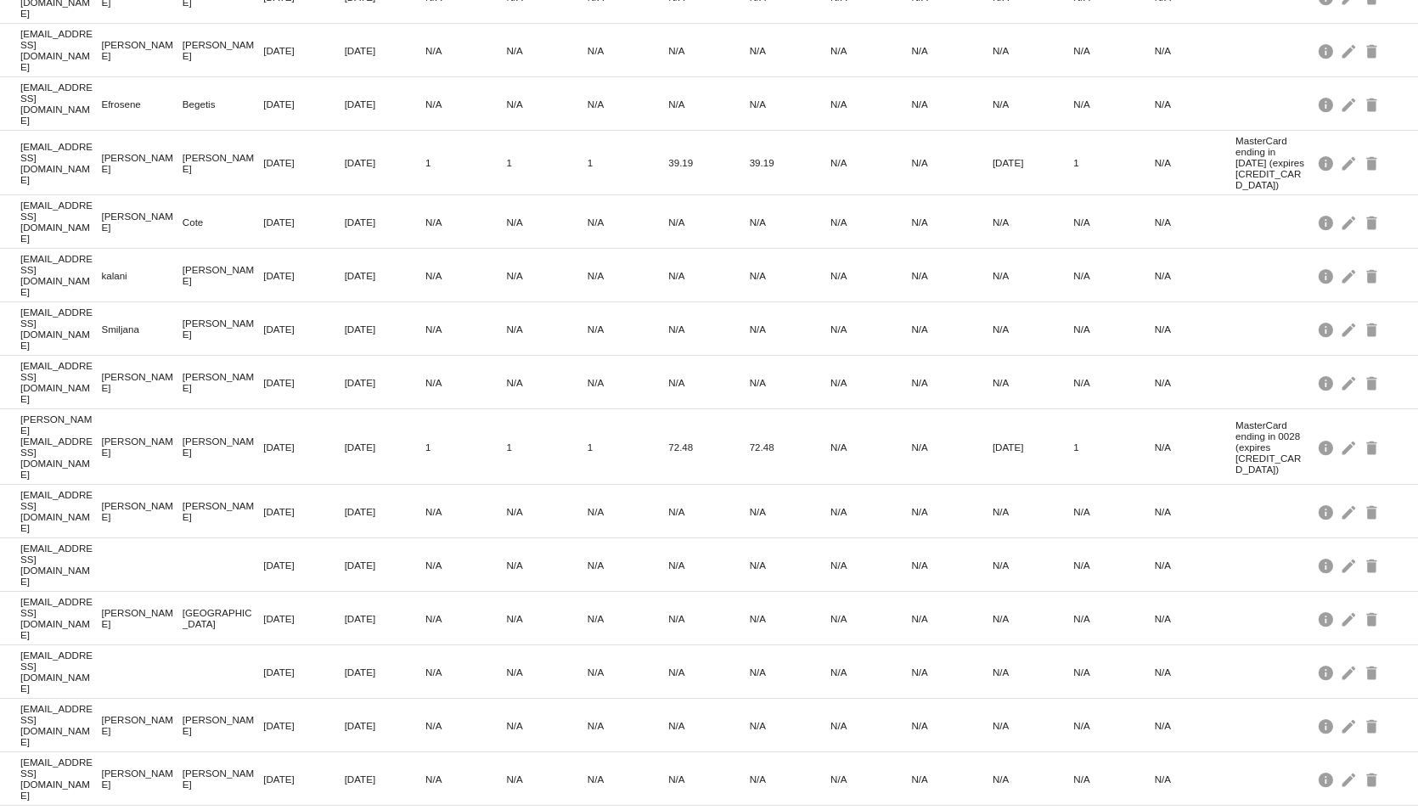
scroll to position [329, 0]
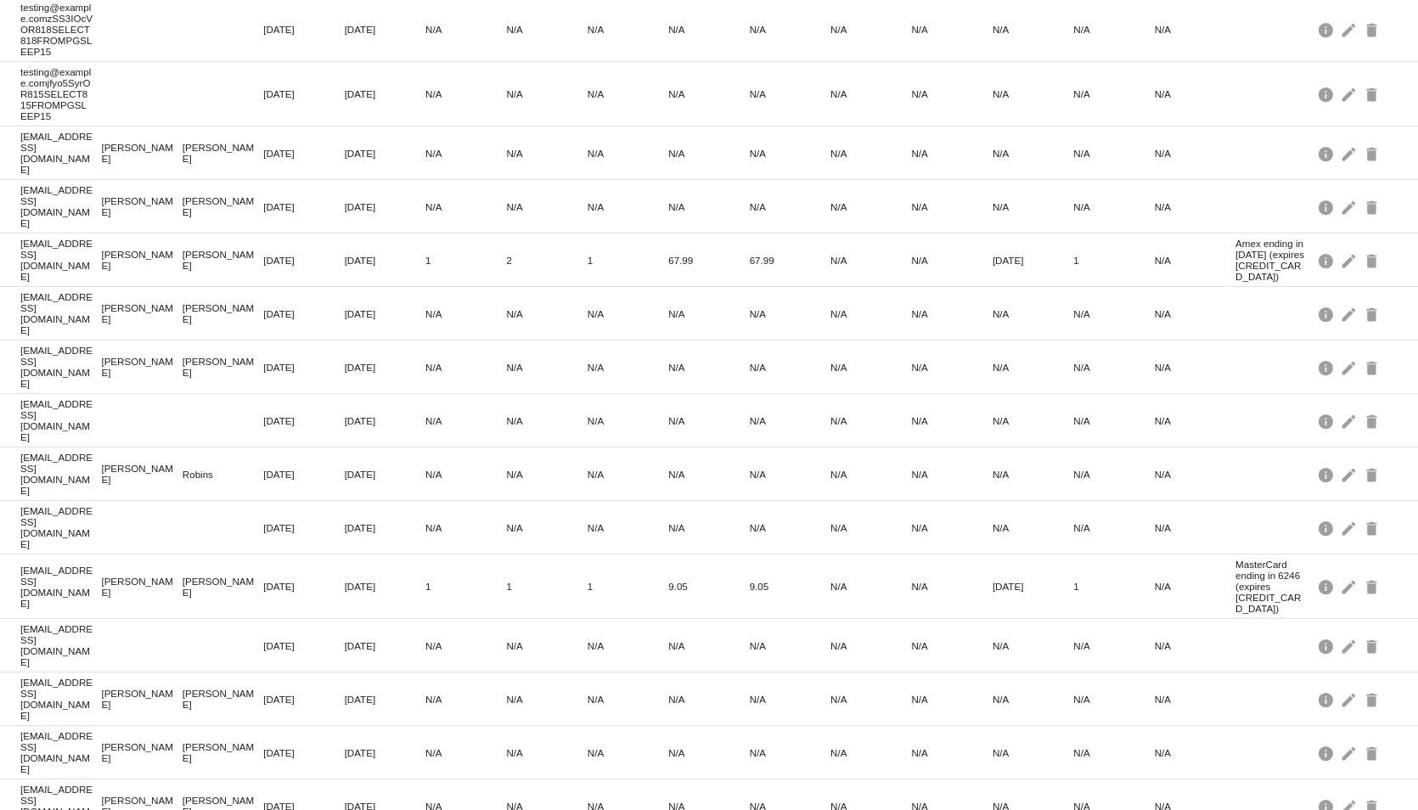
scroll to position [340, 0]
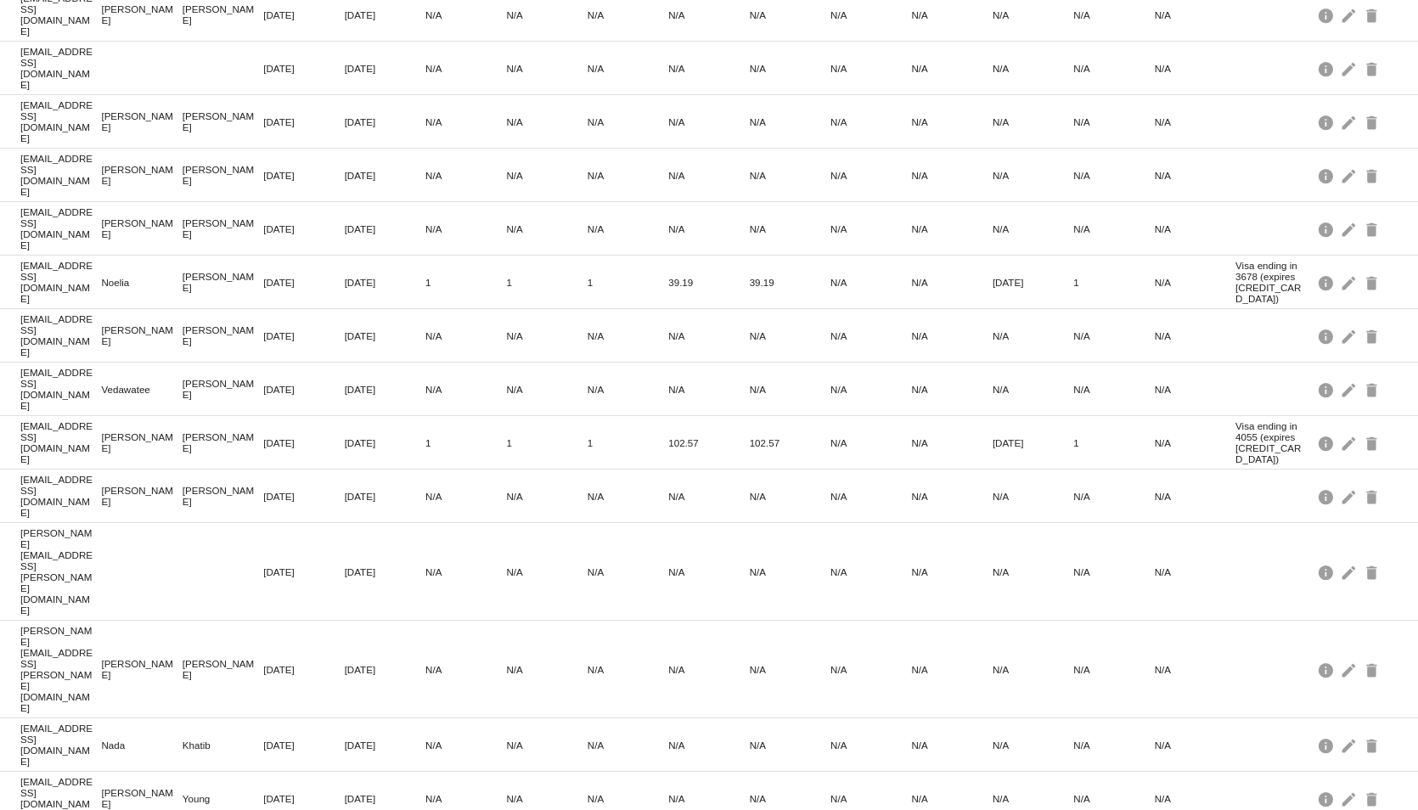
scroll to position [282, 0]
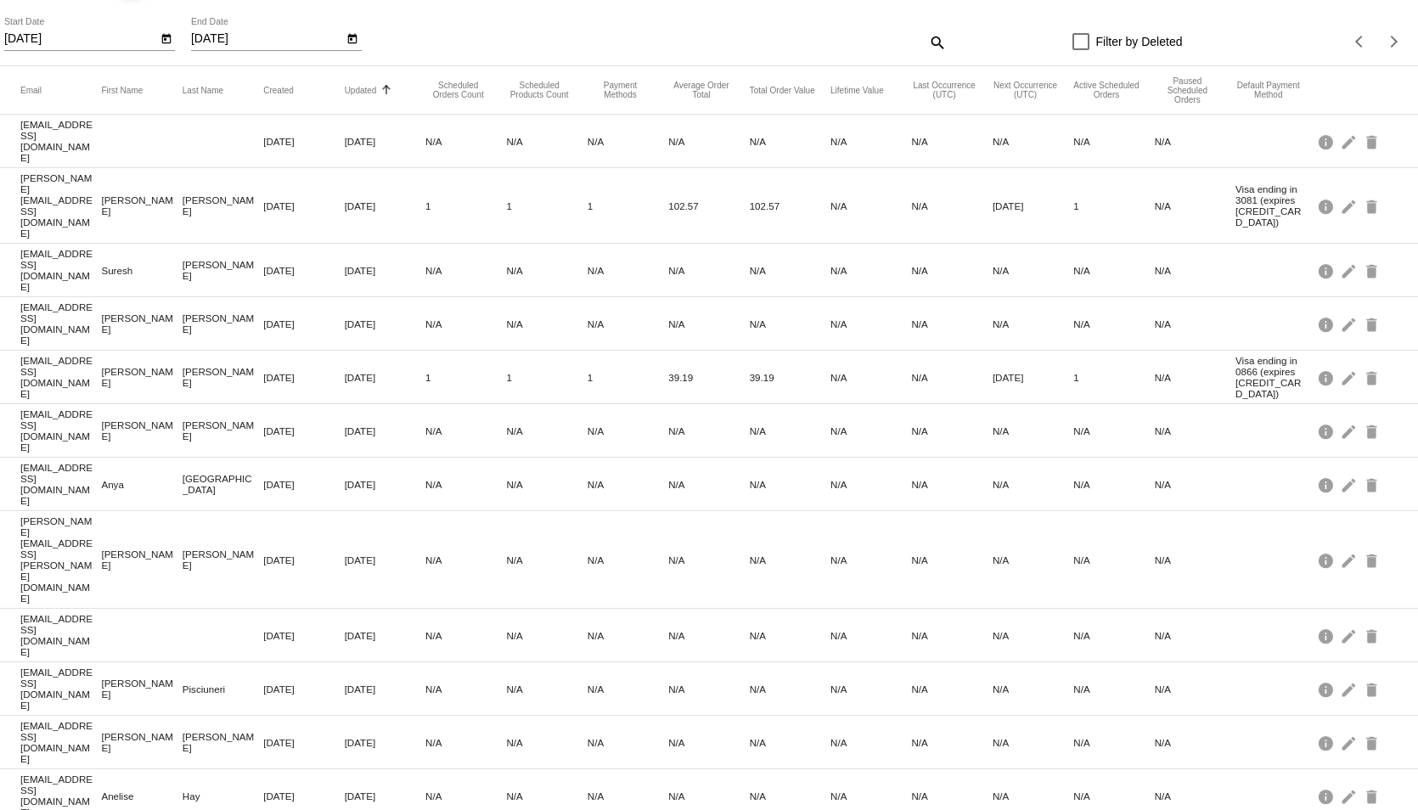
scroll to position [0, 0]
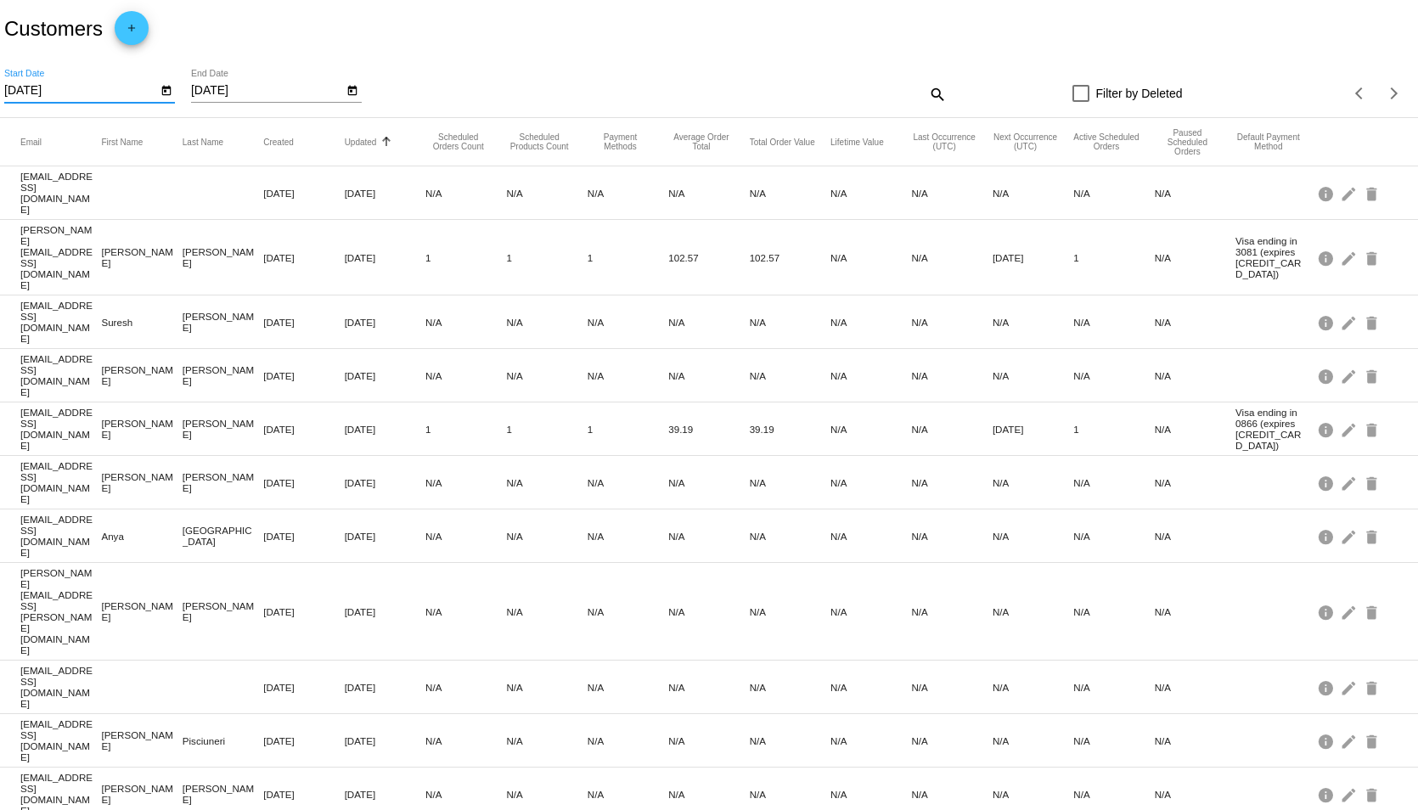
click at [132, 91] on input "[DATE]" at bounding box center [80, 91] width 153 height 14
drag, startPoint x: 132, startPoint y: 91, endPoint x: -134, endPoint y: 98, distance: 266.7
click at [0, 98] on html "Customers add [DATE] Start Date [DATE] End Date search Filter by Deleted Items …" at bounding box center [709, 405] width 1418 height 810
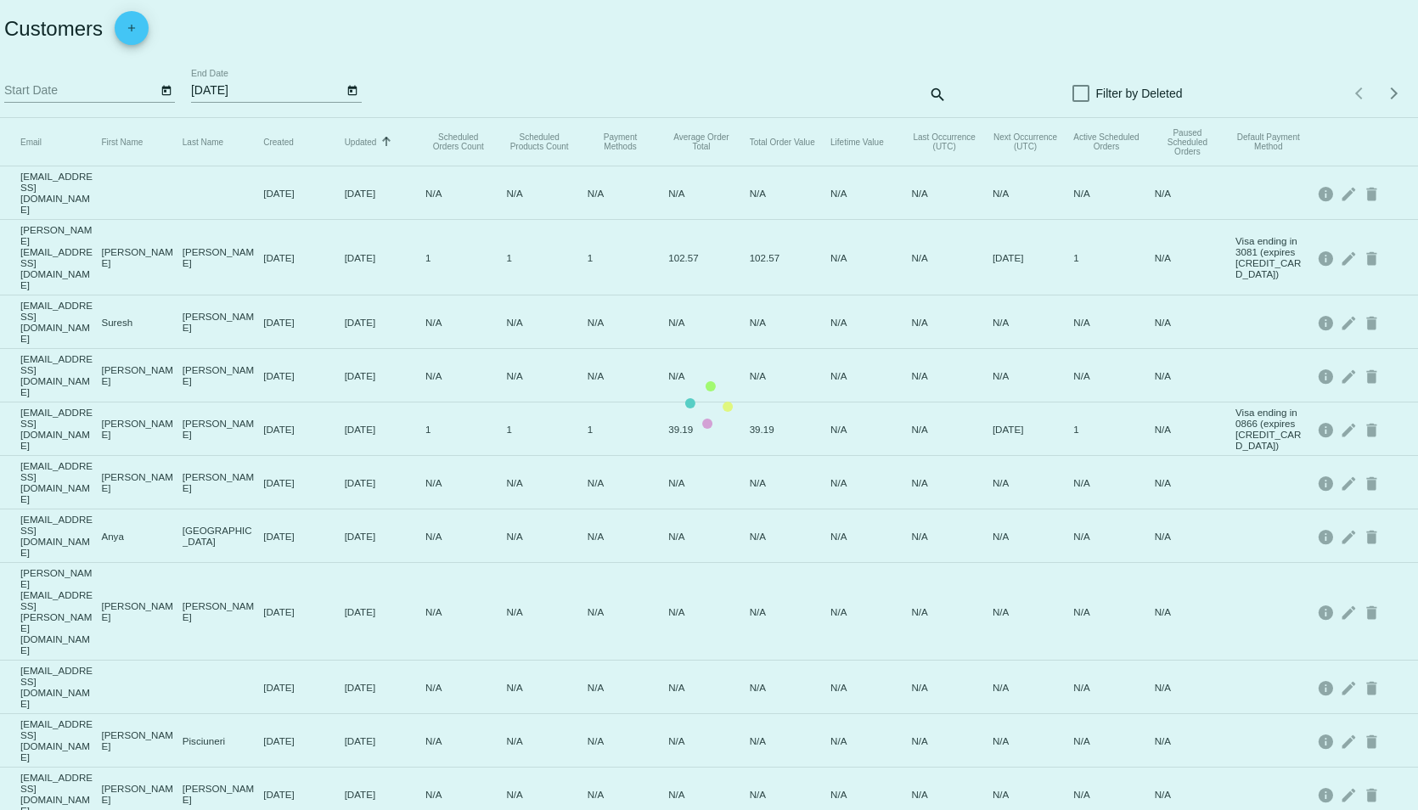
drag, startPoint x: 276, startPoint y: 85, endPoint x: 77, endPoint y: 87, distance: 198.7
click at [77, 118] on mat-table "Email First Name Last Name Created Updated Sorted by UpdatedUtc ascending Sched…" at bounding box center [709, 732] width 1418 height 1228
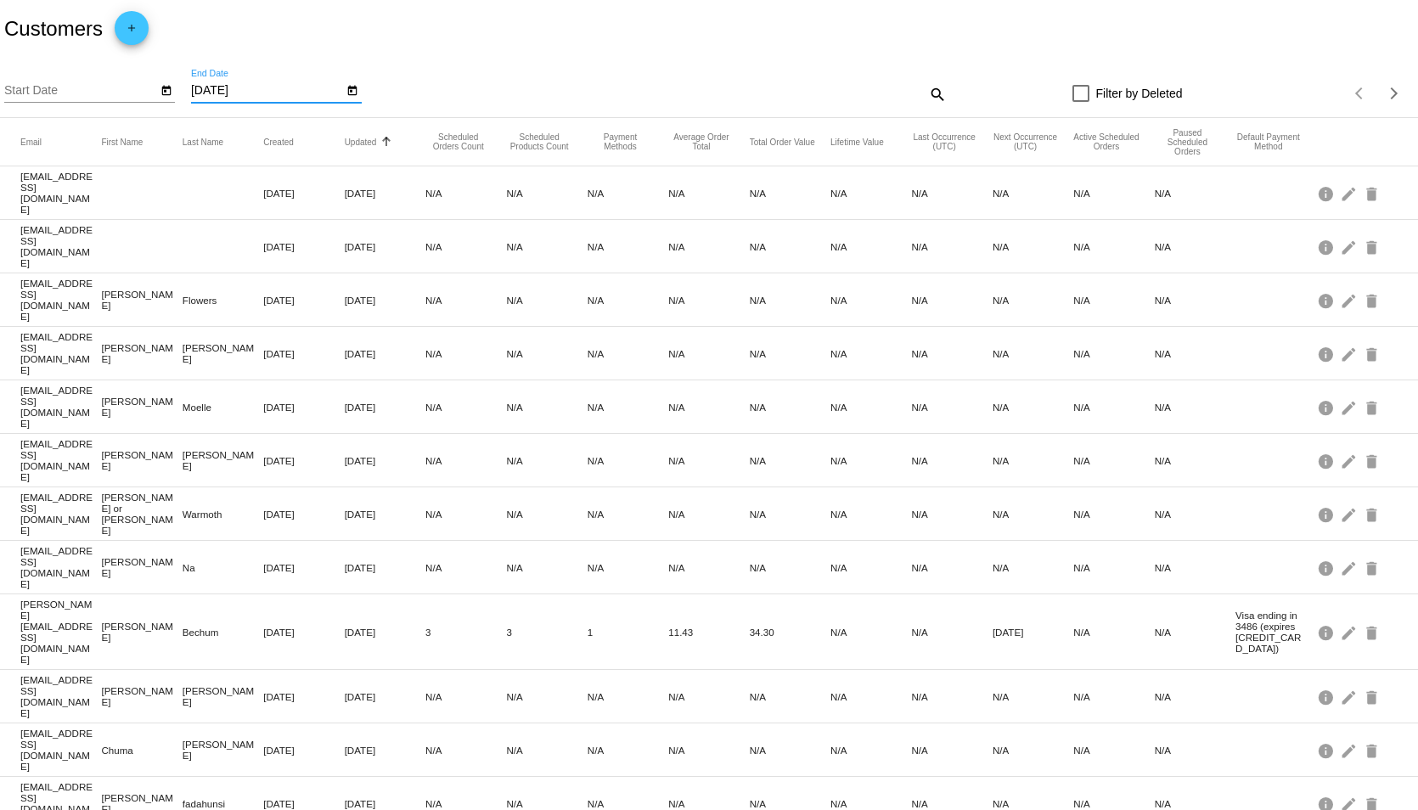
click at [276, 87] on input "[DATE]" at bounding box center [267, 91] width 153 height 14
drag, startPoint x: 276, startPoint y: 90, endPoint x: 162, endPoint y: 92, distance: 113.8
click at [162, 92] on div "Start Date [DATE] End Date" at bounding box center [298, 94] width 589 height 48
click at [645, 95] on app-dashboard-customers "Customers add Start Date End Date search Filter by Deleted Items per page: 20 1…" at bounding box center [709, 653] width 1418 height 1306
click at [931, 93] on mat-icon "search" at bounding box center [936, 94] width 20 height 26
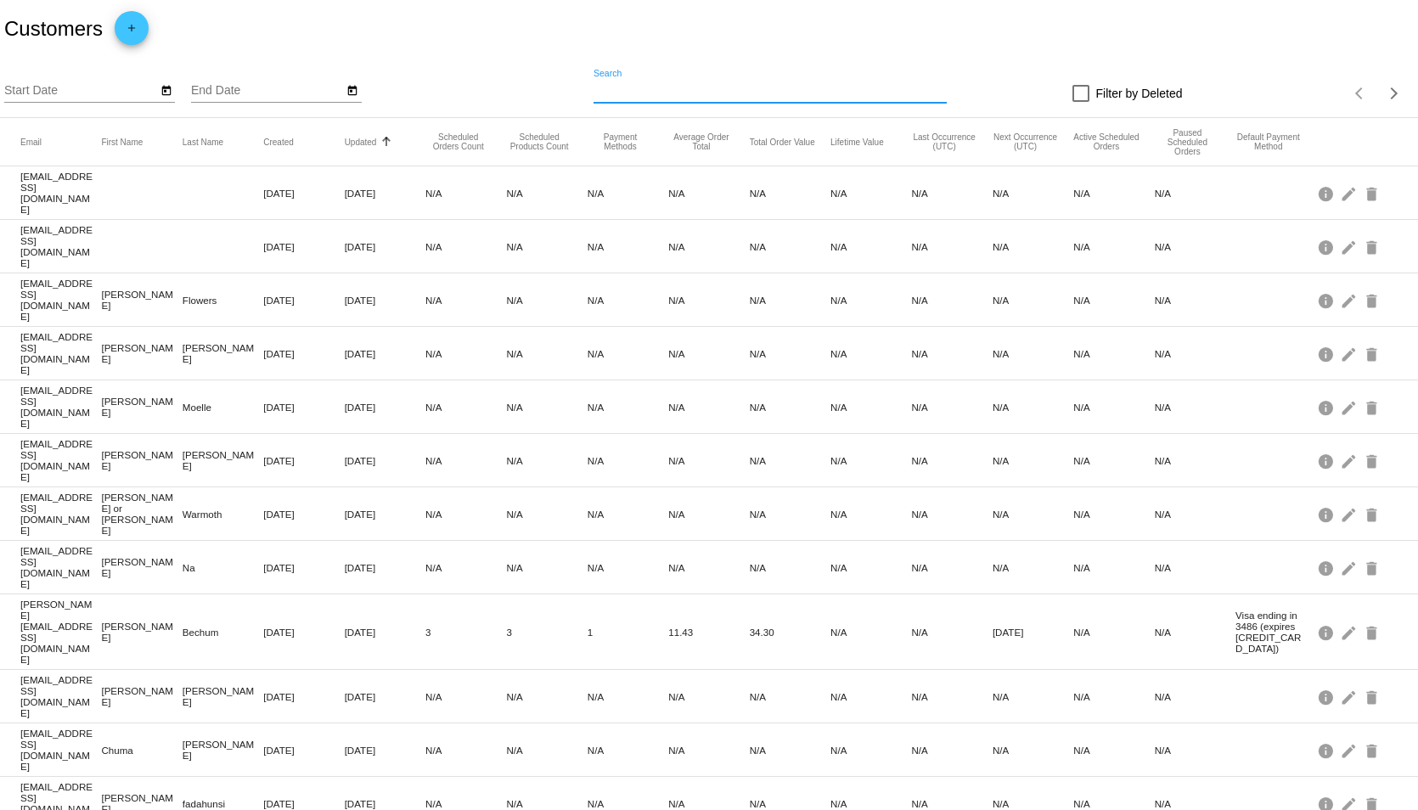
click at [905, 93] on input "Search" at bounding box center [769, 91] width 353 height 14
paste input "[EMAIL_ADDRESS][DOMAIN_NAME]"
type input "[EMAIL_ADDRESS][DOMAIN_NAME]"
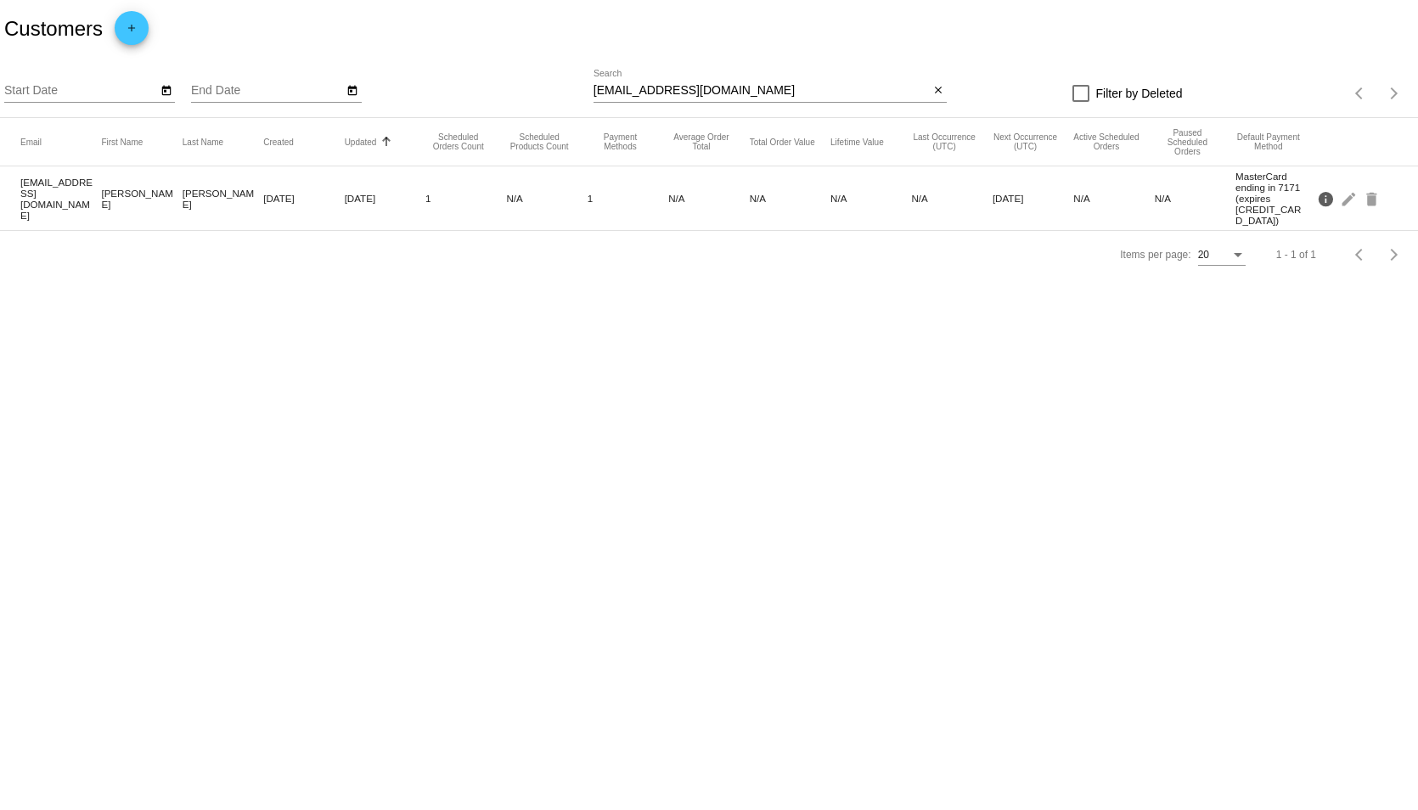
click at [1322, 187] on mat-icon "info" at bounding box center [1327, 198] width 20 height 26
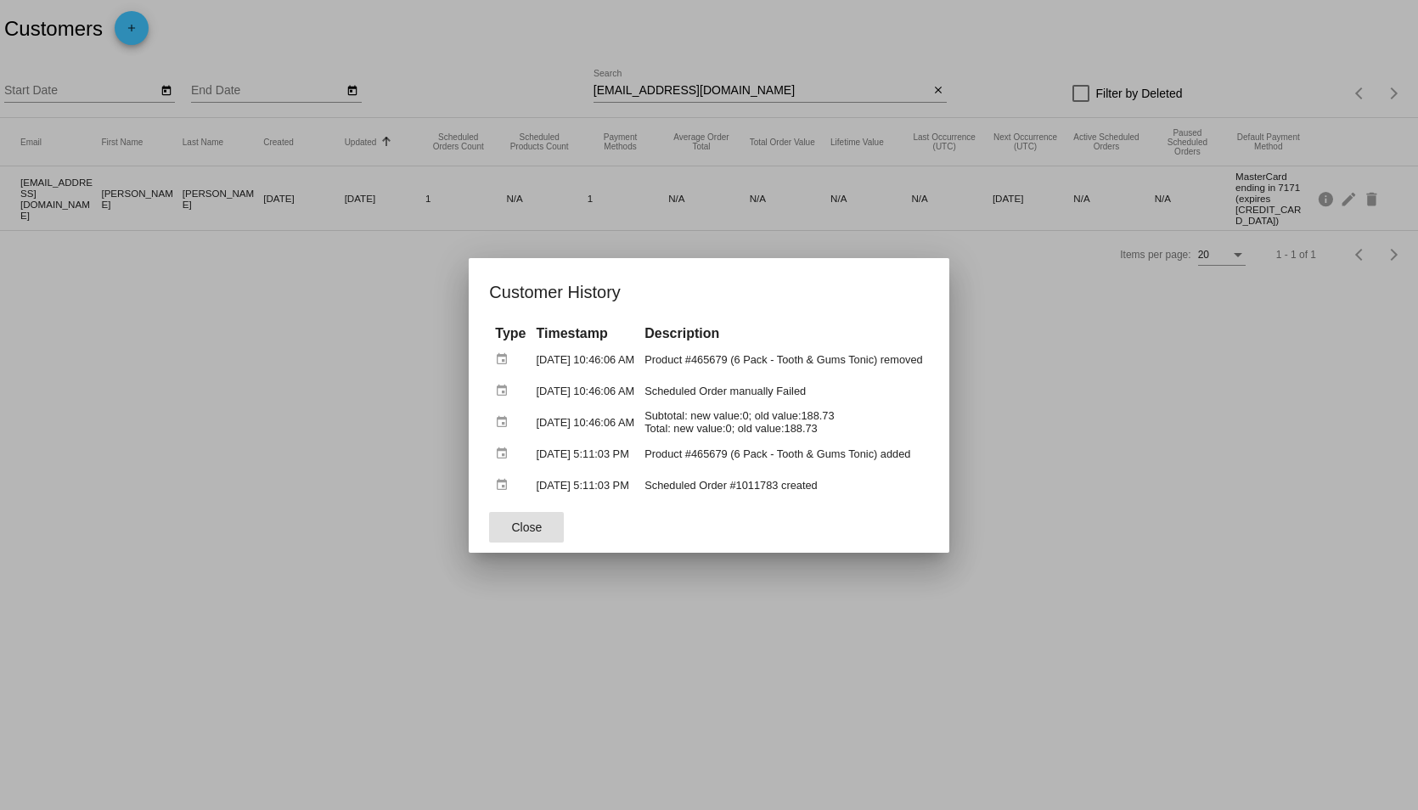
click at [1362, 163] on div at bounding box center [709, 405] width 1418 height 810
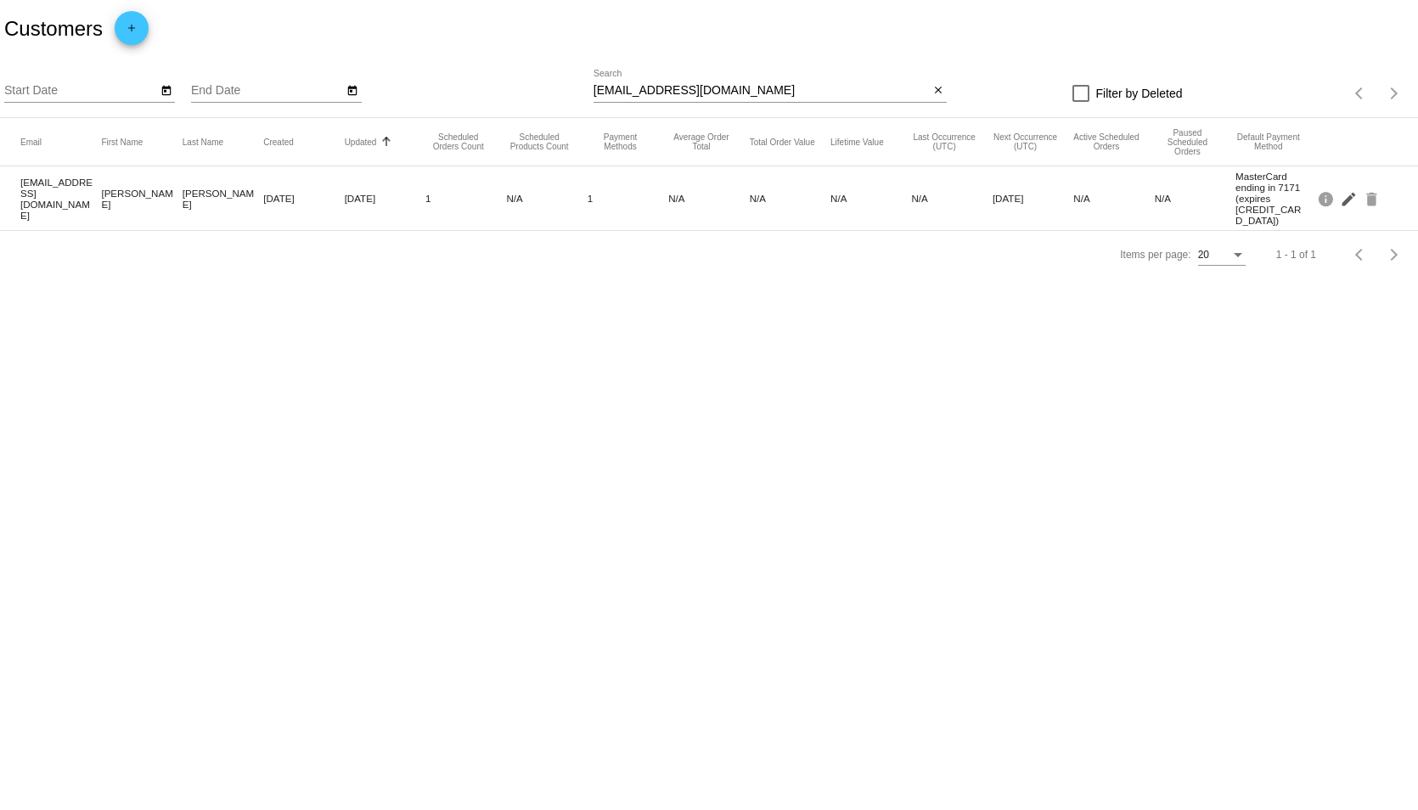
click at [1348, 189] on mat-icon "edit" at bounding box center [1350, 198] width 20 height 26
click at [1347, 189] on mat-icon "edit" at bounding box center [1350, 198] width 20 height 26
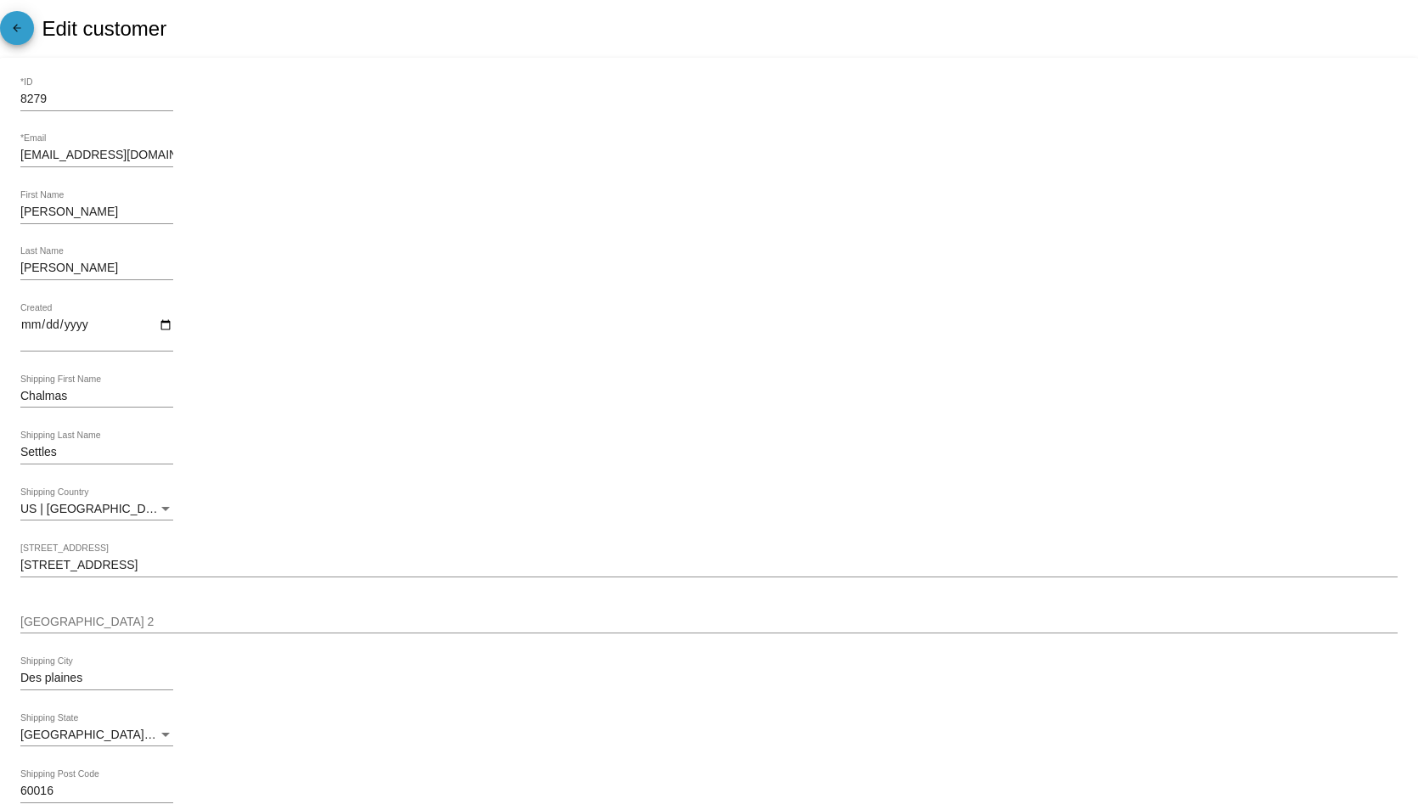
click at [20, 27] on mat-icon "arrow_back" at bounding box center [17, 32] width 20 height 20
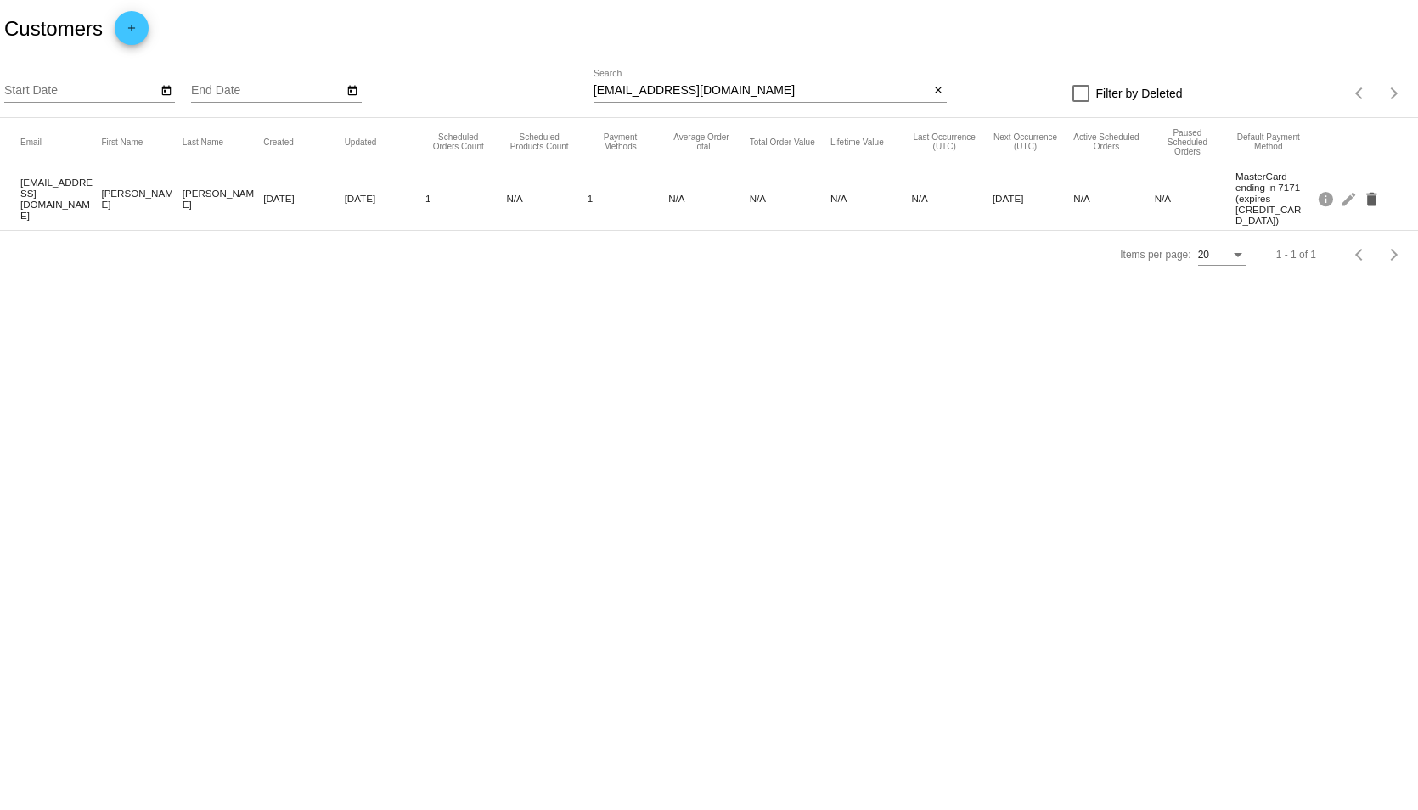
click at [1374, 190] on mat-icon "delete" at bounding box center [1373, 198] width 20 height 26
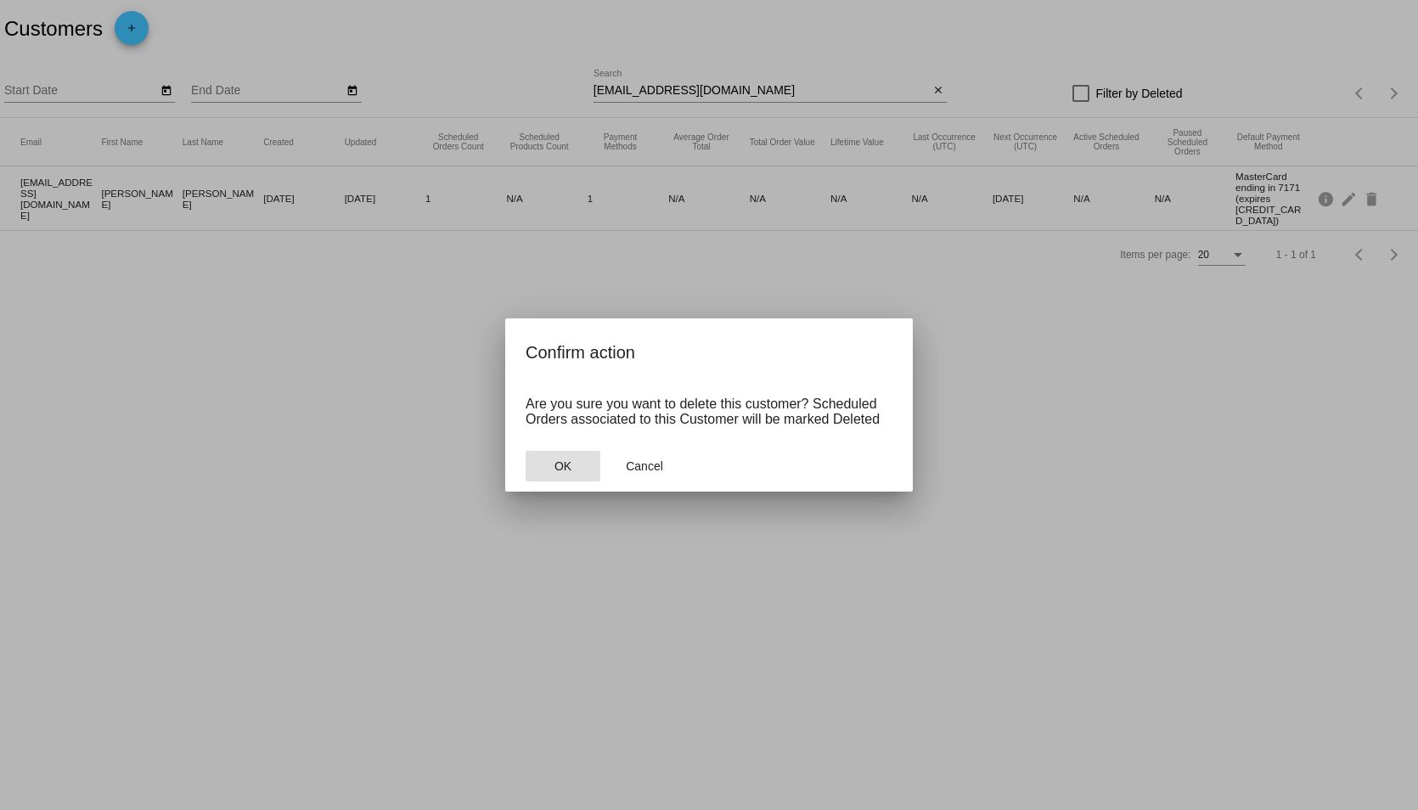
click at [565, 464] on span "OK" at bounding box center [562, 466] width 17 height 14
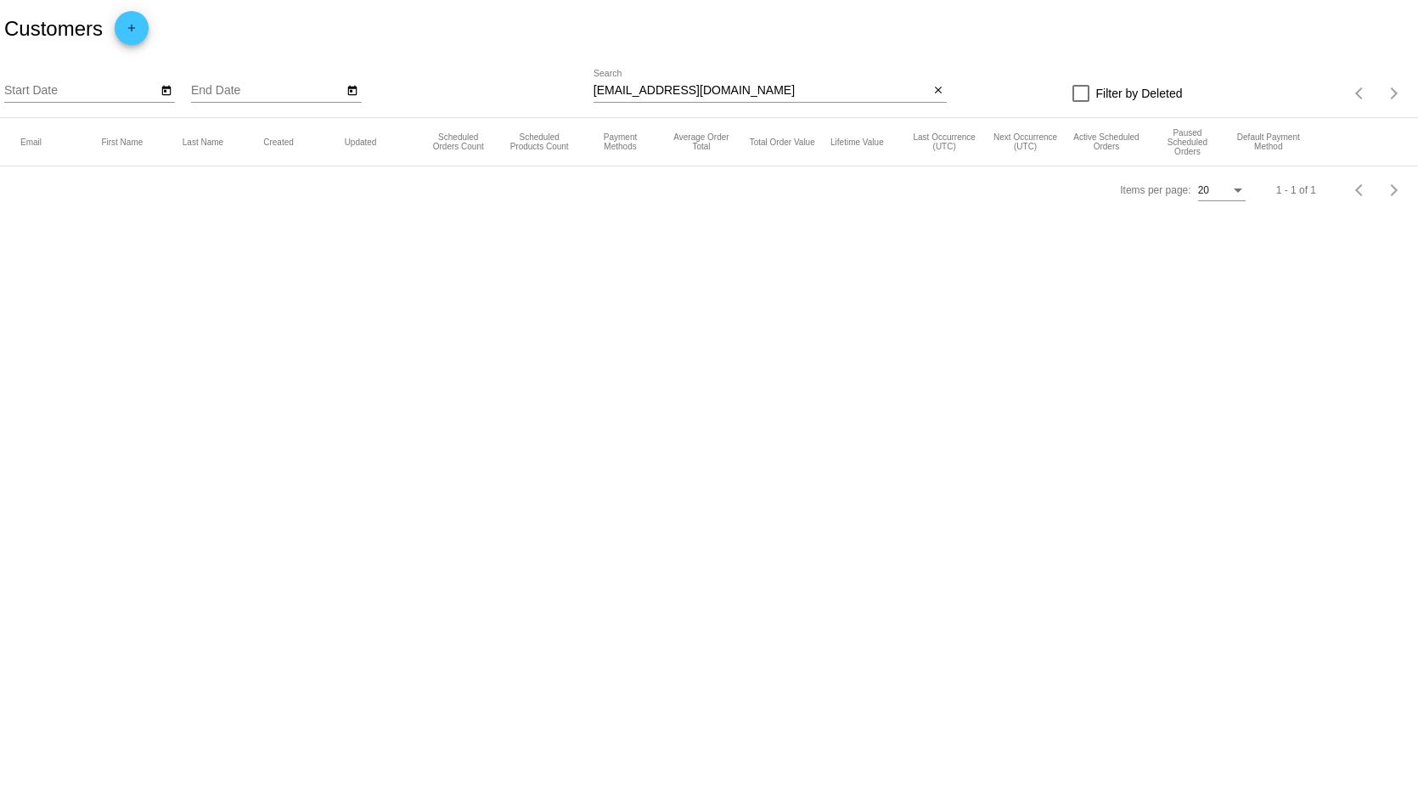
click at [1346, 495] on body "Customers add Start Date End Date [EMAIL_ADDRESS][DOMAIN_NAME] Search close Fil…" at bounding box center [709, 405] width 1418 height 810
click at [746, 26] on div "Customers add" at bounding box center [709, 29] width 1418 height 58
click at [789, 22] on div "Customers add" at bounding box center [709, 29] width 1418 height 58
click at [955, 544] on body "Customers add Start Date End Date [EMAIL_ADDRESS][DOMAIN_NAME] Search close Fil…" at bounding box center [709, 405] width 1418 height 810
click at [993, 503] on body "Customers add Start Date End Date [EMAIL_ADDRESS][DOMAIN_NAME] Search close Fil…" at bounding box center [709, 405] width 1418 height 810
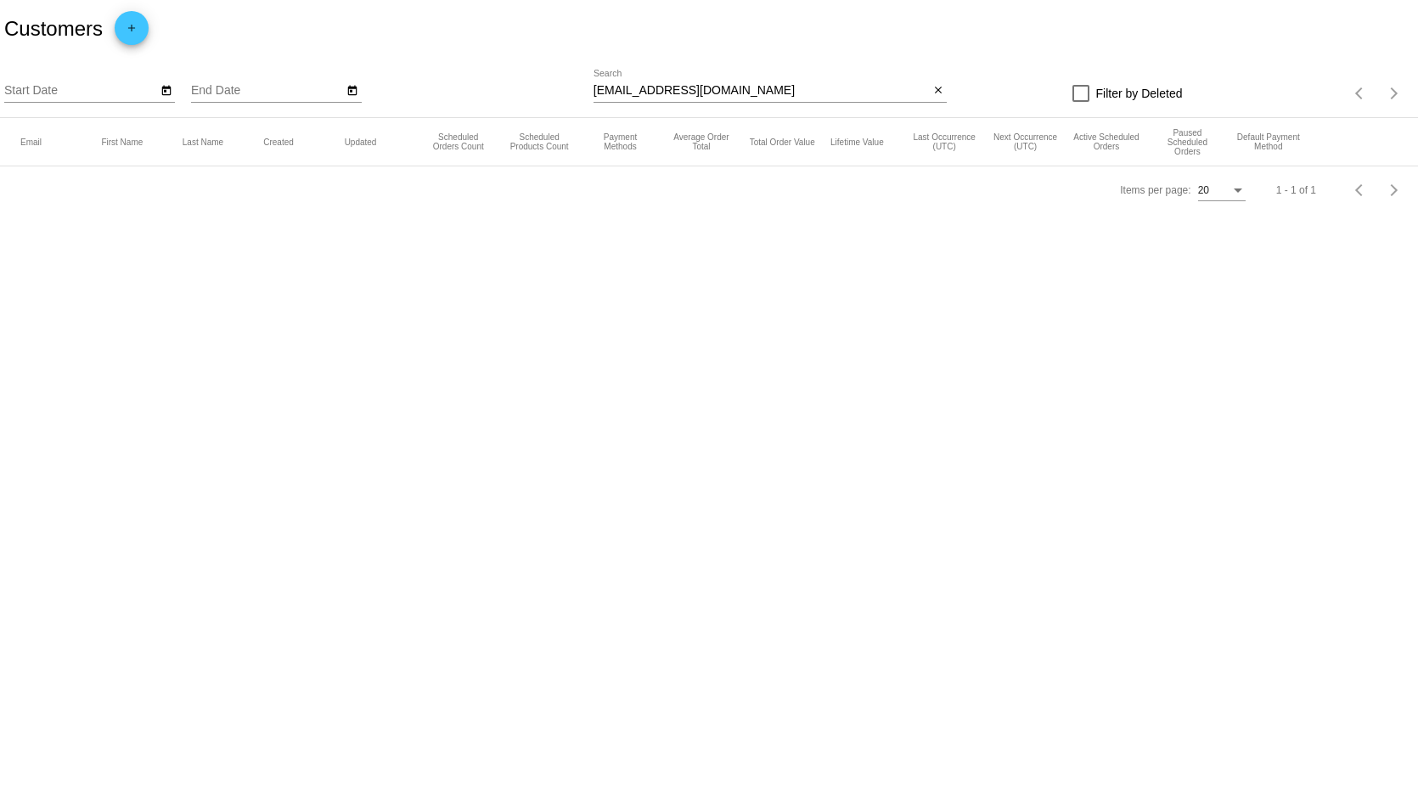
click at [592, 530] on body "Customers add Start Date End Date [EMAIL_ADDRESS][DOMAIN_NAME] Search close Fil…" at bounding box center [709, 405] width 1418 height 810
click at [1044, 475] on body "Customers add Start Date End Date [EMAIL_ADDRESS][DOMAIN_NAME] Search close Fil…" at bounding box center [709, 405] width 1418 height 810
